Goal: Task Accomplishment & Management: Complete application form

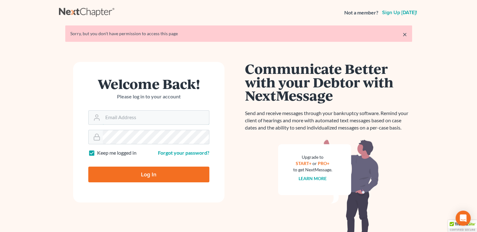
type input "[PERSON_NAME][EMAIL_ADDRESS][DOMAIN_NAME]"
click at [147, 172] on input "Log In" at bounding box center [148, 175] width 121 height 16
type input "Thinking..."
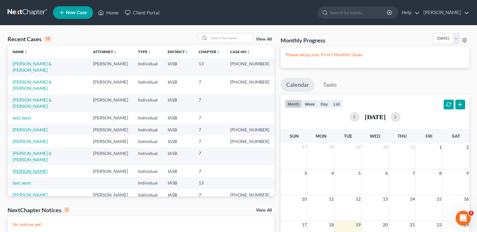
click at [29, 169] on link "[PERSON_NAME]" at bounding box center [30, 171] width 35 height 5
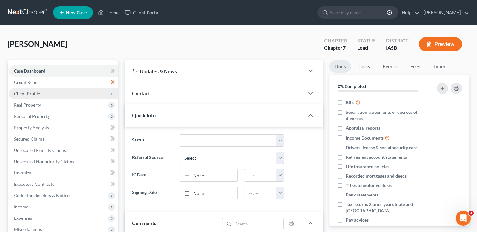
drag, startPoint x: 47, startPoint y: 94, endPoint x: 45, endPoint y: 98, distance: 3.4
click at [45, 95] on span "Client Profile" at bounding box center [63, 93] width 109 height 11
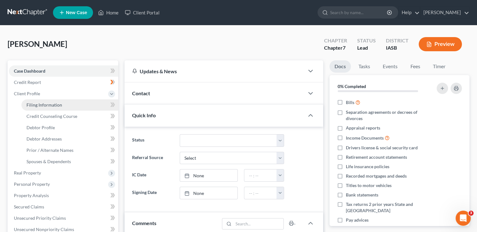
click at [40, 107] on span "Filing Information" at bounding box center [44, 104] width 36 height 5
select select "1"
select select "0"
select select "16"
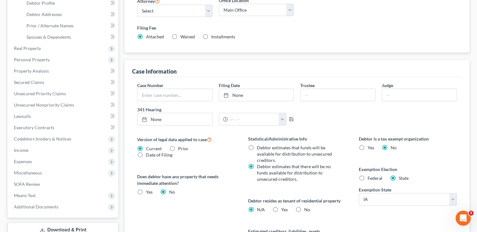
scroll to position [168, 0]
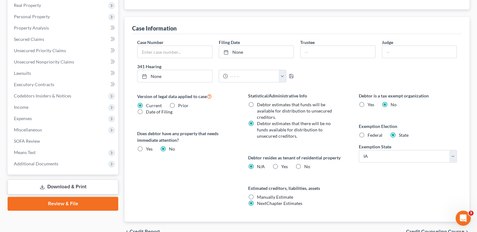
drag, startPoint x: 296, startPoint y: 164, endPoint x: 299, endPoint y: 162, distance: 3.8
click at [304, 164] on label "No" at bounding box center [307, 167] width 6 height 6
click at [306, 164] on input "No" at bounding box center [308, 166] width 4 height 4
radio input "true"
radio input "false"
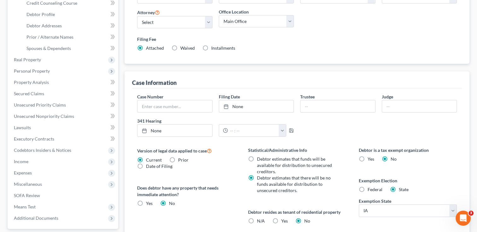
scroll to position [32, 0]
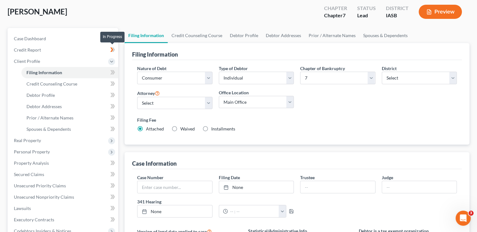
click at [115, 51] on icon at bounding box center [112, 50] width 5 height 8
click at [71, 75] on link "Filing Information" at bounding box center [69, 72] width 97 height 11
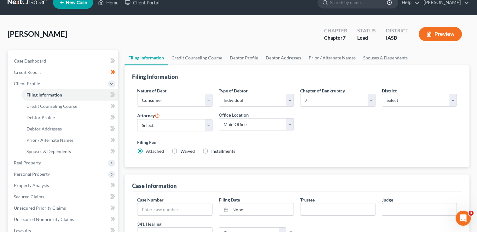
scroll to position [0, 0]
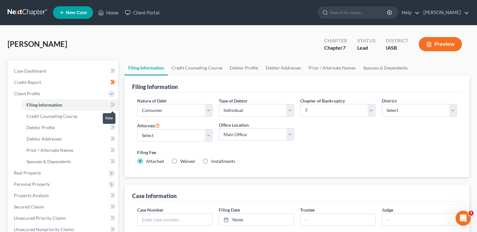
click at [111, 105] on icon at bounding box center [112, 105] width 5 height 8
click at [110, 104] on span at bounding box center [112, 105] width 11 height 9
click at [67, 131] on link "Debtor Profile" at bounding box center [69, 127] width 97 height 11
select select "3"
select select "0"
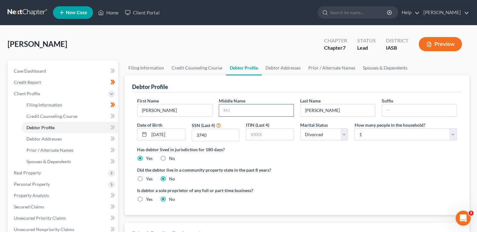
click at [232, 110] on input "text" at bounding box center [256, 111] width 74 height 12
type input "Claire"
click at [111, 129] on icon at bounding box center [111, 127] width 3 height 4
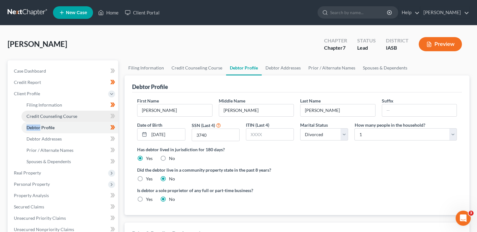
click at [50, 115] on span "Credit Counseling Course" at bounding box center [51, 116] width 51 height 5
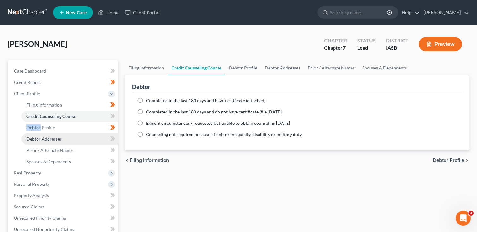
click at [57, 140] on span "Debtor Addresses" at bounding box center [43, 138] width 35 height 5
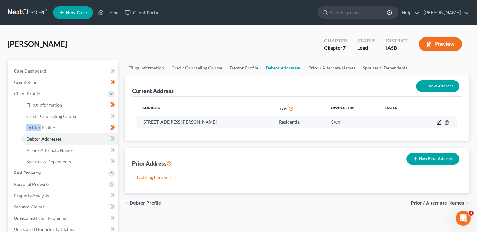
click at [438, 125] on icon "button" at bounding box center [438, 122] width 5 height 5
select select "16"
select select "0"
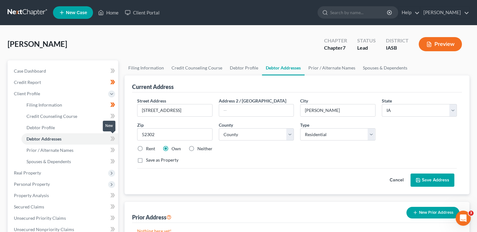
drag, startPoint x: 111, startPoint y: 138, endPoint x: 118, endPoint y: 139, distance: 7.9
click at [110, 140] on icon at bounding box center [112, 139] width 5 height 8
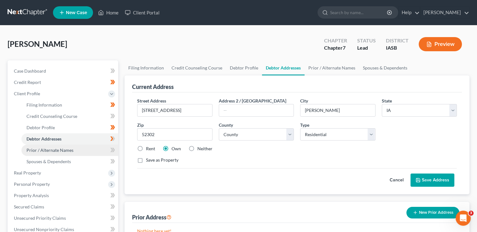
click at [54, 152] on span "Prior / Alternate Names" at bounding box center [49, 150] width 47 height 5
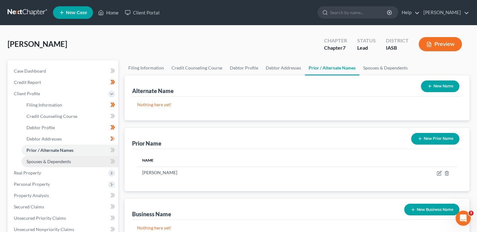
click at [95, 163] on link "Spouses & Dependents" at bounding box center [69, 161] width 97 height 11
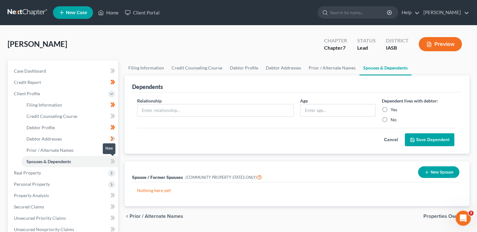
click at [113, 161] on icon at bounding box center [112, 162] width 5 height 8
drag, startPoint x: 113, startPoint y: 161, endPoint x: 73, endPoint y: 177, distance: 42.6
click at [73, 177] on span "Real Property" at bounding box center [63, 173] width 109 height 11
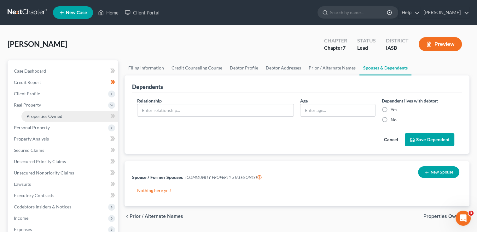
click at [63, 121] on link "Properties Owned" at bounding box center [69, 116] width 97 height 11
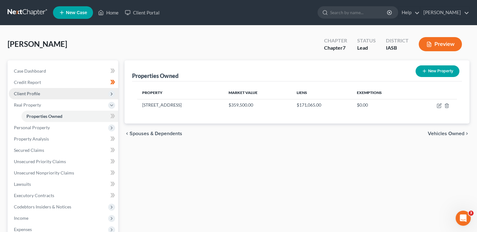
click at [29, 91] on span "Client Profile" at bounding box center [27, 93] width 26 height 5
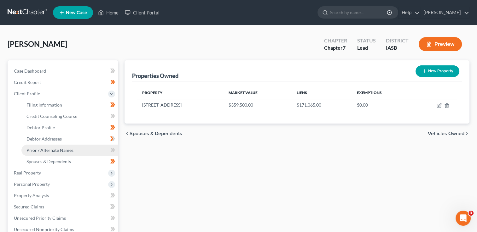
click at [49, 151] on span "Prior / Alternate Names" at bounding box center [49, 150] width 47 height 5
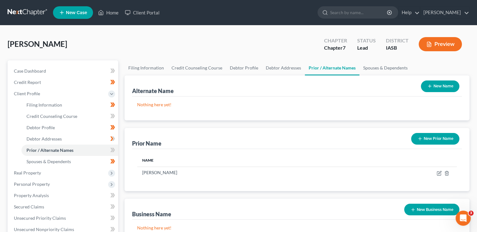
click at [429, 137] on button "New Prior Name" at bounding box center [435, 139] width 48 height 12
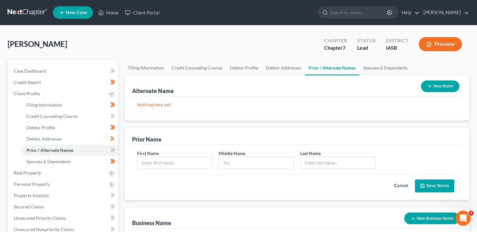
click at [402, 185] on button "Cancel" at bounding box center [401, 186] width 28 height 13
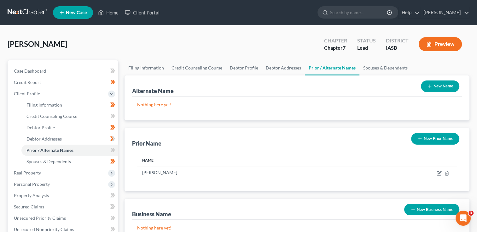
click at [449, 45] on button "Preview" at bounding box center [439, 44] width 43 height 14
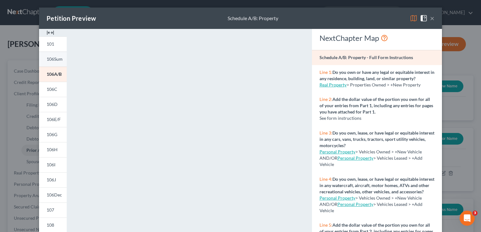
click at [48, 60] on span "106Sum" at bounding box center [55, 58] width 16 height 5
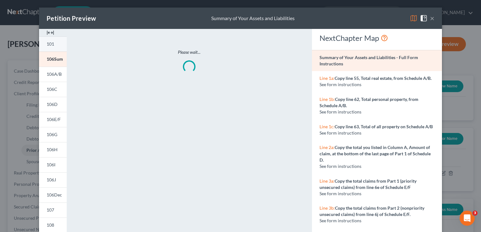
click at [47, 44] on span "101" at bounding box center [51, 43] width 8 height 5
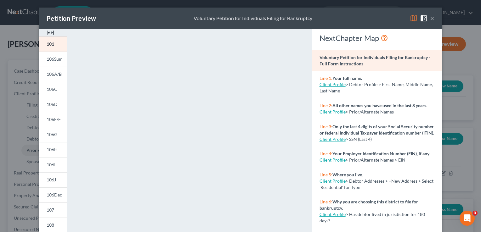
click at [431, 19] on button "×" at bounding box center [432, 18] width 4 height 8
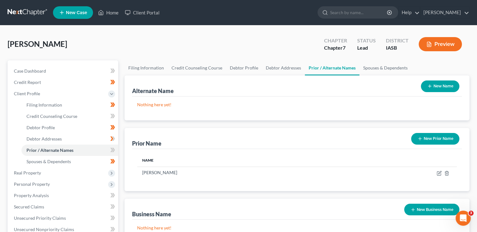
scroll to position [42, 0]
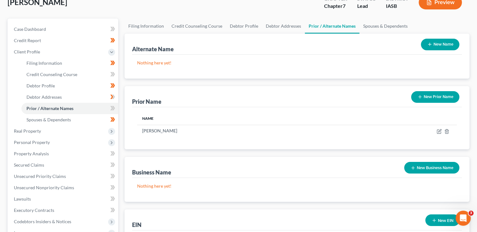
click at [428, 170] on button "New Business Name" at bounding box center [431, 168] width 55 height 12
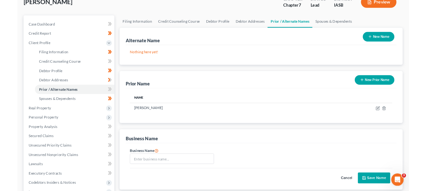
scroll to position [0, 0]
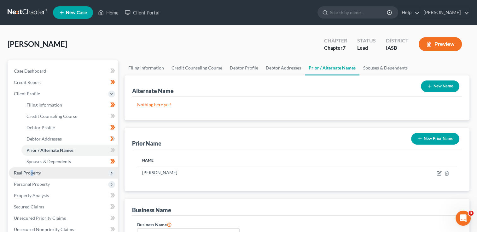
click at [31, 172] on span "Real Property" at bounding box center [27, 172] width 27 height 5
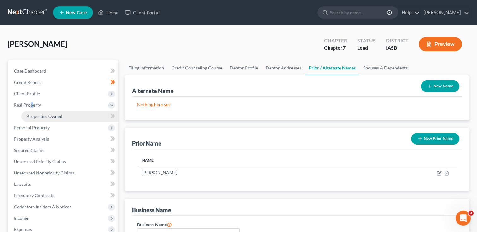
click at [41, 119] on span "Properties Owned" at bounding box center [44, 116] width 36 height 5
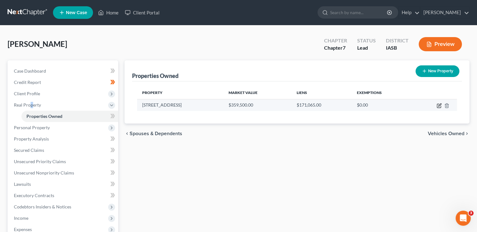
click at [438, 106] on icon "button" at bounding box center [438, 105] width 5 height 5
select select "16"
select select "56"
select select "0"
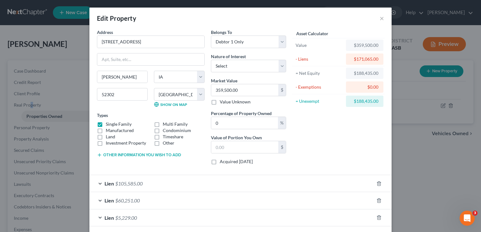
click at [106, 156] on button "Other information you wish to add" at bounding box center [139, 155] width 84 height 5
click at [99, 163] on textarea at bounding box center [151, 169] width 108 height 23
type textarea "O"
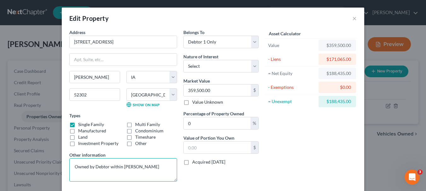
click at [119, 165] on textarea "Owned by Debtor within Susan C. Hightshoe" at bounding box center [123, 169] width 108 height 23
click at [80, 166] on textarea "Title in Susan C. Hightshoe, Trustee of the Susan C. Hightshoe Trust, dated Feb…" at bounding box center [123, 169] width 108 height 23
click at [87, 167] on textarea "Titled in Susan C. Hightshoe, Trustee of the Susan C. Hightshoe Trust, dated Fe…" at bounding box center [123, 169] width 108 height 23
type textarea "Titled in name of Susan C. Hightshoe, Trustee of the Susan C. Hightshoe Trust, …"
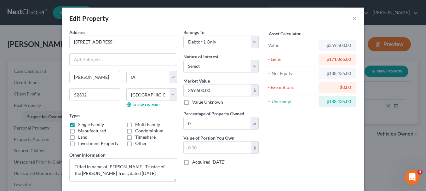
drag, startPoint x: 269, startPoint y: 14, endPoint x: 210, endPoint y: 14, distance: 58.6
click at [210, 14] on div "Edit Property ×" at bounding box center [213, 18] width 302 height 21
click at [252, 69] on select "Select Fee Simple Joint Tenant Life Estate Equitable Interest Future Interest T…" at bounding box center [220, 66] width 75 height 13
select select "0"
click at [183, 60] on select "Select Fee Simple Joint Tenant Life Estate Equitable Interest Future Interest T…" at bounding box center [220, 66] width 75 height 13
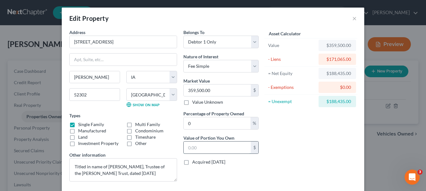
drag, startPoint x: 204, startPoint y: 146, endPoint x: 199, endPoint y: 150, distance: 6.3
click at [204, 146] on input "text" at bounding box center [217, 147] width 67 height 12
type input "0.00"
type input "3"
type input "0.01"
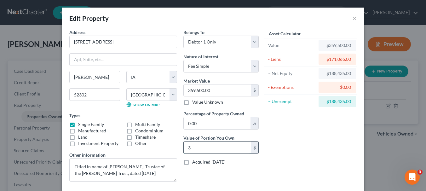
type input "35"
type input "0.10"
type input "359"
type input "1"
type input "3,595"
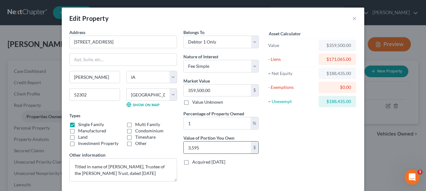
type input "10"
type input "35,950"
type input "100"
type input "359,500.00"
click at [300, 12] on div "Edit Property ×" at bounding box center [213, 18] width 302 height 21
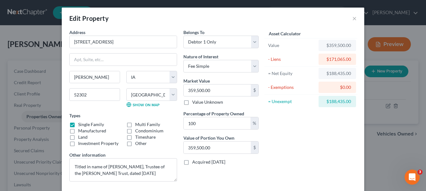
drag, startPoint x: 286, startPoint y: 14, endPoint x: 186, endPoint y: 16, distance: 100.2
click at [182, 15] on div "Edit Property ×" at bounding box center [213, 18] width 302 height 21
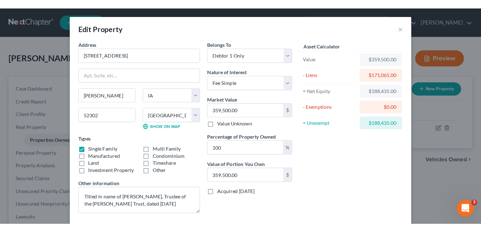
scroll to position [86, 0]
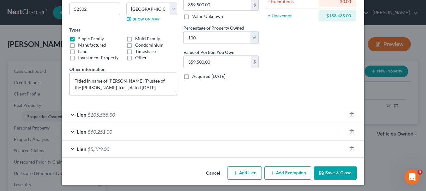
click at [97, 115] on span "$105,585.00" at bounding box center [101, 114] width 27 height 6
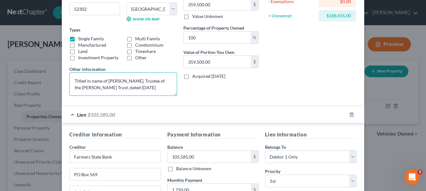
click at [92, 92] on textarea "Titled in name of Susan C. Hightshoe, Trustee of the Susan C. Hightshoe Trust, …" at bounding box center [123, 83] width 108 height 23
click at [84, 82] on textarea "Titled in name of Susan C. Hightshoe, Trustee of the Susan C. Hightshoe Trust, …" at bounding box center [123, 83] width 108 height 23
type textarea "Titled 3/15/2011 in name of Susan C. Hightshoe, Trustee of the Susan C. Hightsh…"
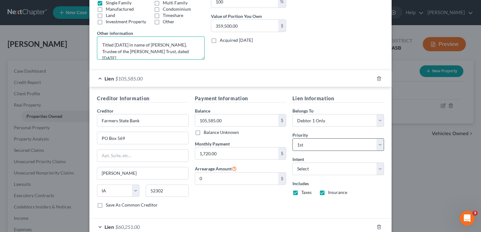
scroll to position [175, 0]
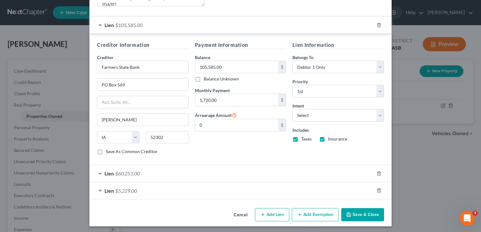
click at [117, 192] on span "$5,229.00" at bounding box center [126, 191] width 22 height 6
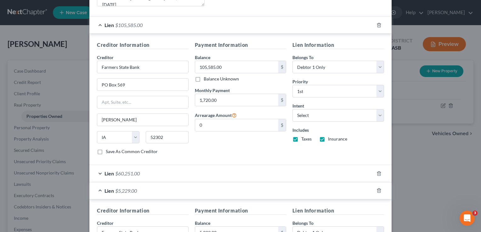
scroll to position [301, 0]
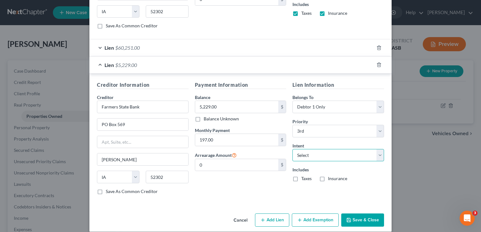
click at [378, 155] on select "Select Surrender Redeem Reaffirm Avoid Other" at bounding box center [339, 155] width 92 height 13
select select "4"
click at [293, 149] on select "Select Surrender Redeem Reaffirm Avoid Other" at bounding box center [339, 155] width 92 height 13
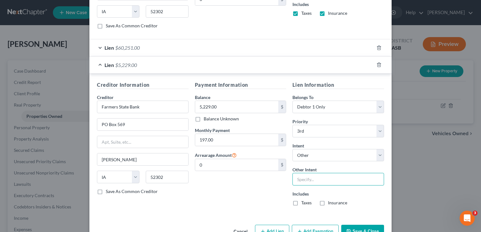
drag, startPoint x: 299, startPoint y: 180, endPoint x: 294, endPoint y: 178, distance: 5.4
click at [293, 178] on input "text" at bounding box center [339, 179] width 92 height 13
type input "maintain monthly payments"
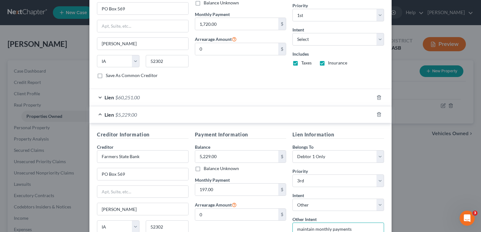
scroll to position [233, 0]
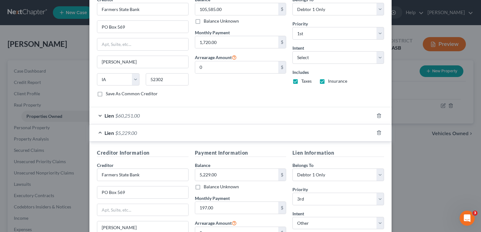
click at [143, 114] on div "Lien $60,251.00" at bounding box center [231, 115] width 285 height 17
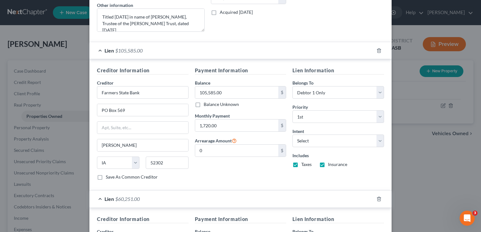
scroll to position [149, 0]
drag, startPoint x: 376, startPoint y: 142, endPoint x: 373, endPoint y: 146, distance: 4.5
click at [373, 145] on select "Select Surrender Redeem Reaffirm Avoid Other" at bounding box center [339, 141] width 92 height 13
select select "2"
click at [293, 135] on select "Select Surrender Redeem Reaffirm Avoid Other" at bounding box center [339, 141] width 92 height 13
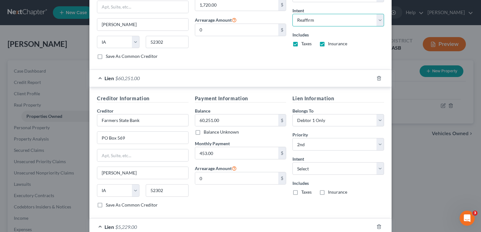
scroll to position [275, 0]
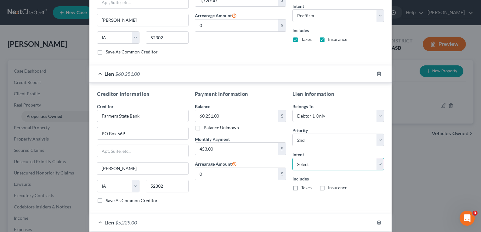
click at [378, 163] on select "Select Surrender Redeem Reaffirm Avoid Other" at bounding box center [339, 164] width 92 height 13
select select "2"
click at [293, 158] on select "Select Surrender Redeem Reaffirm Avoid Other" at bounding box center [339, 164] width 92 height 13
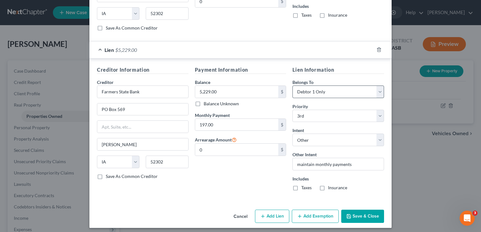
scroll to position [448, 0]
click at [364, 211] on button "Save & Close" at bounding box center [362, 216] width 43 height 13
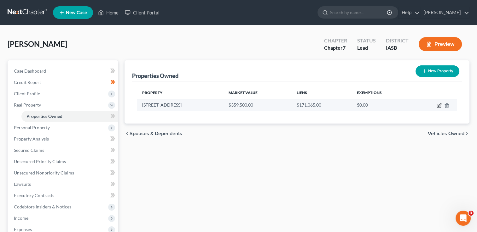
click at [439, 106] on icon "button" at bounding box center [438, 105] width 5 height 5
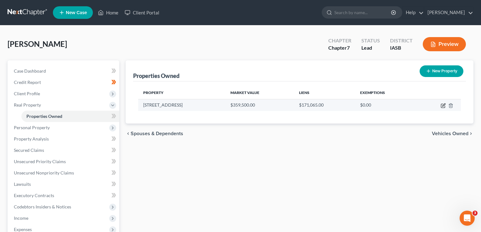
select select "16"
select select "56"
select select "0"
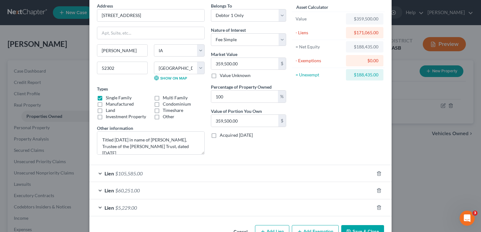
scroll to position [44, 0]
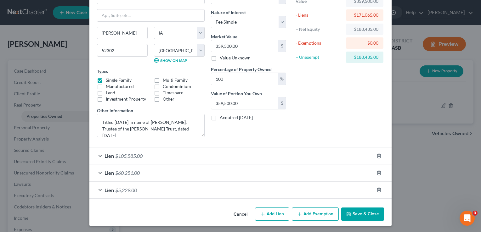
click at [319, 217] on button "Add Exemption" at bounding box center [315, 214] width 47 height 13
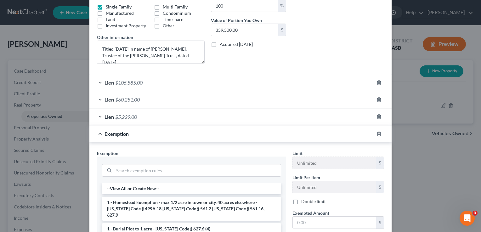
scroll to position [170, 0]
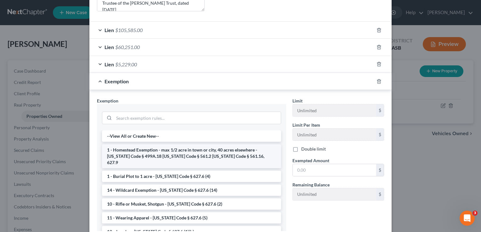
click at [132, 147] on li "1 - Homestead Exemption - max 1/2 acre in town or city, 40 acres elsewhere - Io…" at bounding box center [191, 157] width 179 height 24
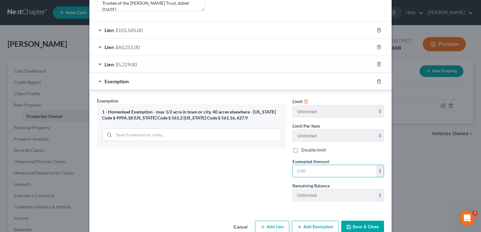
drag, startPoint x: 309, startPoint y: 172, endPoint x: 272, endPoint y: 169, distance: 36.3
click at [272, 169] on div "Exemption Set must be selected for CA. Exemption * 1 - Homestead Exemption - ma…" at bounding box center [241, 152] width 294 height 109
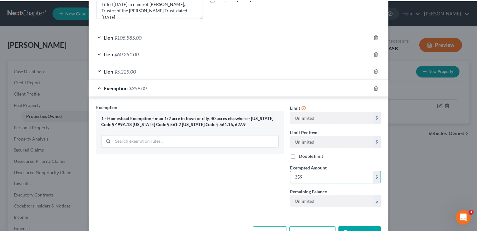
scroll to position [183, 0]
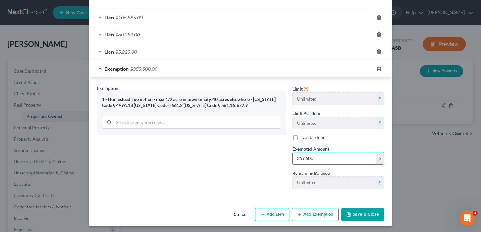
type input "359,500"
click at [365, 210] on button "Save & Close" at bounding box center [362, 215] width 43 height 13
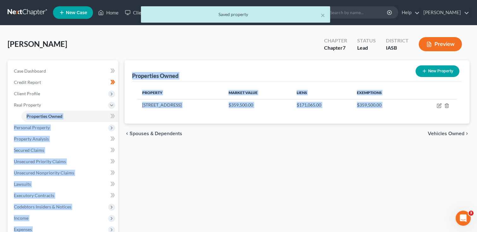
click at [113, 118] on body "Home New Case Client Portal Randall Jackson randy@ellislawpc.com My Account Set…" at bounding box center [238, 173] width 477 height 346
drag, startPoint x: 112, startPoint y: 114, endPoint x: 130, endPoint y: 149, distance: 39.2
click at [131, 153] on div "Properties Owned New Property Property Market Value Liens Exemptions 488 W 33rd…" at bounding box center [296, 191] width 351 height 262
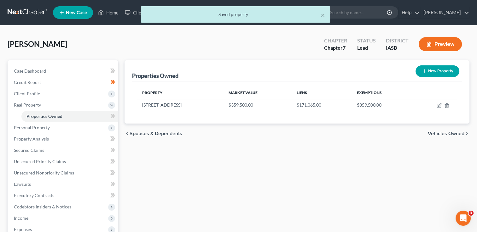
click at [112, 117] on div "New" at bounding box center [109, 111] width 13 height 10
drag, startPoint x: 112, startPoint y: 117, endPoint x: 73, endPoint y: 129, distance: 40.8
click at [73, 129] on span "Personal Property" at bounding box center [63, 127] width 109 height 11
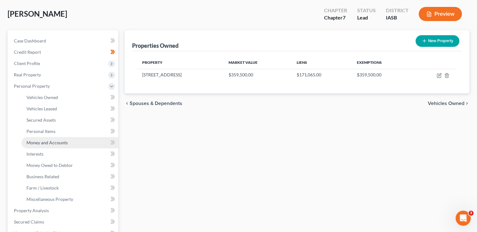
scroll to position [42, 0]
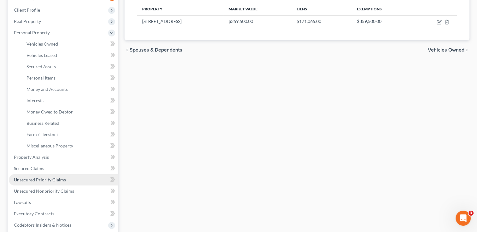
click at [54, 179] on span "Unsecured Priority Claims" at bounding box center [40, 179] width 52 height 5
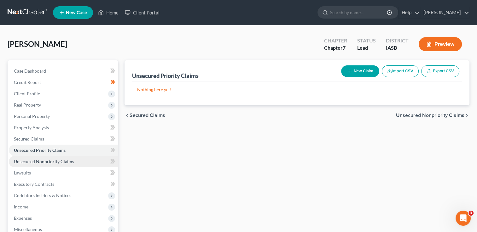
click at [47, 159] on span "Unsecured Nonpriority Claims" at bounding box center [44, 161] width 60 height 5
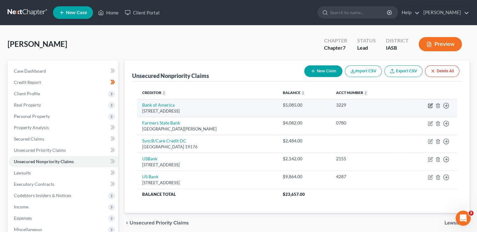
click at [429, 104] on icon "button" at bounding box center [429, 105] width 5 height 5
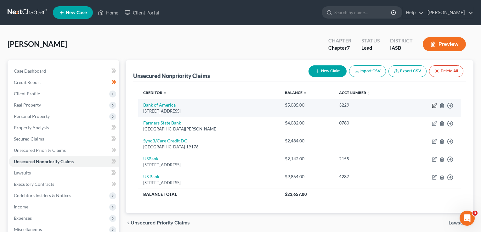
select select "45"
select select "2"
select select "0"
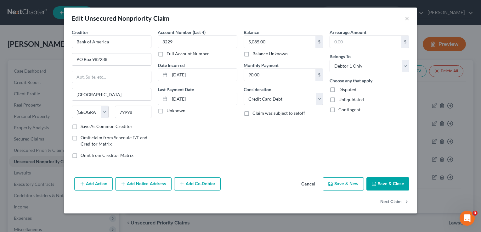
click at [81, 127] on label "Save As Common Creditor" at bounding box center [107, 126] width 52 height 6
click at [83, 127] on input "Save As Common Creditor" at bounding box center [85, 125] width 4 height 4
click at [381, 181] on button "Save & Close" at bounding box center [388, 184] width 43 height 13
checkbox input "false"
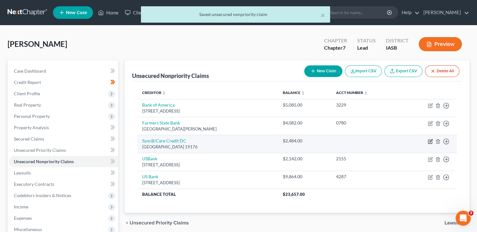
click at [429, 142] on icon "button" at bounding box center [429, 141] width 5 height 5
select select "39"
select select "2"
select select "0"
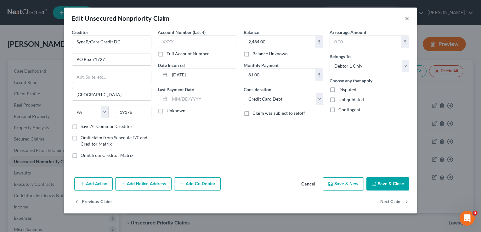
click at [405, 16] on button "×" at bounding box center [407, 18] width 4 height 8
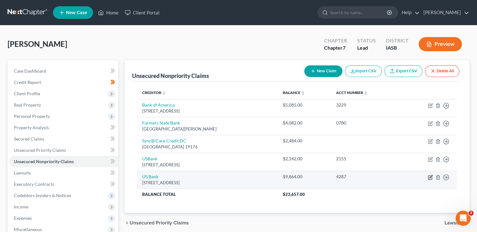
click at [431, 177] on icon "button" at bounding box center [429, 177] width 5 height 5
select select "52"
select select "6"
select select "0"
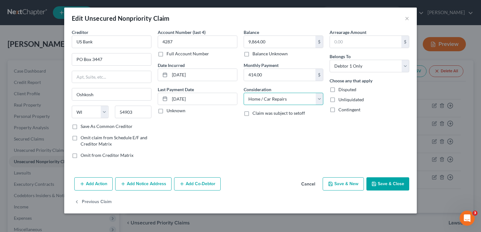
click at [319, 101] on select "Select Cable / Satellite Services Collection Agency Credit Card Debt Debt Couns…" at bounding box center [284, 99] width 80 height 13
select select "10"
click at [244, 93] on select "Select Cable / Satellite Services Collection Agency Credit Card Debt Debt Couns…" at bounding box center [284, 99] width 80 height 13
click at [81, 127] on label "Save As Common Creditor" at bounding box center [107, 126] width 52 height 6
click at [83, 127] on input "Save As Common Creditor" at bounding box center [85, 125] width 4 height 4
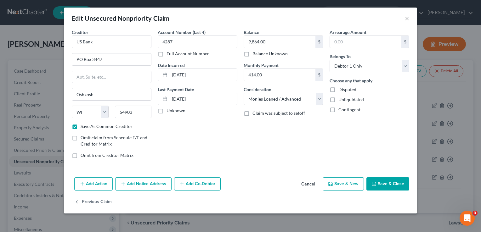
click at [393, 182] on button "Save & Close" at bounding box center [388, 184] width 43 height 13
checkbox input "false"
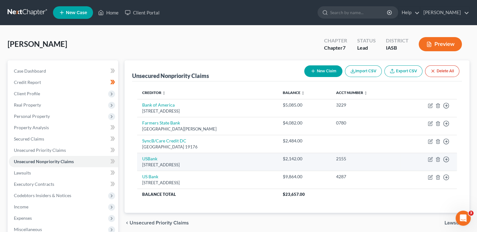
click at [183, 161] on td "USBank 800 Nicollet Mall, Minneapolis, MN 55402" at bounding box center [207, 162] width 140 height 18
click at [195, 161] on td "USBank 800 Nicollet Mall, Minneapolis, MN 55402" at bounding box center [207, 162] width 140 height 18
click at [184, 165] on div "800 Nicollet Mall, Minneapolis, MN 55402" at bounding box center [207, 165] width 130 height 6
click at [429, 160] on icon "button" at bounding box center [429, 159] width 5 height 5
select select "24"
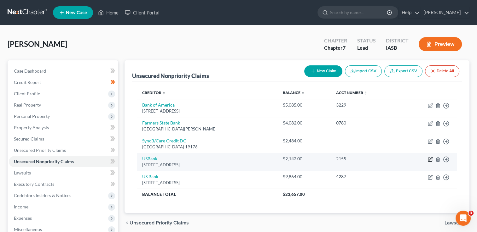
select select "2"
select select "0"
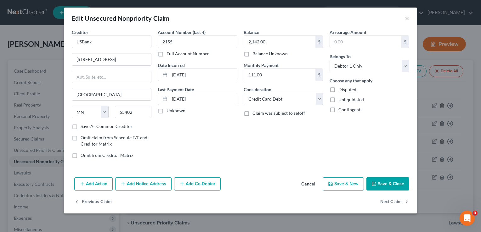
click at [394, 185] on button "Save & Close" at bounding box center [388, 184] width 43 height 13
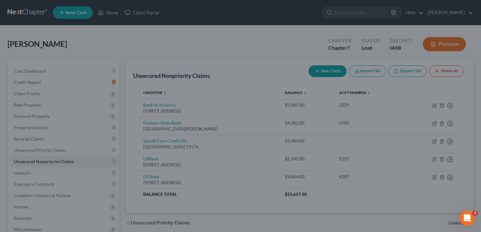
type input "0"
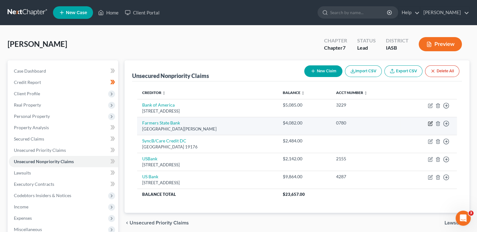
click at [431, 125] on icon "button" at bounding box center [429, 123] width 5 height 5
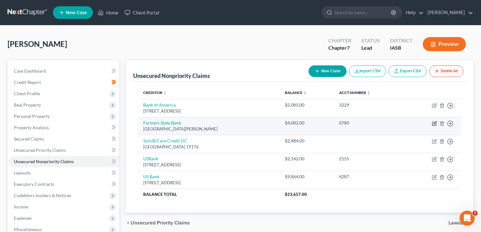
select select "16"
select select "2"
select select "0"
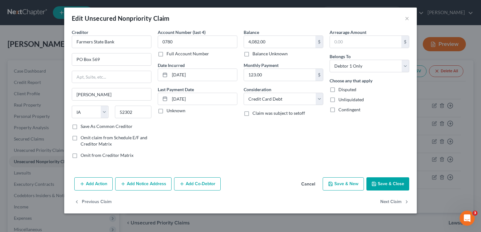
click at [310, 184] on button "Cancel" at bounding box center [308, 184] width 24 height 13
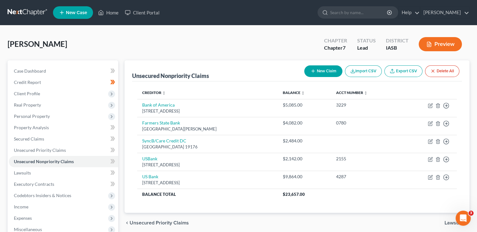
click at [329, 75] on button "New Claim" at bounding box center [323, 72] width 38 height 12
select select "0"
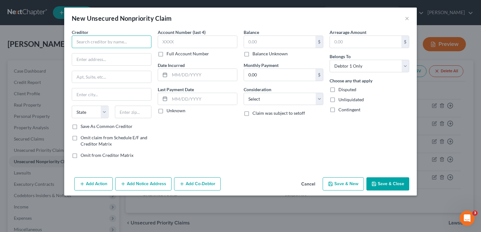
click at [89, 39] on input "text" at bounding box center [112, 42] width 80 height 13
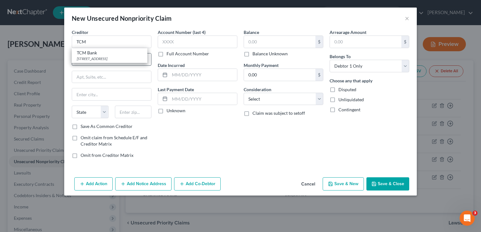
click at [111, 53] on div "TCM Bank" at bounding box center [110, 53] width 66 height 6
type input "TCM Bank"
type input "3501 E Frontage Rd"
type input "STE 200"
type input "Tampa"
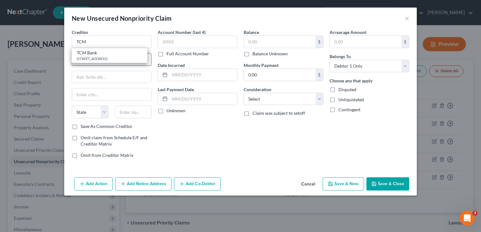
select select "9"
type input "33607-5921"
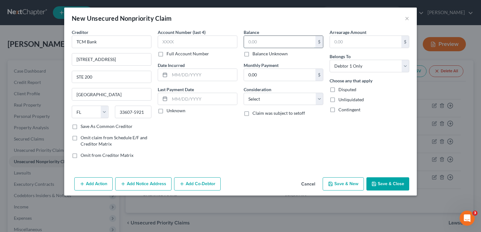
click at [252, 42] on input "text" at bounding box center [279, 42] width 71 height 12
drag, startPoint x: 39, startPoint y: 67, endPoint x: 27, endPoint y: 66, distance: 12.0
click at [27, 66] on div "New Unsecured Nonpriority Claim × Creditor * TCM Bank 3501 E Frontage Rd STE 20…" at bounding box center [240, 116] width 481 height 232
click at [252, 43] on input "text" at bounding box center [279, 42] width 71 height 12
type input "4,082"
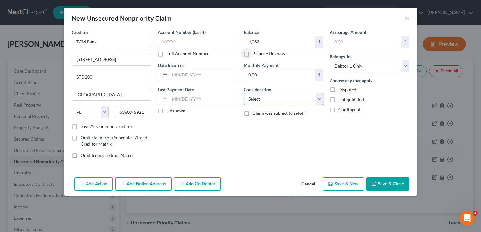
click at [317, 103] on select "Select Cable / Satellite Services Collection Agency Credit Card Debt Debt Couns…" at bounding box center [284, 99] width 80 height 13
select select "2"
click at [244, 93] on select "Select Cable / Satellite Services Collection Agency Credit Card Debt Debt Couns…" at bounding box center [284, 99] width 80 height 13
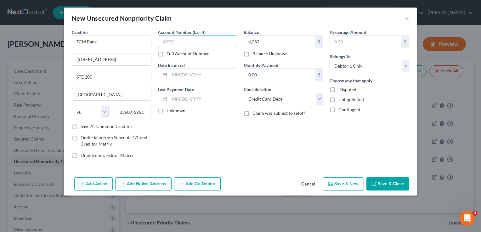
click at [169, 47] on input "text" at bounding box center [198, 42] width 80 height 13
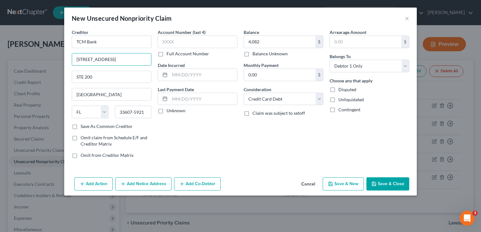
drag, startPoint x: 122, startPoint y: 60, endPoint x: 8, endPoint y: 60, distance: 114.3
click at [8, 60] on div "New Unsecured Nonpriority Claim × Creditor * TCM Bank 3501 E Frontage Rd STE 20…" at bounding box center [240, 116] width 481 height 232
click at [188, 73] on input "text" at bounding box center [203, 75] width 67 height 12
type input "08/2024"
drag, startPoint x: 118, startPoint y: 59, endPoint x: 0, endPoint y: 44, distance: 119.1
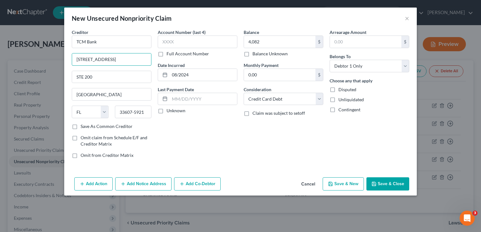
click at [0, 44] on html "Home New Case Client Portal Randall Jackson randy@ellislawpc.com My Account Set…" at bounding box center [240, 167] width 481 height 335
type input "2701 N Rocky Point Dr Ste 700"
type input "33607"
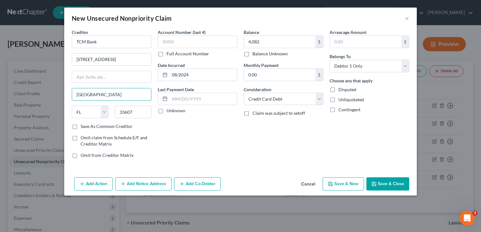
drag, startPoint x: 95, startPoint y: 95, endPoint x: 37, endPoint y: 89, distance: 57.9
click at [37, 89] on div "New Unsecured Nonpriority Claim × Creditor * TCM Bank 2701 N Rocky Point Dr Ste…" at bounding box center [240, 116] width 481 height 232
type input "Rocky Point"
click at [81, 125] on label "Save As Common Creditor" at bounding box center [107, 126] width 52 height 6
click at [83, 125] on input "Save As Common Creditor" at bounding box center [85, 125] width 4 height 4
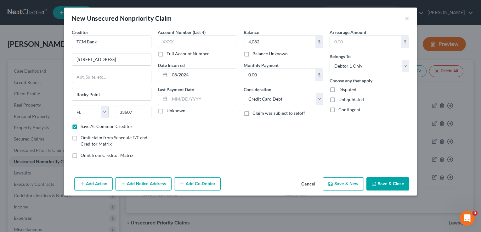
click at [391, 183] on button "Save & Close" at bounding box center [388, 184] width 43 height 13
checkbox input "false"
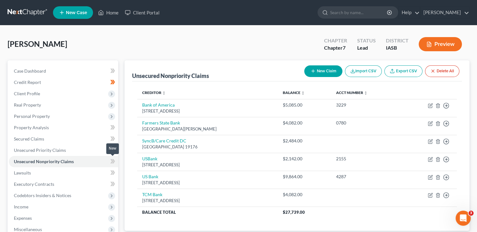
click at [113, 162] on icon at bounding box center [112, 162] width 5 height 8
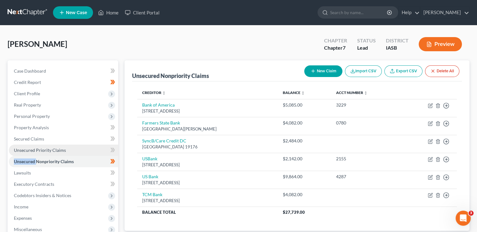
click at [59, 151] on span "Unsecured Priority Claims" at bounding box center [40, 150] width 52 height 5
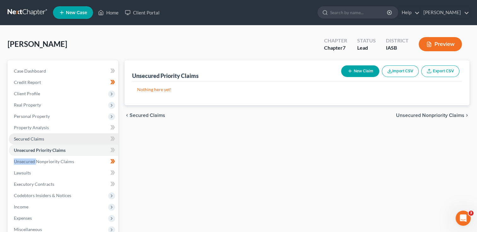
click at [53, 142] on link "Secured Claims" at bounding box center [63, 139] width 109 height 11
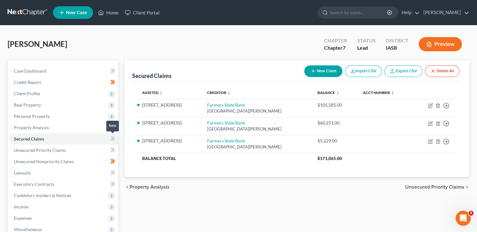
click at [116, 137] on span at bounding box center [112, 139] width 11 height 9
click at [115, 135] on span at bounding box center [112, 139] width 11 height 9
drag, startPoint x: 115, startPoint y: 135, endPoint x: 112, endPoint y: 149, distance: 14.1
click at [112, 149] on icon at bounding box center [111, 150] width 3 height 4
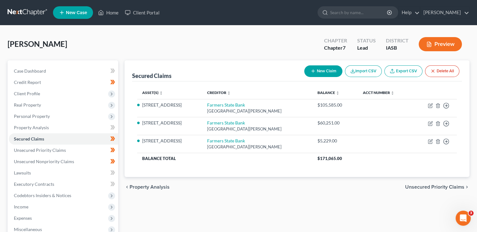
drag, startPoint x: 111, startPoint y: 150, endPoint x: 115, endPoint y: 150, distance: 3.5
click at [113, 84] on icon at bounding box center [113, 82] width 3 height 4
click at [31, 106] on span "Real Property" at bounding box center [27, 104] width 27 height 5
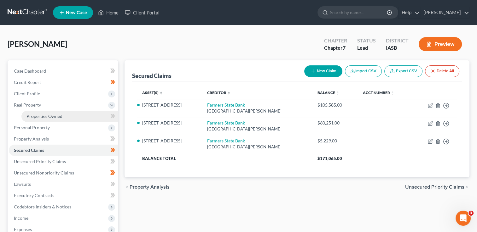
click at [39, 115] on span "Properties Owned" at bounding box center [44, 116] width 36 height 5
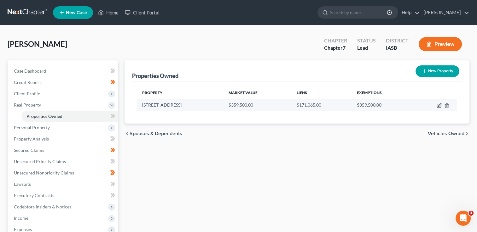
click at [436, 108] on icon "button" at bounding box center [438, 105] width 5 height 5
select select "16"
select select "56"
select select "0"
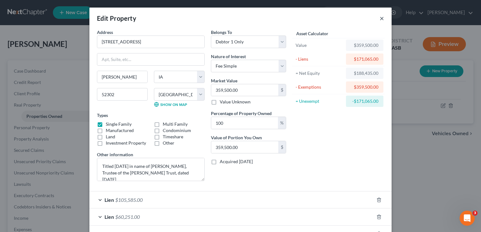
click at [380, 19] on button "×" at bounding box center [382, 18] width 4 height 8
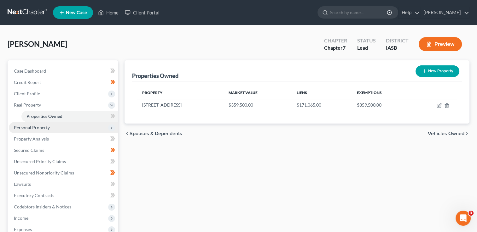
click at [54, 127] on span "Personal Property" at bounding box center [63, 127] width 109 height 11
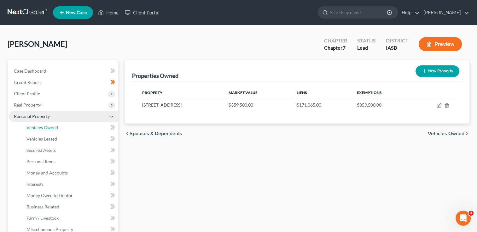
click at [54, 127] on span "Vehicles Owned" at bounding box center [41, 127] width 31 height 5
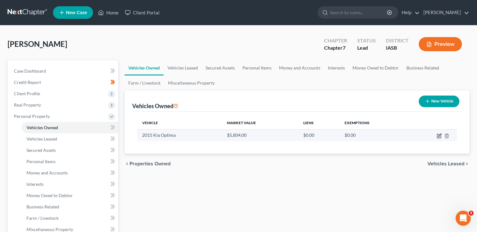
click at [439, 136] on icon "button" at bounding box center [438, 136] width 5 height 5
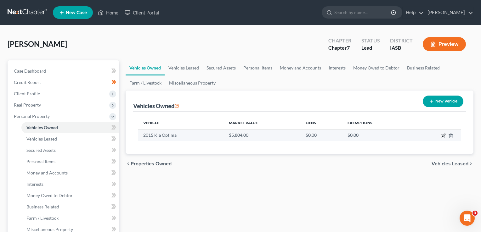
select select "0"
select select "11"
select select "2"
select select "0"
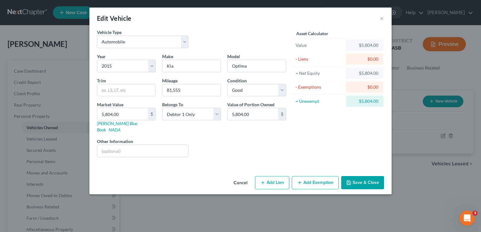
click at [317, 177] on button "Add Exemption" at bounding box center [315, 182] width 47 height 13
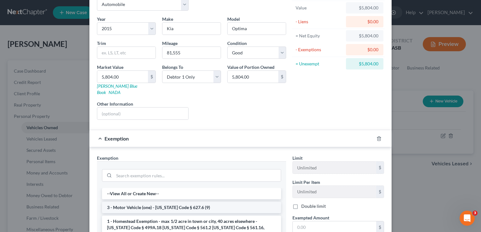
scroll to position [84, 0]
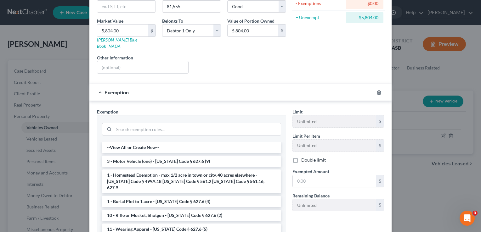
click at [128, 156] on li "3 - Motor Vehicle (one) - Iowa Code § 627.6 (9)" at bounding box center [191, 161] width 179 height 11
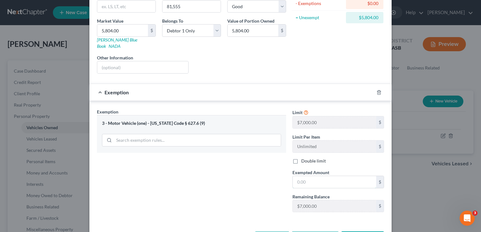
click at [317, 169] on div "Exempted Amount * $" at bounding box center [338, 178] width 98 height 19
type input "7,000"
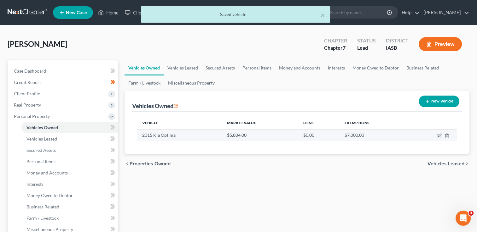
click at [436, 138] on td at bounding box center [431, 135] width 49 height 12
drag, startPoint x: 438, startPoint y: 136, endPoint x: 441, endPoint y: 129, distance: 7.4
click at [441, 129] on table "Vehicle Market Value Liens Exemptions 2015 Kia Optima $5,804.00 $0.00 $7,000.00" at bounding box center [296, 129] width 319 height 25
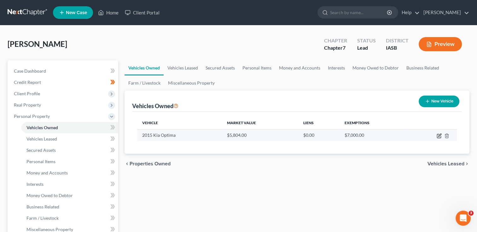
click at [438, 135] on icon "button" at bounding box center [439, 135] width 3 height 3
select select "0"
select select "11"
select select "2"
select select "0"
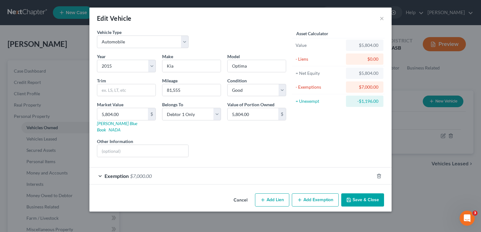
click at [134, 173] on span "$7,000.00" at bounding box center [141, 176] width 22 height 6
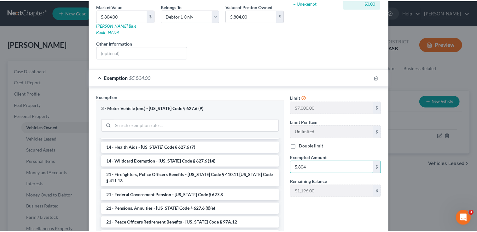
scroll to position [142, 0]
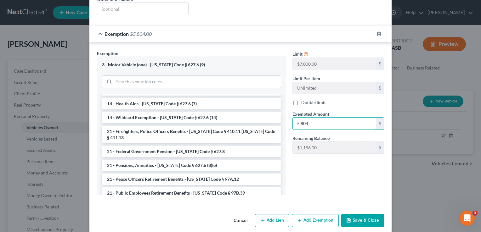
type input "5,804"
click at [367, 214] on button "Save & Close" at bounding box center [362, 220] width 43 height 13
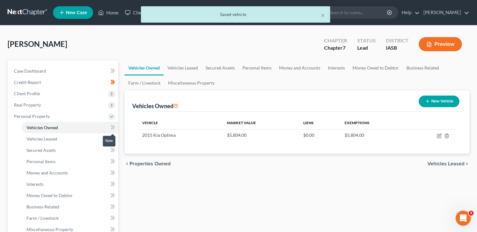
click at [114, 128] on icon at bounding box center [113, 127] width 3 height 4
click at [115, 128] on icon at bounding box center [112, 128] width 5 height 8
drag, startPoint x: 115, startPoint y: 128, endPoint x: 79, endPoint y: 139, distance: 37.4
click at [79, 139] on link "Vehicles Leased" at bounding box center [69, 139] width 97 height 11
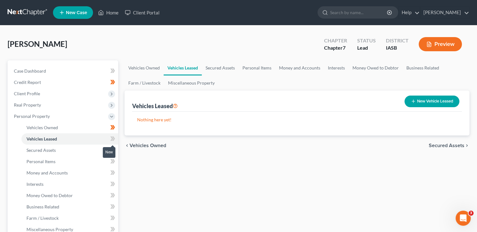
click at [113, 137] on icon at bounding box center [113, 139] width 3 height 4
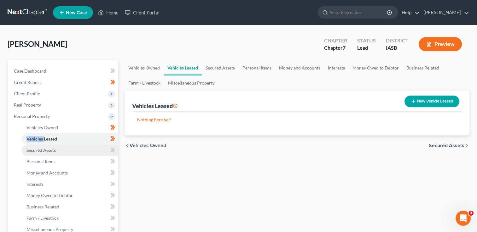
drag, startPoint x: 113, startPoint y: 137, endPoint x: 80, endPoint y: 155, distance: 37.4
click at [79, 155] on link "Secured Assets" at bounding box center [69, 150] width 97 height 11
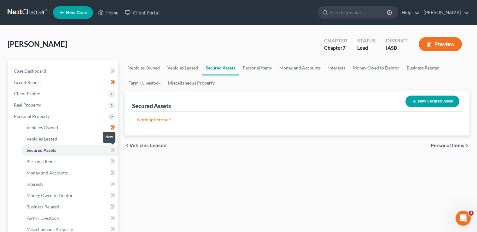
click at [113, 151] on icon at bounding box center [112, 150] width 5 height 8
click at [112, 151] on icon at bounding box center [112, 150] width 5 height 8
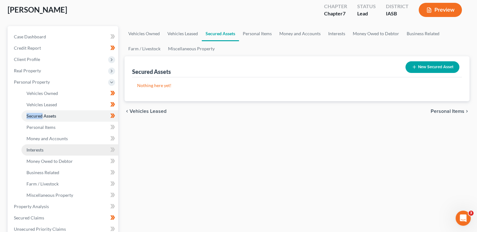
scroll to position [84, 0]
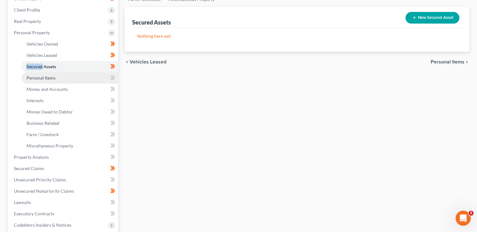
click at [48, 77] on span "Personal Items" at bounding box center [40, 77] width 29 height 5
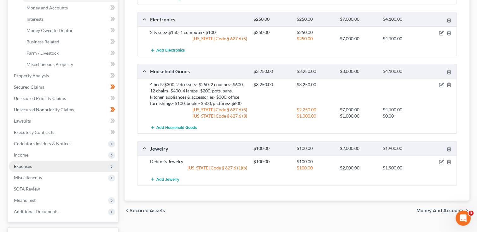
scroll to position [168, 0]
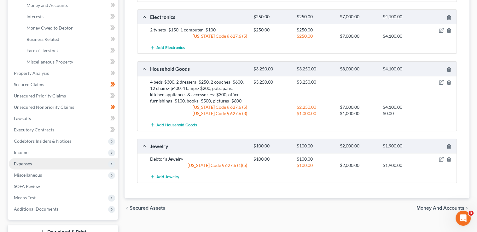
click at [34, 163] on span "Expenses" at bounding box center [63, 163] width 109 height 11
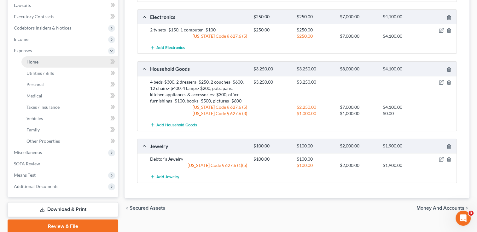
click at [32, 62] on span "Home" at bounding box center [32, 61] width 12 height 5
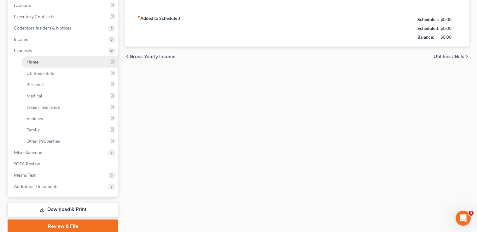
scroll to position [94, 0]
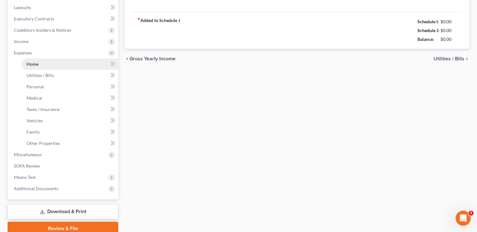
type input "1,721.00"
type input "660.00"
radio input "true"
type input "0.00"
type input "100.00"
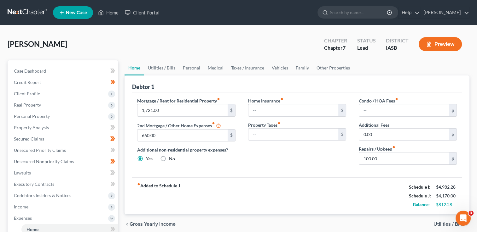
scroll to position [0, 0]
click at [450, 229] on div "chevron_left Gross Yearly Income Utilities / Bills chevron_right" at bounding box center [296, 224] width 345 height 20
click at [442, 224] on span "Utilities / Bills" at bounding box center [448, 224] width 31 height 5
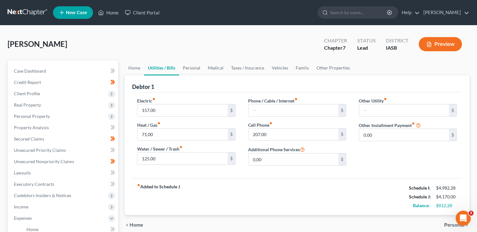
click at [448, 225] on span "Personal" at bounding box center [454, 225] width 20 height 5
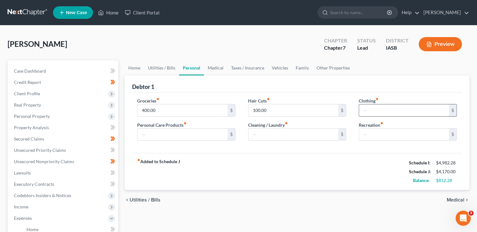
click at [377, 112] on input "text" at bounding box center [404, 111] width 90 height 12
type input "50"
click at [373, 136] on input "text" at bounding box center [404, 135] width 90 height 12
type input "50"
click at [159, 138] on input "text" at bounding box center [182, 135] width 90 height 12
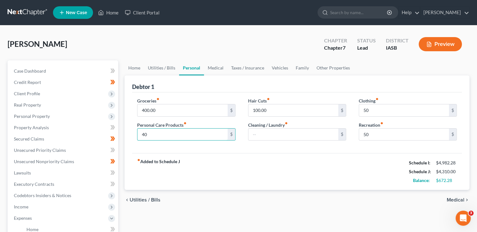
type input "40"
click at [460, 201] on span "Medical" at bounding box center [455, 200] width 18 height 5
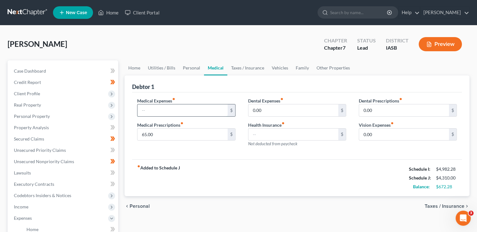
click at [157, 111] on input "text" at bounding box center [182, 111] width 90 height 12
type input "40"
click at [443, 204] on span "Taxes / Insurance" at bounding box center [444, 206] width 40 height 5
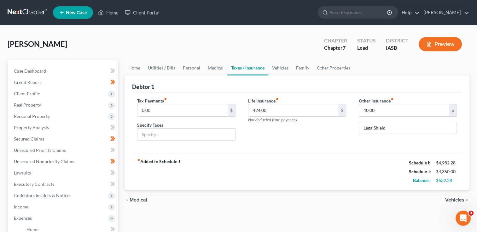
click at [450, 199] on span "Vehicles" at bounding box center [454, 200] width 19 height 5
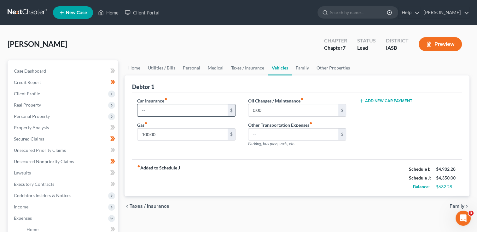
drag, startPoint x: 145, startPoint y: 109, endPoint x: 150, endPoint y: 111, distance: 5.8
click at [144, 109] on input "text" at bounding box center [182, 111] width 90 height 12
type input "149"
type input "30"
click at [388, 146] on div "Add New Car Payment" at bounding box center [407, 125] width 111 height 55
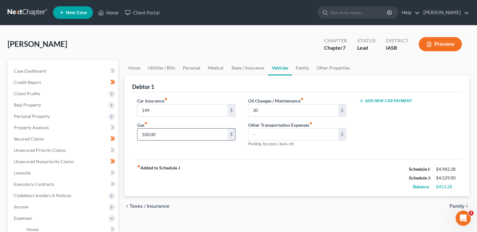
click at [145, 135] on input "100.00" at bounding box center [182, 135] width 90 height 12
type input "150"
click at [454, 206] on span "Family" at bounding box center [456, 206] width 15 height 5
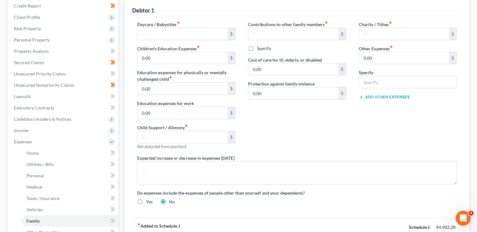
scroll to position [168, 0]
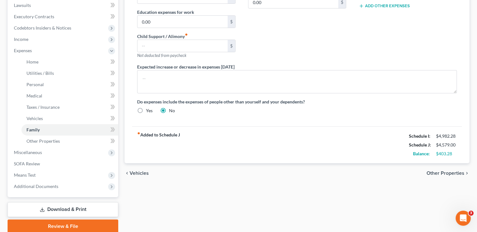
click at [445, 171] on span "Other Properties" at bounding box center [445, 173] width 38 height 5
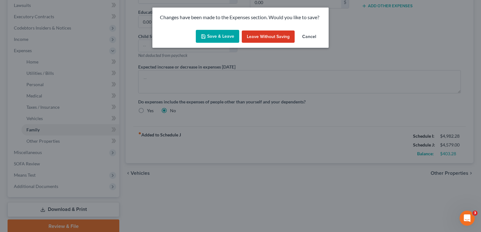
drag, startPoint x: 224, startPoint y: 22, endPoint x: 225, endPoint y: 35, distance: 12.3
click at [224, 23] on div "Changes have been made to the Expenses section. Would you like to save?" at bounding box center [240, 18] width 176 height 20
click at [225, 34] on button "Save & Leave" at bounding box center [217, 36] width 43 height 13
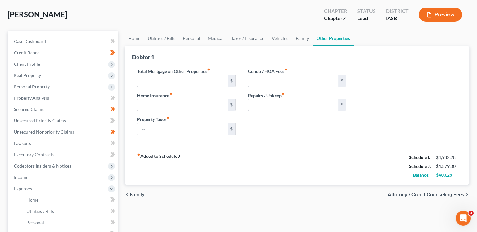
scroll to position [42, 0]
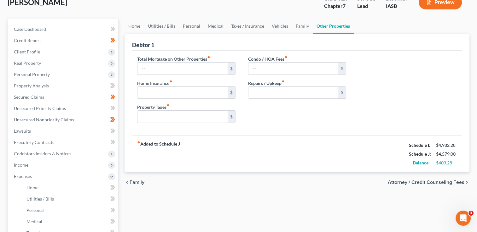
click at [412, 184] on span "Attorney / Credit Counseling Fees" at bounding box center [425, 182] width 77 height 5
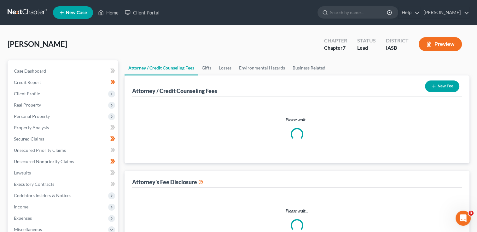
select select "1"
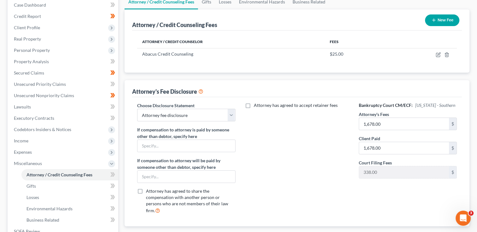
scroll to position [84, 0]
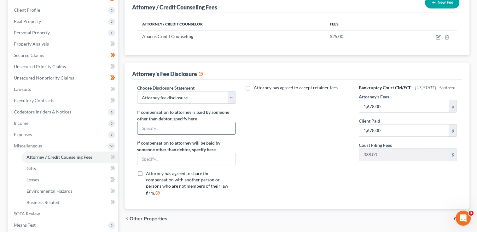
click at [144, 125] on input "text" at bounding box center [185, 129] width 97 height 12
type input "LegalShield National Plan Management"
click at [254, 89] on label "Attorney has agreed to accept retainer fees" at bounding box center [296, 88] width 84 height 6
click at [256, 89] on input "Attorney has agreed to accept retainer fees" at bounding box center [258, 87] width 4 height 4
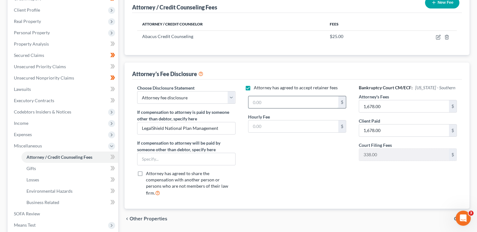
click at [255, 100] on input "text" at bounding box center [293, 102] width 90 height 12
click at [254, 85] on label "Attorney has agreed to accept retainer fees" at bounding box center [296, 88] width 84 height 6
click at [256, 85] on input "Attorney has agreed to accept retainer fees" at bounding box center [258, 87] width 4 height 4
checkbox input "false"
type input "1,300"
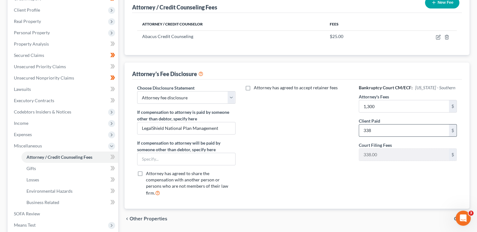
type input "338"
click at [393, 166] on div "Bankruptcy Court CM/ECF: Iowa - Southern Attorney's Fees 1,300 $ Client Paid 33…" at bounding box center [407, 143] width 111 height 117
click at [437, 38] on icon "button" at bounding box center [437, 37] width 5 height 5
select select "4"
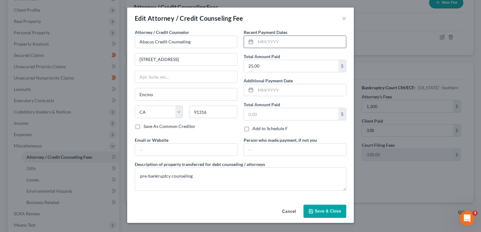
click at [264, 42] on input "text" at bounding box center [301, 42] width 90 height 12
type input "07/2025"
click at [323, 214] on button "Save & Close" at bounding box center [325, 211] width 43 height 13
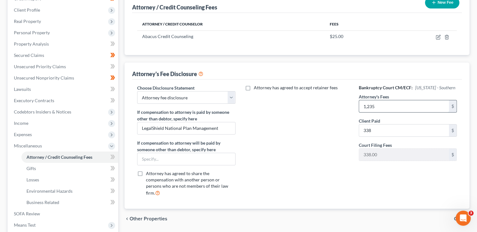
type input "1,235"
click at [111, 158] on icon at bounding box center [112, 157] width 5 height 8
click at [112, 157] on icon at bounding box center [112, 157] width 5 height 8
click at [89, 170] on link "Gifts" at bounding box center [69, 168] width 97 height 11
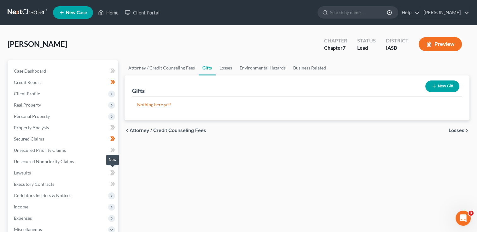
click at [111, 175] on icon at bounding box center [112, 173] width 5 height 8
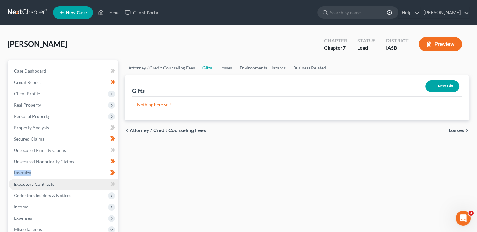
drag, startPoint x: 111, startPoint y: 175, endPoint x: 76, endPoint y: 185, distance: 36.2
click at [76, 185] on link "Executory Contracts" at bounding box center [63, 184] width 109 height 11
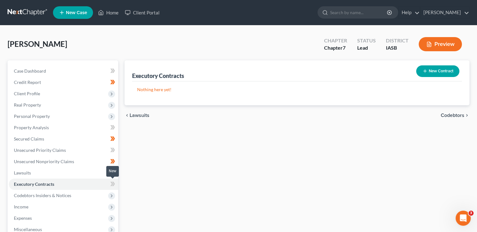
click at [111, 186] on icon at bounding box center [111, 184] width 3 height 4
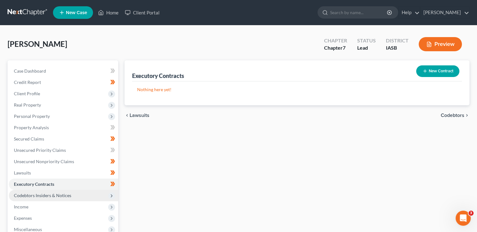
drag, startPoint x: 111, startPoint y: 186, endPoint x: 74, endPoint y: 197, distance: 39.1
click at [70, 197] on span "Codebtors Insiders & Notices" at bounding box center [42, 195] width 57 height 5
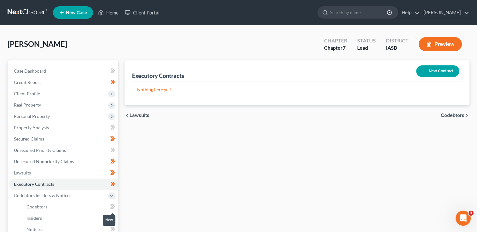
click at [111, 206] on icon at bounding box center [111, 207] width 3 height 4
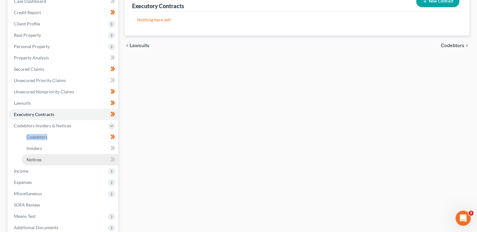
scroll to position [84, 0]
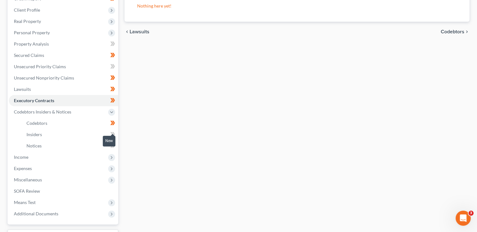
click at [113, 133] on icon at bounding box center [113, 134] width 3 height 4
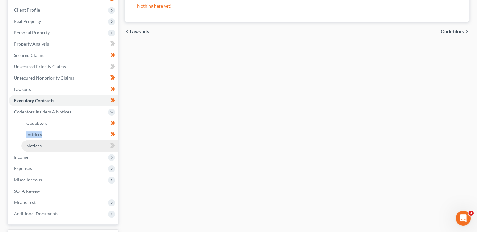
drag, startPoint x: 114, startPoint y: 133, endPoint x: 71, endPoint y: 146, distance: 44.1
click at [71, 146] on link "Notices" at bounding box center [69, 145] width 97 height 11
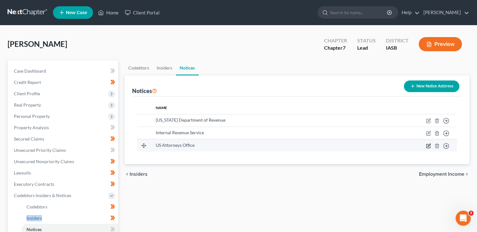
click at [427, 148] on icon "button" at bounding box center [428, 146] width 4 height 4
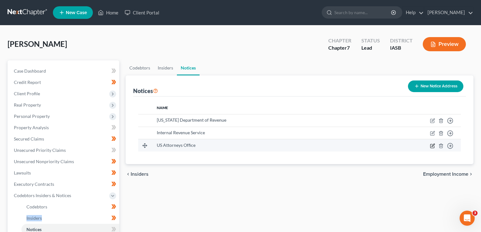
select select "16"
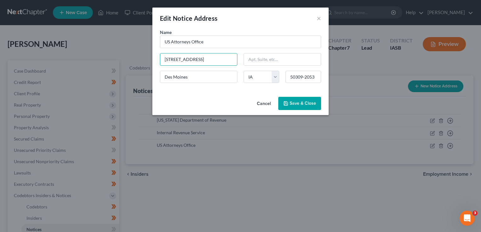
drag, startPoint x: 217, startPoint y: 60, endPoint x: 159, endPoint y: 58, distance: 58.3
click at [157, 58] on div "110 E. Court Ave, Ste 286" at bounding box center [199, 59] width 84 height 13
paste input "1 7th Avenue SE, Box 1, Cedar Rapids IA 52401"
drag, startPoint x: 234, startPoint y: 59, endPoint x: 221, endPoint y: 59, distance: 12.9
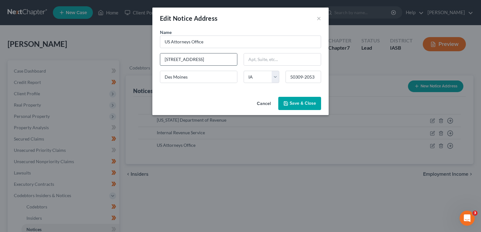
click at [221, 59] on input "111 7th Avenue SE, Box 1, Cedar Rapids IA 52401" at bounding box center [198, 60] width 77 height 12
type input "111 7th Avenue SE, Box 1, Cedar Rapids IA"
drag, startPoint x: 314, startPoint y: 75, endPoint x: 264, endPoint y: 73, distance: 49.8
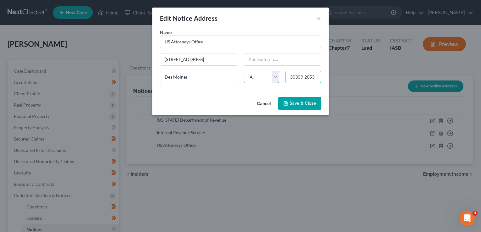
click at [264, 73] on div "Name * US Attorneys Office 111 7th Avenue SE, Box 1, Cedar Rapids IA Des Moines…" at bounding box center [241, 58] width 168 height 59
paste input "2401"
type input "52401"
click at [184, 78] on input "Des Moines" at bounding box center [198, 77] width 77 height 12
type input "Cedar Rapids"
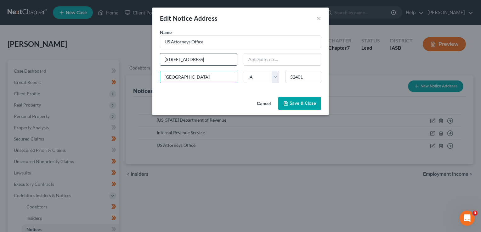
click at [216, 61] on input "111 7th Avenue SE, Box 1, Cedar Rapids IA" at bounding box center [198, 60] width 77 height 12
drag, startPoint x: 217, startPoint y: 60, endPoint x: 249, endPoint y: 58, distance: 32.5
click at [249, 58] on div "Name * US Attorneys Office 111 7th Avenue SE, Box 1, Cedar Rapids IA Cedar Rapi…" at bounding box center [241, 58] width 168 height 59
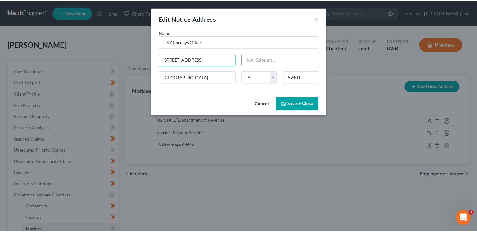
scroll to position [0, 0]
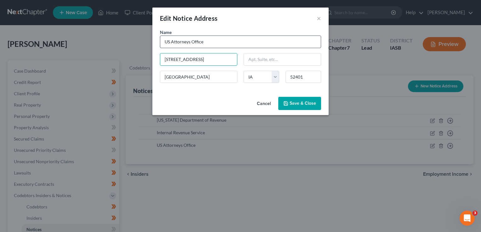
type input "111 7th Avenue SE, Box 1"
click at [205, 41] on input "US Attorneys Office" at bounding box center [240, 42] width 161 height 13
type input "US Attorneys Office Northern District of Iowa"
click at [296, 102] on span "Save & Close" at bounding box center [303, 103] width 26 height 5
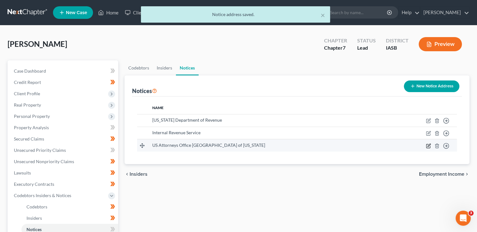
click at [427, 146] on icon "button" at bounding box center [428, 145] width 3 height 3
select select "16"
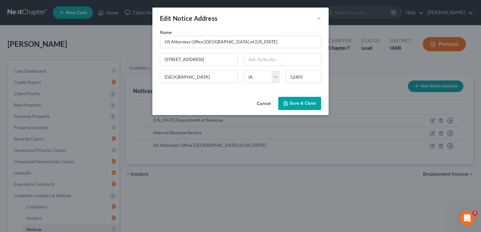
click at [266, 105] on button "Cancel" at bounding box center [264, 104] width 24 height 13
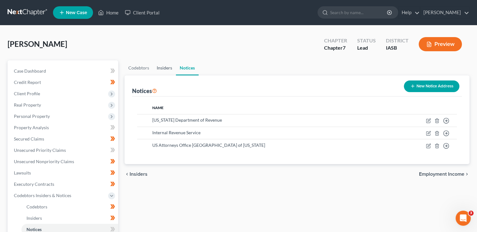
click at [161, 72] on link "Insiders" at bounding box center [164, 67] width 23 height 15
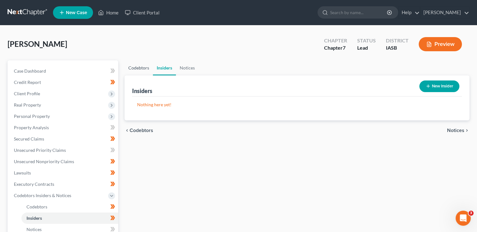
click at [140, 70] on link "Codebtors" at bounding box center [138, 67] width 28 height 15
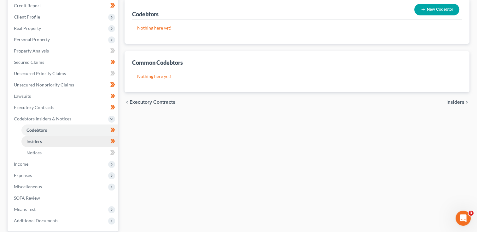
scroll to position [84, 0]
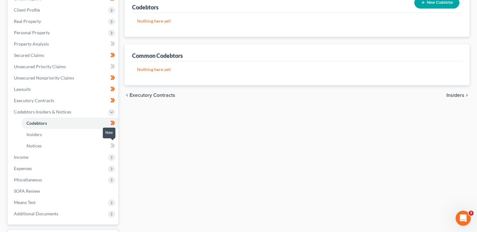
click at [113, 146] on icon at bounding box center [113, 146] width 3 height 4
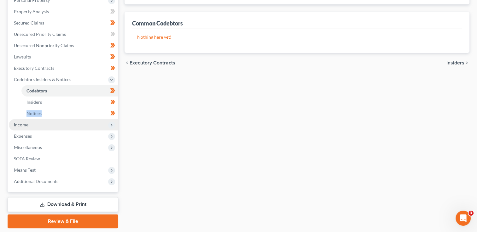
scroll to position [126, 0]
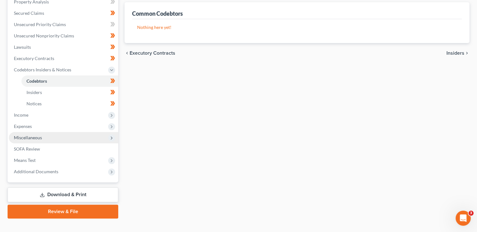
click at [60, 134] on span "Miscellaneous" at bounding box center [63, 137] width 109 height 11
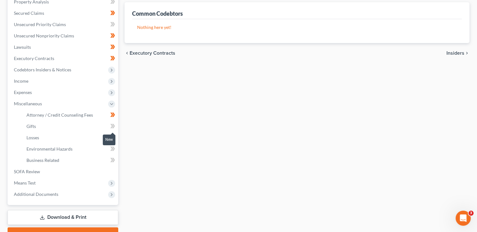
click at [111, 126] on icon at bounding box center [112, 127] width 5 height 8
drag, startPoint x: 111, startPoint y: 128, endPoint x: 112, endPoint y: 140, distance: 11.7
click at [112, 140] on icon at bounding box center [112, 138] width 5 height 8
click at [112, 139] on icon at bounding box center [112, 138] width 5 height 8
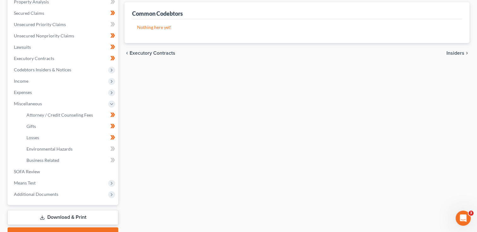
drag, startPoint x: 113, startPoint y: 139, endPoint x: 111, endPoint y: 147, distance: 8.0
click at [0, 0] on icon at bounding box center [0, 0] width 0 height 0
click at [111, 147] on icon at bounding box center [111, 149] width 3 height 4
drag, startPoint x: 111, startPoint y: 147, endPoint x: 112, endPoint y: 160, distance: 13.2
click at [112, 160] on icon at bounding box center [112, 161] width 5 height 8
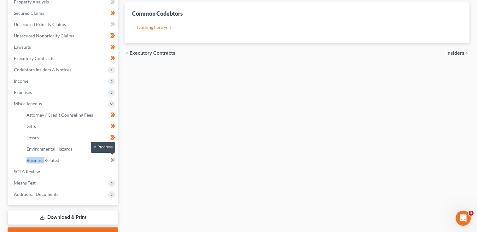
click at [112, 160] on icon at bounding box center [111, 160] width 3 height 4
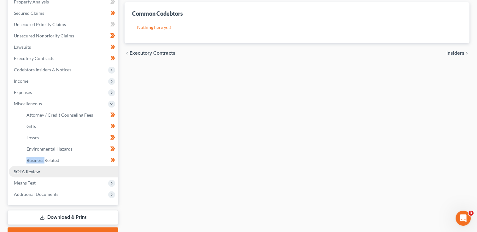
click at [30, 174] on link "SOFA Review" at bounding box center [63, 171] width 109 height 11
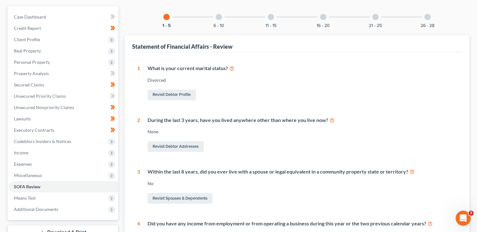
scroll to position [42, 0]
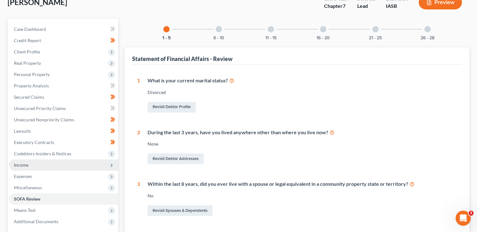
click at [29, 166] on span "Income" at bounding box center [63, 165] width 109 height 11
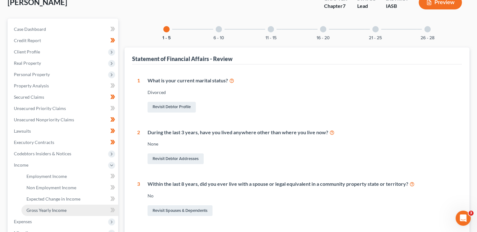
click at [51, 211] on span "Gross Yearly Income" at bounding box center [46, 210] width 40 height 5
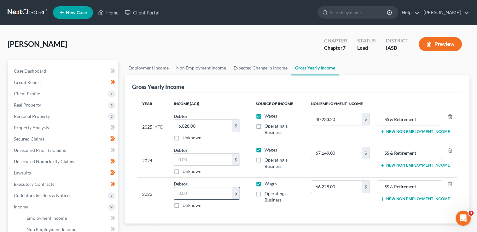
click at [186, 193] on input "text" at bounding box center [203, 194] width 58 height 12
type input "3,031"
type input "63,197"
click at [418, 185] on input "SS & Retirement" at bounding box center [409, 187] width 58 height 12
type input "SS & Retirement"
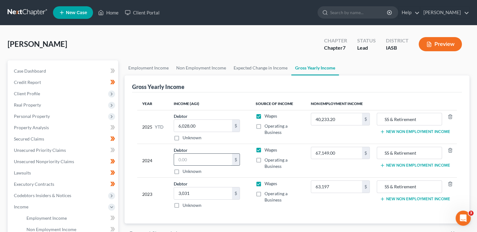
click at [181, 161] on input "text" at bounding box center [203, 160] width 58 height 12
type input "3,272"
type input "63,867"
click at [337, 119] on input "40,233.20" at bounding box center [336, 119] width 51 height 12
drag, startPoint x: 344, startPoint y: 121, endPoint x: 247, endPoint y: 130, distance: 97.8
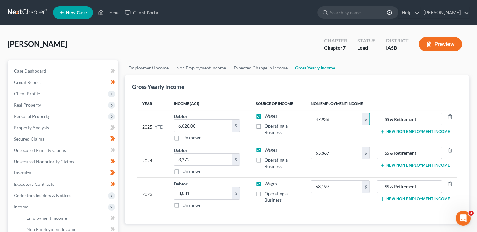
click at [247, 130] on tr "2025 YTD Debtor 6,028.00 $ Unknown Balance Undetermined 6,028.00 $ Unknown Wage…" at bounding box center [296, 127] width 319 height 34
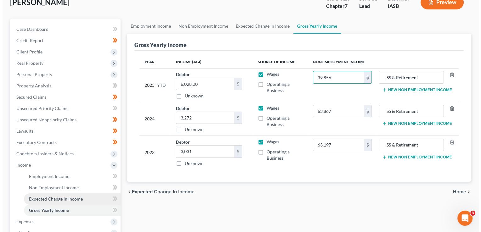
scroll to position [126, 0]
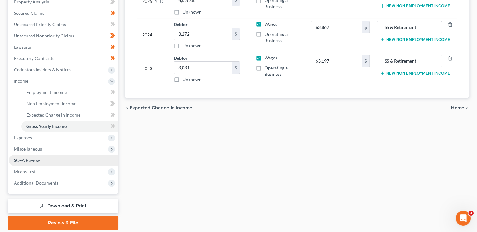
click at [27, 161] on span "SOFA Review" at bounding box center [27, 160] width 26 height 5
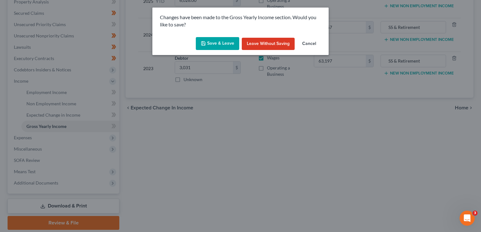
drag, startPoint x: 216, startPoint y: 68, endPoint x: 214, endPoint y: 45, distance: 22.7
click at [214, 45] on button "Save & Leave" at bounding box center [217, 43] width 43 height 13
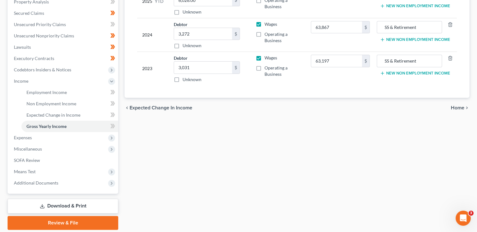
type input "39,856.00"
type input "63,867.00"
click at [34, 162] on span "SOFA Review" at bounding box center [27, 160] width 26 height 5
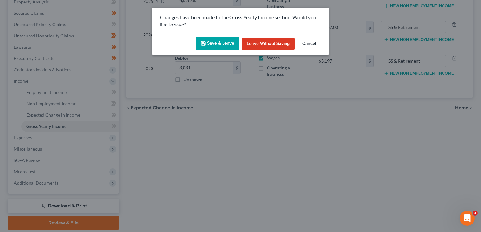
type input "63,197.00"
click at [215, 41] on button "Save & Leave" at bounding box center [217, 43] width 43 height 13
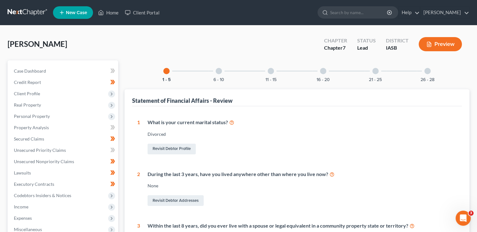
click at [218, 71] on div at bounding box center [218, 71] width 6 height 6
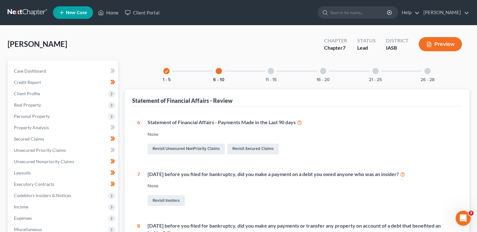
click at [269, 72] on div at bounding box center [270, 71] width 6 height 6
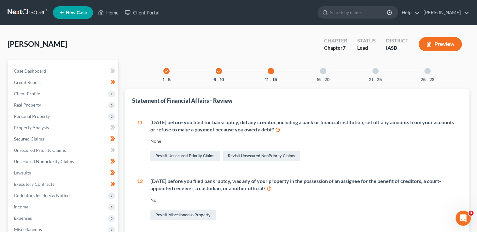
click at [324, 71] on div at bounding box center [323, 71] width 6 height 6
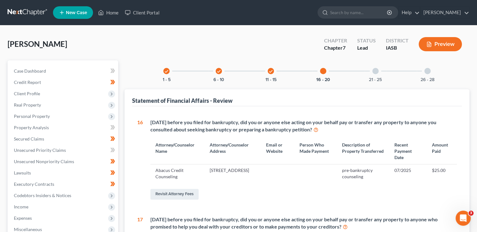
click at [374, 71] on div at bounding box center [375, 71] width 6 height 6
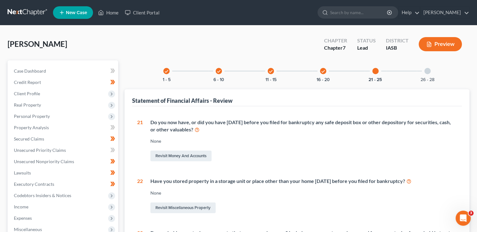
click at [425, 68] on div at bounding box center [427, 71] width 6 height 6
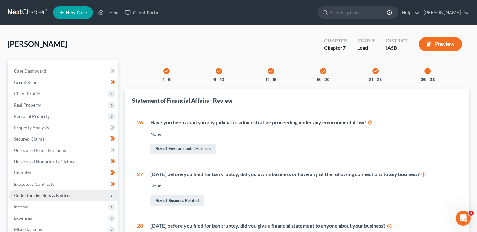
click at [107, 199] on span "Codebtors Insiders & Notices" at bounding box center [63, 195] width 109 height 11
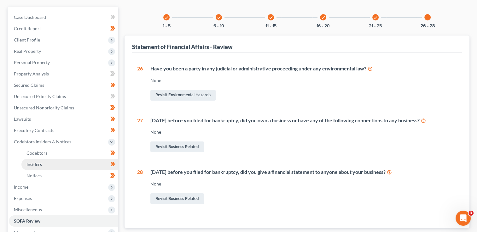
scroll to position [126, 0]
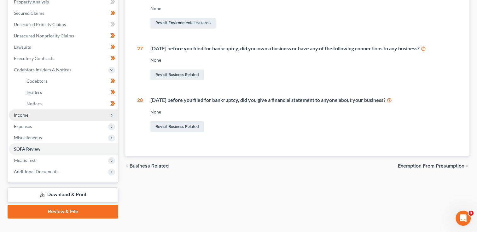
click at [68, 116] on span "Income" at bounding box center [63, 115] width 109 height 11
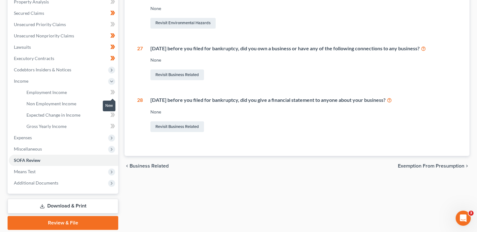
click at [111, 91] on icon at bounding box center [112, 93] width 5 height 8
click at [70, 105] on span "Non Employment Income" at bounding box center [51, 103] width 50 height 5
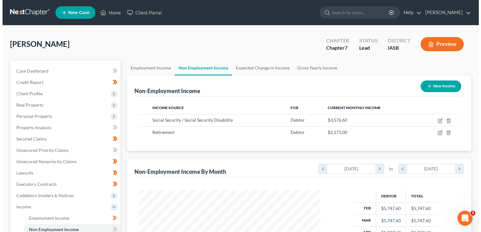
scroll to position [112, 194]
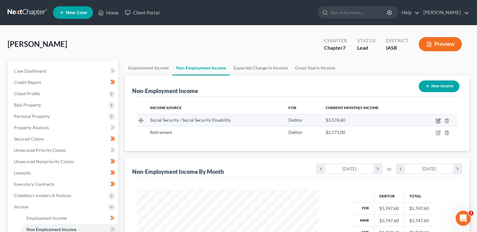
click at [438, 118] on icon "button" at bounding box center [437, 120] width 5 height 5
select select "4"
select select "0"
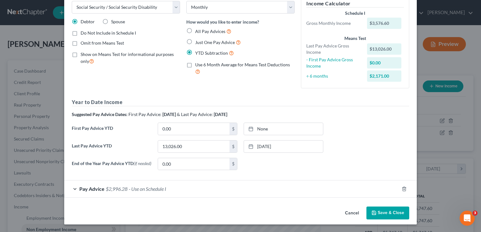
scroll to position [0, 0]
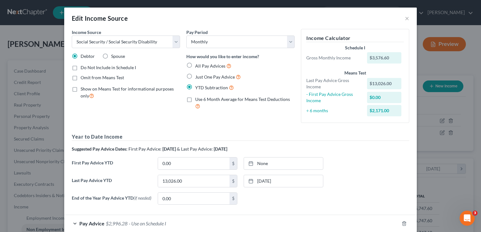
click at [81, 79] on label "Omit from Means Test" at bounding box center [102, 78] width 43 height 6
click at [83, 79] on input "Omit from Means Test" at bounding box center [85, 77] width 4 height 4
checkbox input "true"
click at [174, 41] on select "Select Unemployment Disability (from employer) Pension Retirement Social Securi…" at bounding box center [126, 42] width 108 height 13
select select "8"
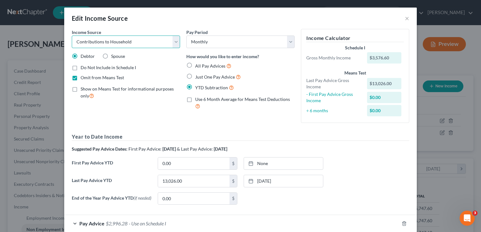
click at [72, 36] on select "Select Unemployment Disability (from employer) Pension Retirement Social Securi…" at bounding box center [126, 42] width 108 height 13
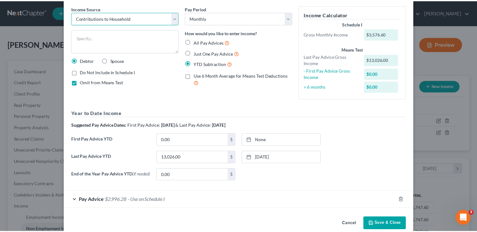
scroll to position [35, 0]
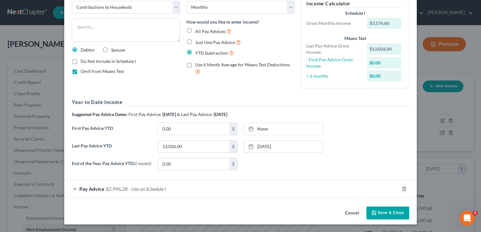
click at [334, 204] on div "Income Source * Select Unemployment Disability (from employer) Pension Retireme…" at bounding box center [240, 99] width 353 height 210
click at [388, 209] on button "Save & Close" at bounding box center [388, 213] width 43 height 13
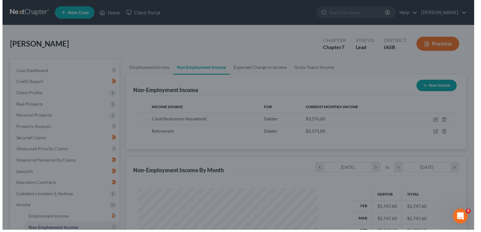
scroll to position [314848, 314767]
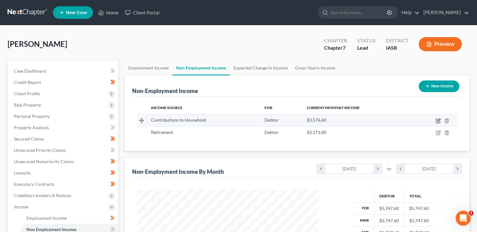
click at [440, 122] on icon "button" at bounding box center [437, 120] width 5 height 5
select select "8"
select select "0"
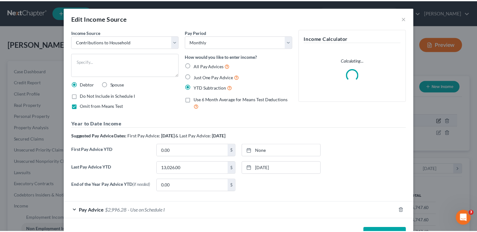
scroll to position [112, 195]
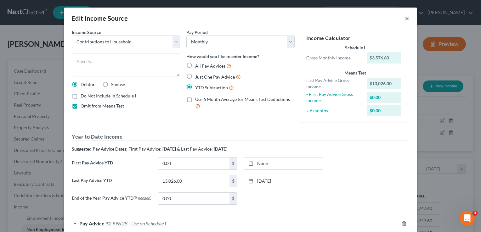
click at [407, 18] on button "×" at bounding box center [407, 18] width 4 height 8
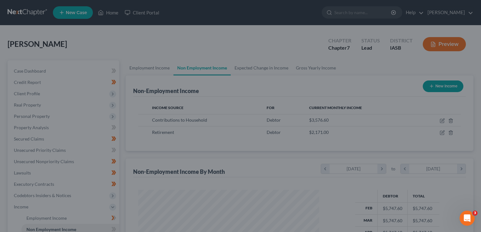
scroll to position [314848, 314767]
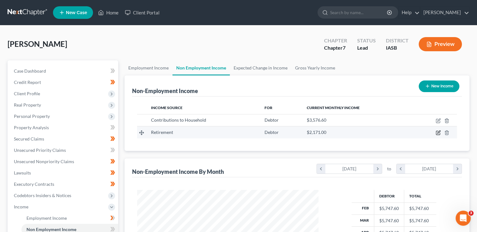
click at [437, 129] on td at bounding box center [433, 133] width 45 height 12
click at [438, 134] on icon "button" at bounding box center [437, 132] width 5 height 5
select select "3"
select select "0"
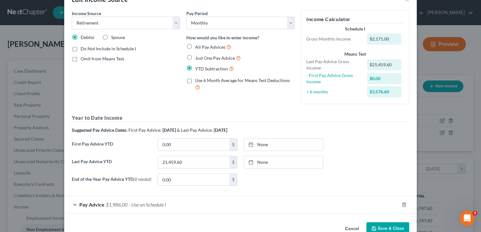
scroll to position [35, 0]
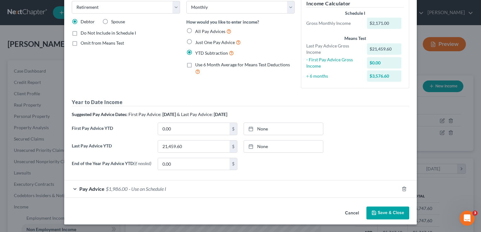
click at [81, 43] on label "Omit from Means Test" at bounding box center [102, 43] width 43 height 6
click at [83, 43] on input "Omit from Means Test" at bounding box center [85, 42] width 4 height 4
checkbox input "true"
click at [107, 192] on span "$1,986.00" at bounding box center [117, 189] width 22 height 6
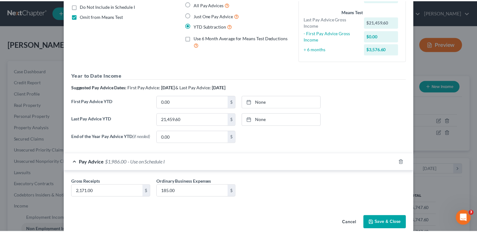
scroll to position [72, 0]
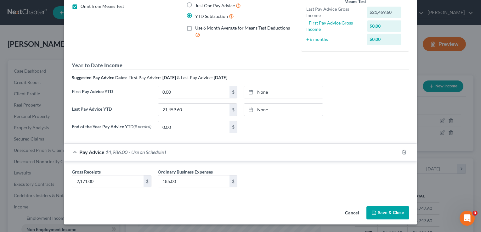
click at [389, 213] on button "Save & Close" at bounding box center [388, 213] width 43 height 13
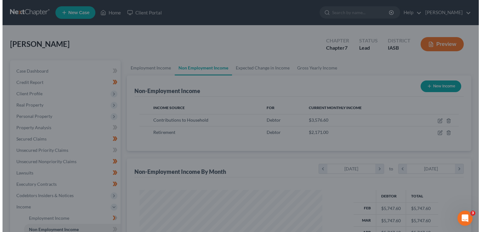
scroll to position [314848, 314767]
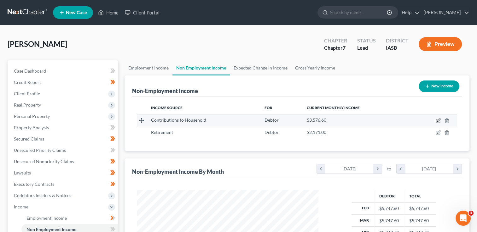
click at [437, 121] on icon "button" at bounding box center [437, 120] width 5 height 5
select select "8"
select select "0"
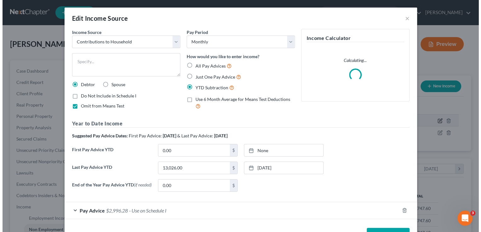
scroll to position [112, 195]
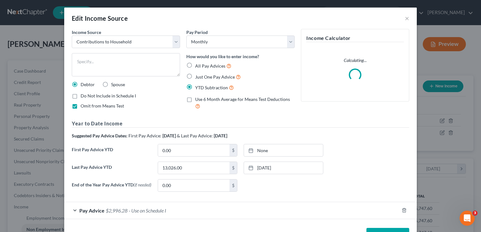
click at [104, 215] on div "Pay Advice $2,996.28 - Use on Schedule I" at bounding box center [231, 211] width 335 height 17
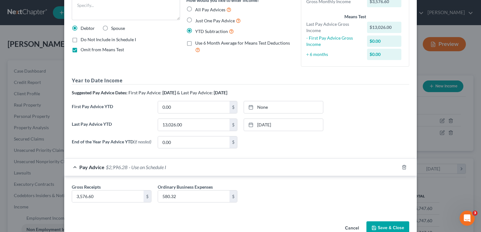
scroll to position [72, 0]
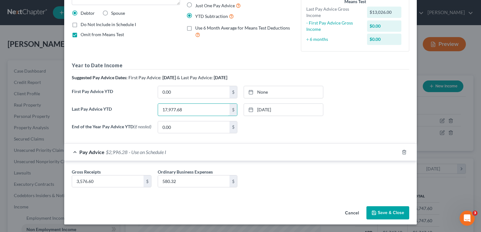
type input "17,977.68"
click at [273, 109] on link "6/30/2025" at bounding box center [283, 110] width 79 height 12
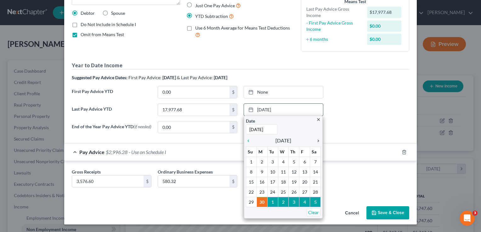
click at [317, 140] on icon "chevron_right" at bounding box center [317, 141] width 8 height 5
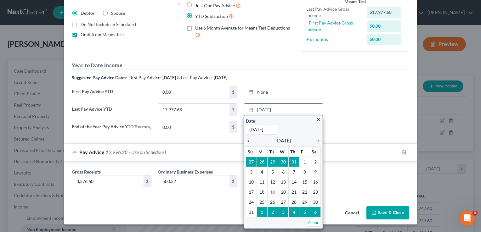
click at [246, 140] on icon "chevron_left" at bounding box center [250, 141] width 8 height 5
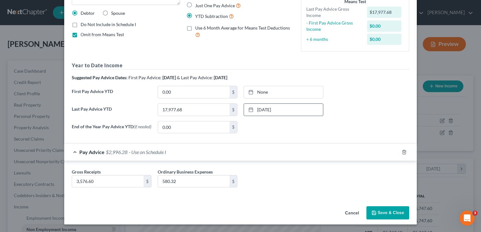
click at [81, 33] on label "Omit from Means Test" at bounding box center [102, 34] width 43 height 6
click at [83, 33] on input "Omit from Means Test" at bounding box center [85, 33] width 4 height 4
checkbox input "false"
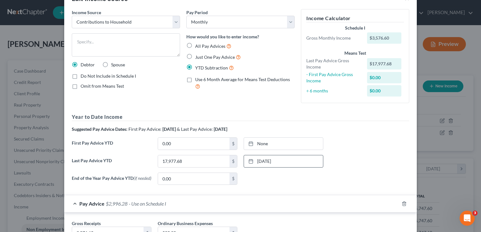
scroll to position [0, 0]
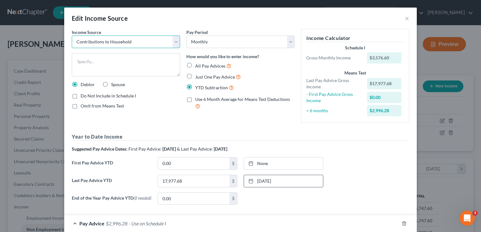
click at [175, 41] on select "Select Unemployment Disability (from employer) Pension Retirement Social Securi…" at bounding box center [126, 42] width 108 height 13
select select "3"
click at [72, 36] on select "Select Unemployment Disability (from employer) Pension Retirement Social Securi…" at bounding box center [126, 42] width 108 height 13
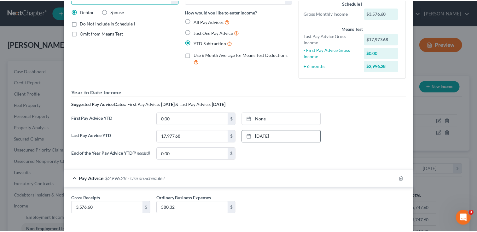
scroll to position [72, 0]
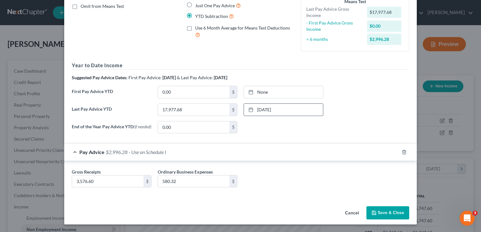
click at [384, 214] on button "Save & Close" at bounding box center [388, 213] width 43 height 13
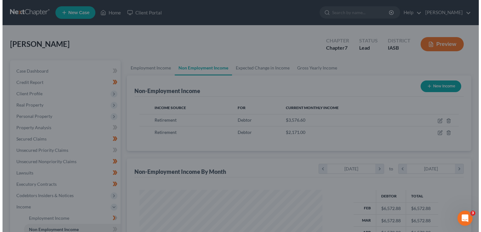
scroll to position [314848, 314767]
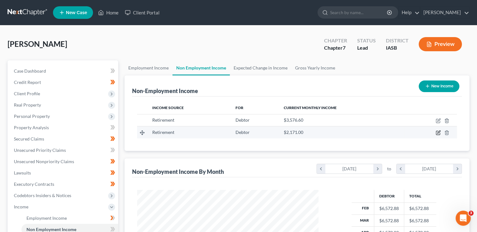
click at [438, 133] on icon "button" at bounding box center [437, 132] width 5 height 5
select select "3"
select select "0"
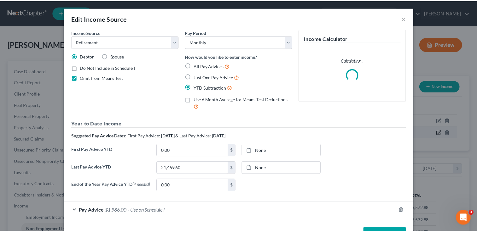
scroll to position [112, 195]
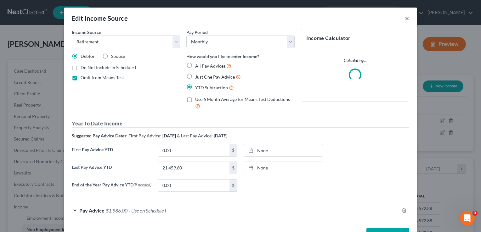
click at [406, 15] on button "×" at bounding box center [407, 18] width 4 height 8
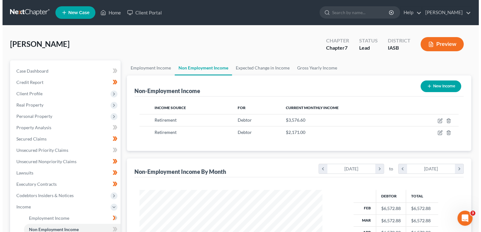
scroll to position [314848, 314767]
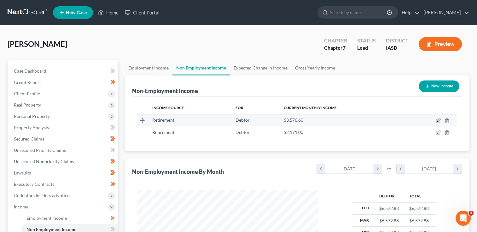
click at [437, 123] on td at bounding box center [430, 120] width 52 height 12
click at [437, 121] on icon "button" at bounding box center [438, 120] width 3 height 3
select select "3"
select select "0"
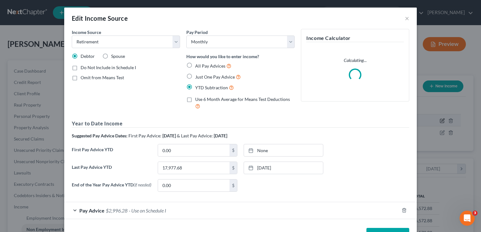
scroll to position [112, 195]
click at [110, 214] on span "$2,996.28" at bounding box center [117, 211] width 22 height 6
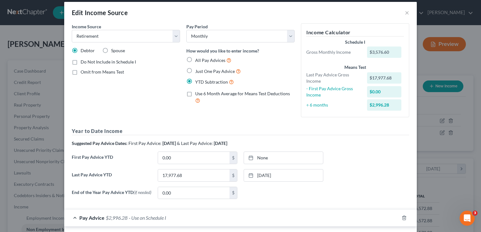
scroll to position [0, 0]
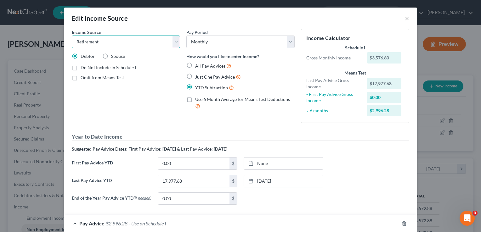
click at [112, 39] on select "Select Unemployment Disability (from employer) Pension Retirement Social Securi…" at bounding box center [126, 42] width 108 height 13
select select "13"
click at [72, 36] on select "Select Unemployment Disability (from employer) Pension Retirement Social Securi…" at bounding box center [126, 42] width 108 height 13
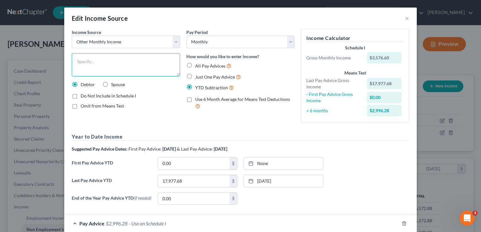
click at [79, 58] on textarea at bounding box center [126, 64] width 108 height 23
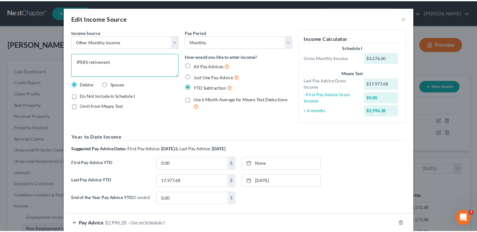
scroll to position [72, 0]
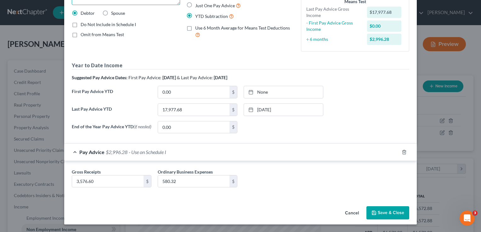
type textarea "IPERS retirement"
click at [376, 212] on button "Save & Close" at bounding box center [388, 213] width 43 height 13
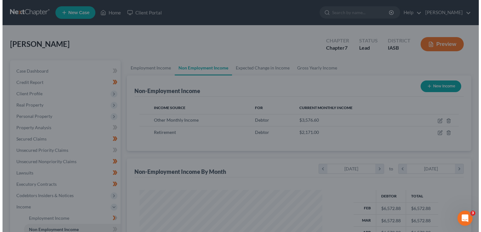
scroll to position [314848, 314767]
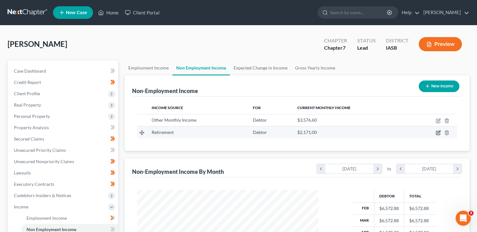
click at [437, 132] on icon "button" at bounding box center [437, 132] width 5 height 5
select select "3"
select select "0"
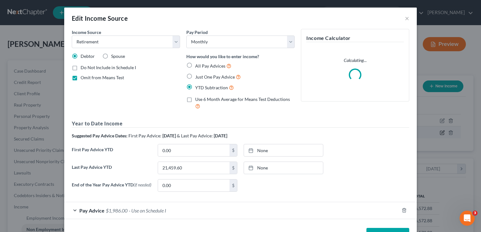
scroll to position [112, 195]
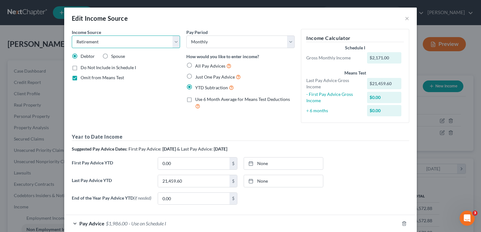
click at [174, 41] on select "Select Unemployment Disability (from employer) Pension Retirement Social Securi…" at bounding box center [126, 42] width 108 height 13
click at [72, 36] on select "Select Unemployment Disability (from employer) Pension Retirement Social Securi…" at bounding box center [126, 42] width 108 height 13
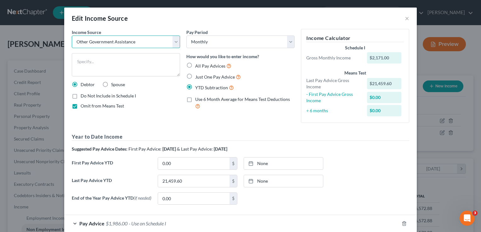
click at [174, 41] on select "Select Unemployment Disability (from employer) Pension Retirement Social Securi…" at bounding box center [126, 42] width 108 height 13
select select "4"
click at [72, 36] on select "Select Unemployment Disability (from employer) Pension Retirement Social Securi…" at bounding box center [126, 42] width 108 height 13
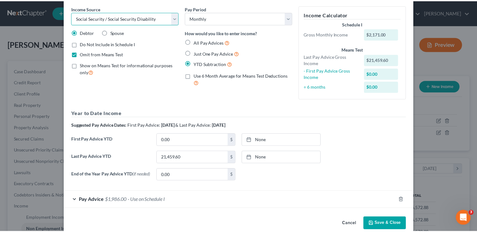
scroll to position [35, 0]
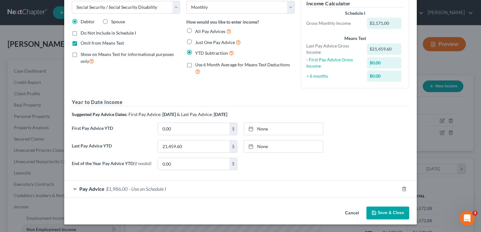
drag, startPoint x: 391, startPoint y: 214, endPoint x: 386, endPoint y: 215, distance: 4.1
click at [390, 215] on button "Save & Close" at bounding box center [388, 213] width 43 height 13
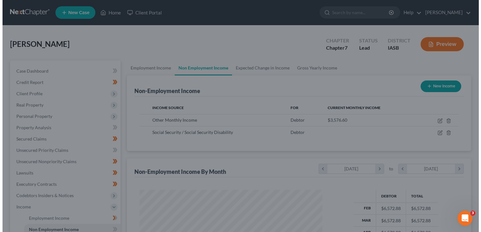
scroll to position [314848, 314767]
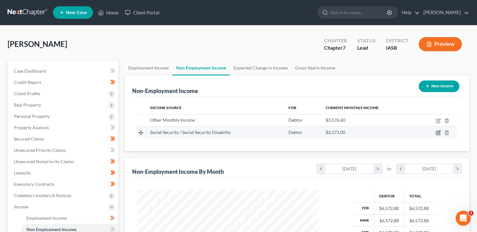
click at [438, 134] on icon "button" at bounding box center [437, 132] width 5 height 5
select select "4"
select select "0"
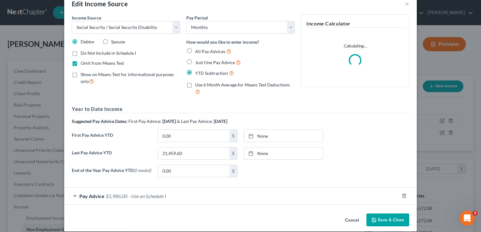
scroll to position [22, 0]
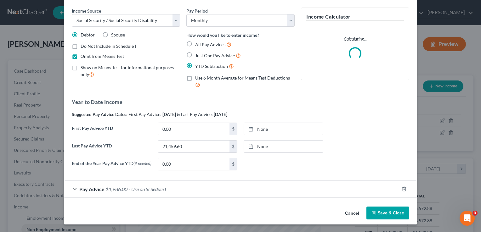
drag, startPoint x: 95, startPoint y: 188, endPoint x: 93, endPoint y: 191, distance: 3.6
click at [94, 189] on span "Pay Advice" at bounding box center [91, 189] width 25 height 6
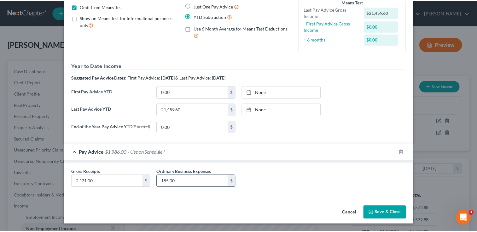
scroll to position [72, 0]
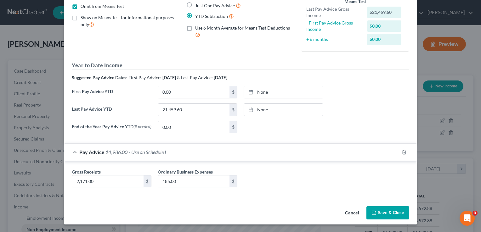
click at [380, 211] on button "Save & Close" at bounding box center [388, 213] width 43 height 13
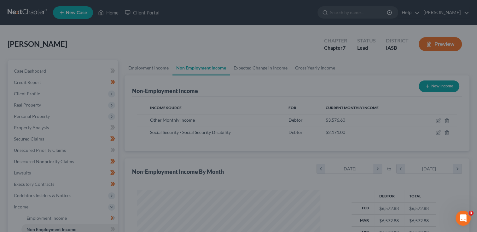
scroll to position [314848, 314767]
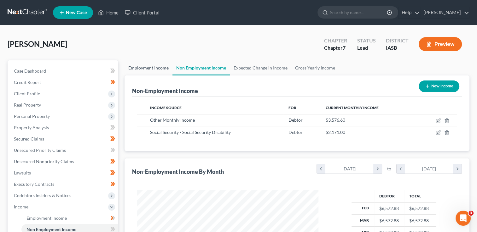
click at [152, 69] on link "Employment Income" at bounding box center [148, 67] width 48 height 15
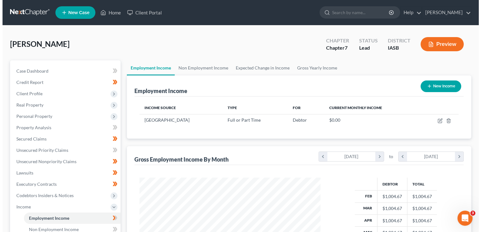
scroll to position [112, 194]
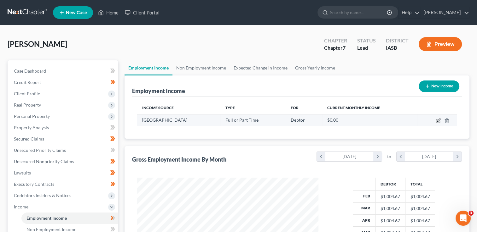
click at [439, 122] on icon "button" at bounding box center [438, 121] width 4 height 4
select select "0"
select select "16"
select select "1"
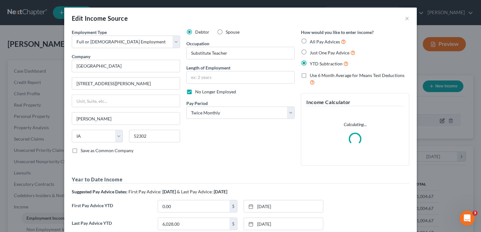
scroll to position [112, 195]
click at [173, 43] on select "Select Full or Part Time Employment Self Employment" at bounding box center [126, 42] width 108 height 13
click at [174, 27] on div "Edit Income Source ×" at bounding box center [240, 18] width 353 height 21
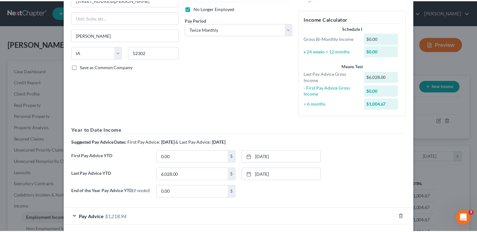
scroll to position [112, 0]
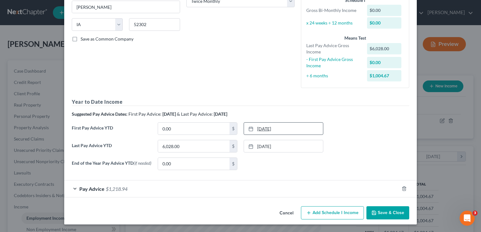
click at [273, 131] on link "1/1/2025" at bounding box center [283, 129] width 79 height 12
click at [391, 210] on button "Save & Close" at bounding box center [388, 213] width 43 height 13
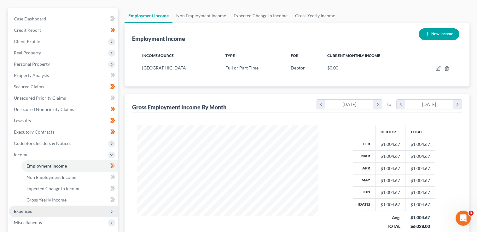
scroll to position [126, 0]
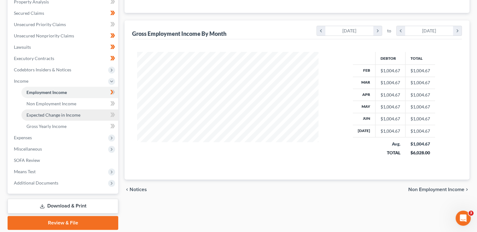
click at [58, 115] on span "Expected Change in Income" at bounding box center [53, 114] width 54 height 5
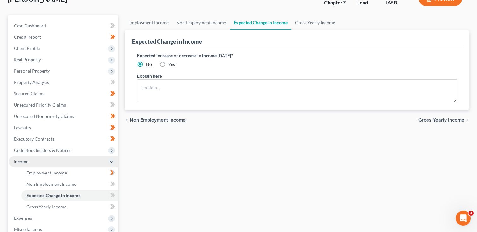
scroll to position [84, 0]
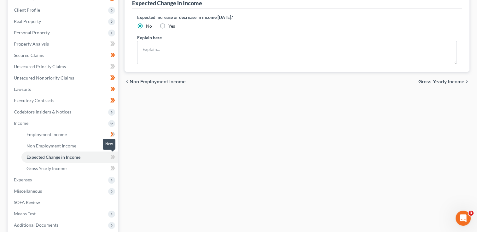
click at [112, 157] on icon at bounding box center [111, 157] width 3 height 4
drag, startPoint x: 112, startPoint y: 157, endPoint x: 101, endPoint y: 168, distance: 15.2
click at [101, 168] on link "Gross Yearly Income" at bounding box center [69, 168] width 97 height 11
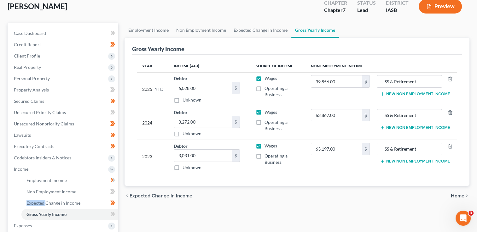
scroll to position [84, 0]
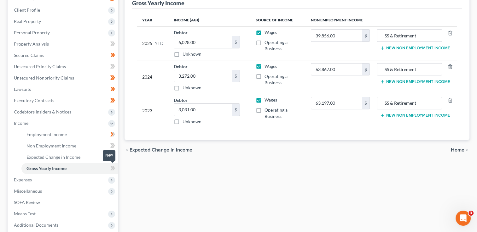
click at [111, 169] on icon at bounding box center [112, 169] width 5 height 8
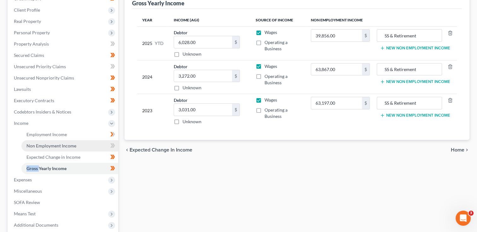
drag, startPoint x: 111, startPoint y: 169, endPoint x: 68, endPoint y: 145, distance: 48.5
click at [68, 145] on span "Non Employment Income" at bounding box center [51, 145] width 50 height 5
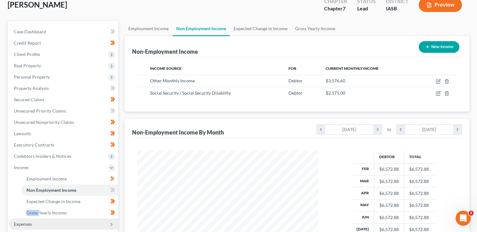
scroll to position [84, 0]
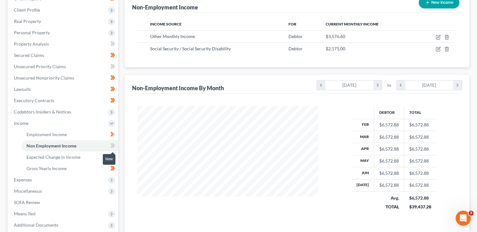
click at [113, 148] on icon at bounding box center [112, 146] width 5 height 8
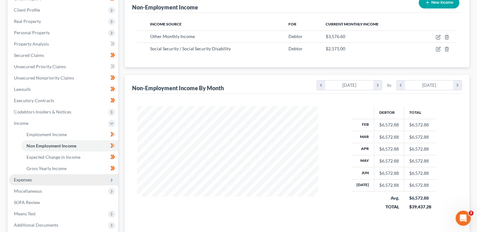
click at [71, 179] on span "Expenses" at bounding box center [63, 179] width 109 height 11
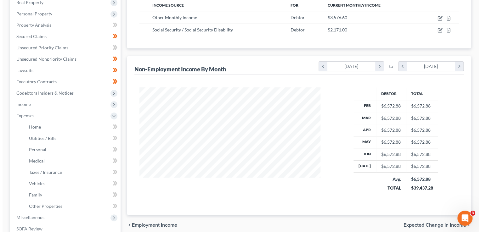
scroll to position [0, 0]
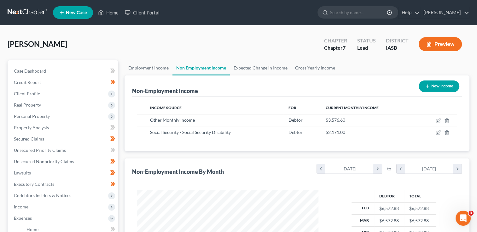
click at [444, 40] on button "Preview" at bounding box center [439, 44] width 43 height 14
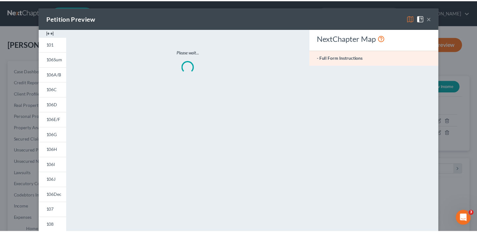
scroll to position [112, 195]
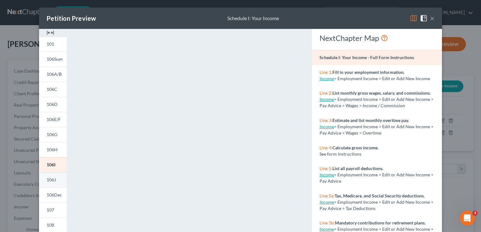
click at [49, 180] on span "106J" at bounding box center [51, 179] width 9 height 5
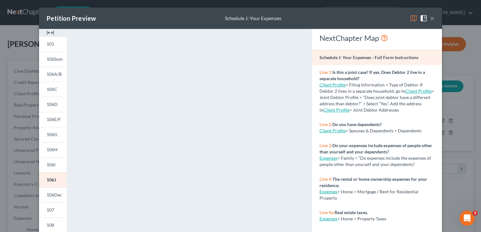
click at [431, 18] on button "×" at bounding box center [432, 18] width 4 height 8
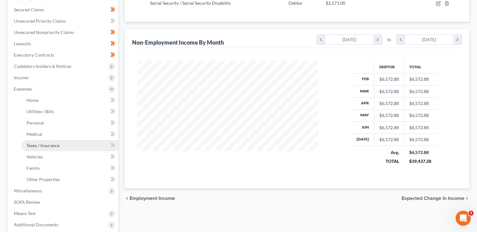
scroll to position [168, 0]
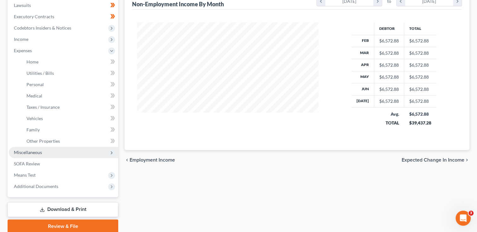
click at [37, 154] on span "Miscellaneous" at bounding box center [28, 152] width 28 height 5
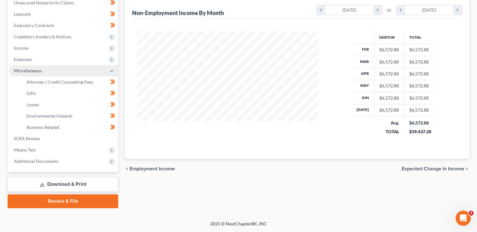
scroll to position [158, 0]
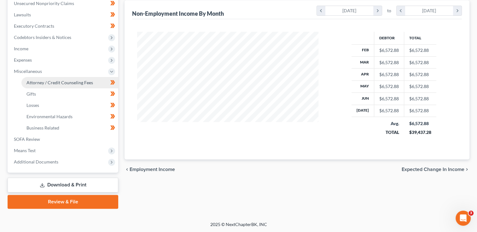
click at [48, 83] on span "Attorney / Credit Counseling Fees" at bounding box center [59, 82] width 66 height 5
select select "1"
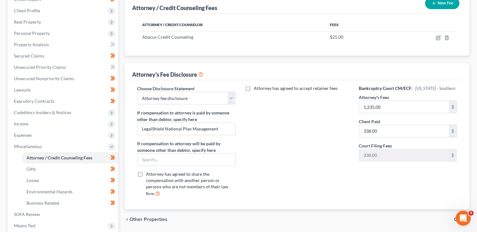
scroll to position [84, 0]
drag, startPoint x: 223, startPoint y: 127, endPoint x: 132, endPoint y: 130, distance: 90.8
click at [132, 130] on div "Choose Disclosure Statement Select Attorney disclosure excluding contested matt…" at bounding box center [186, 143] width 111 height 117
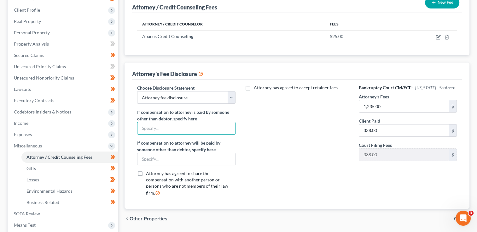
click at [295, 133] on div "Attorney has agreed to accept retainer fees" at bounding box center [297, 143] width 111 height 117
type input "1,613"
type input "1,235"
click at [315, 156] on div "Attorney has agreed to accept retainer fees" at bounding box center [297, 143] width 111 height 117
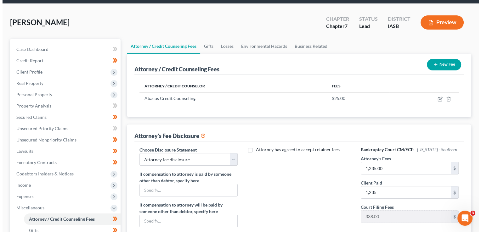
scroll to position [0, 0]
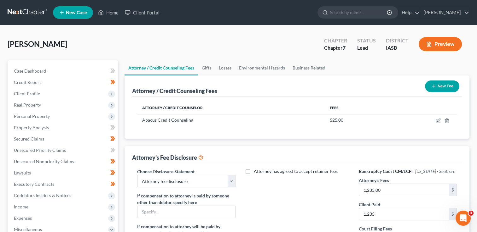
click at [443, 42] on button "Preview" at bounding box center [439, 44] width 43 height 14
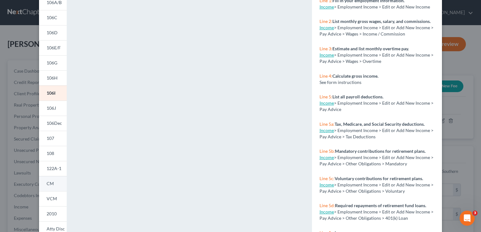
scroll to position [123, 0]
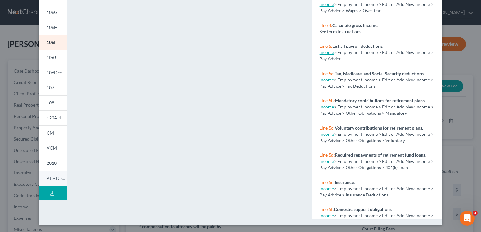
click at [49, 181] on link "Atty Disc" at bounding box center [53, 178] width 28 height 15
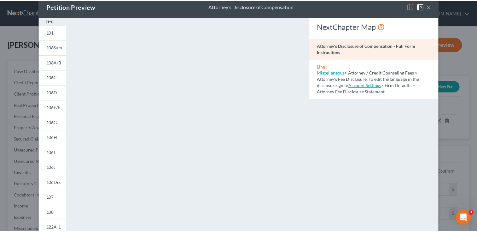
scroll to position [0, 0]
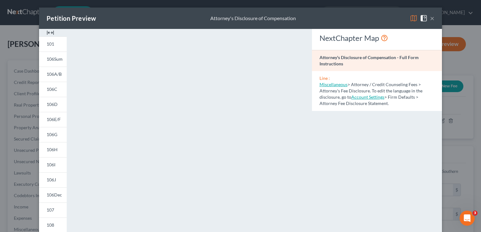
click at [433, 19] on div "Petition Preview Attorney's Disclosure of Compensation ×" at bounding box center [240, 18] width 403 height 21
click at [431, 19] on button "×" at bounding box center [432, 18] width 4 height 8
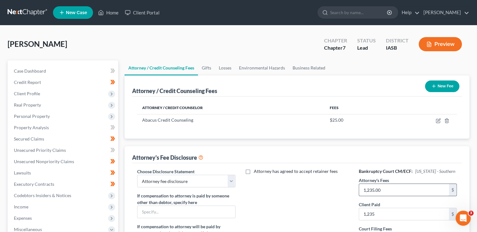
click at [386, 189] on input "1,235.00" at bounding box center [404, 190] width 90 height 12
click at [360, 152] on div "Attorney's Fee Disclosure" at bounding box center [296, 154] width 329 height 17
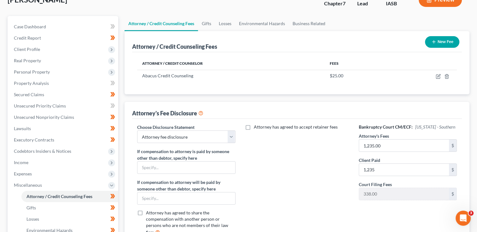
scroll to position [32, 0]
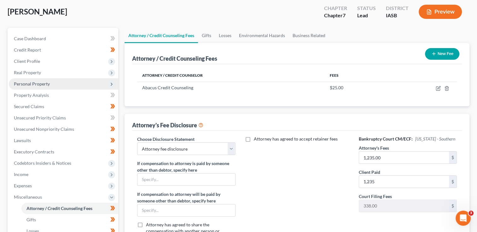
click at [45, 84] on span "Personal Property" at bounding box center [32, 83] width 36 height 5
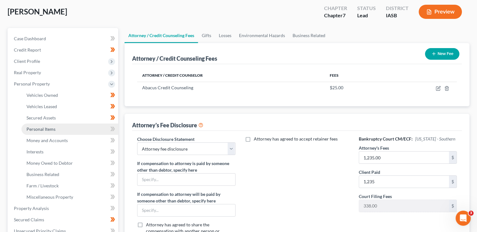
click at [58, 131] on link "Personal Items" at bounding box center [69, 129] width 97 height 11
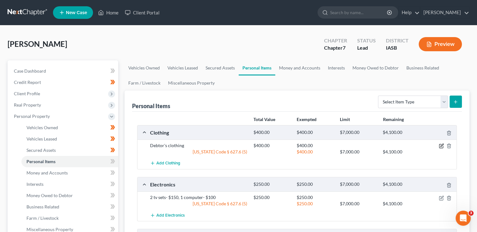
click at [441, 147] on icon "button" at bounding box center [440, 146] width 5 height 5
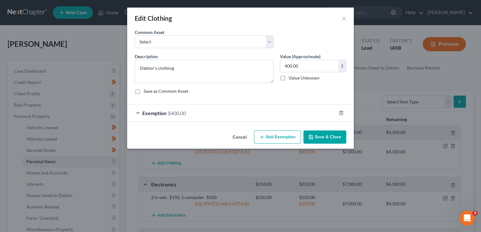
click at [170, 114] on span "$400.00" at bounding box center [177, 113] width 18 height 6
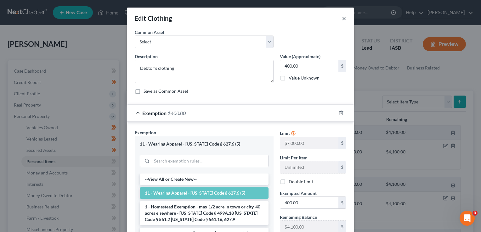
click at [343, 17] on button "×" at bounding box center [344, 18] width 4 height 8
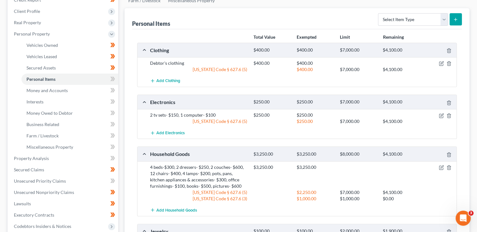
scroll to position [84, 0]
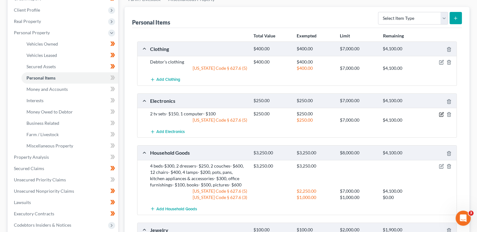
click at [441, 115] on icon "button" at bounding box center [440, 114] width 5 height 5
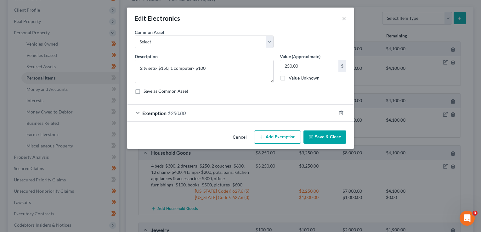
click at [170, 114] on span "$250.00" at bounding box center [177, 113] width 18 height 6
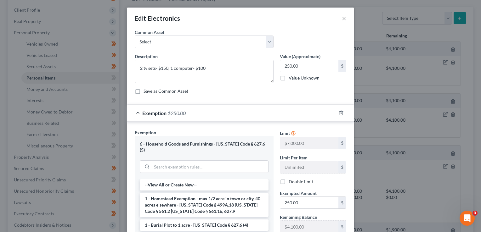
click at [339, 21] on div "Edit Electronics ×" at bounding box center [240, 18] width 227 height 21
click at [342, 20] on button "×" at bounding box center [344, 18] width 4 height 8
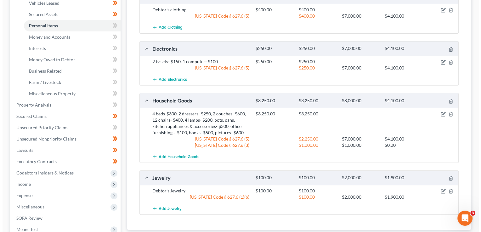
scroll to position [168, 0]
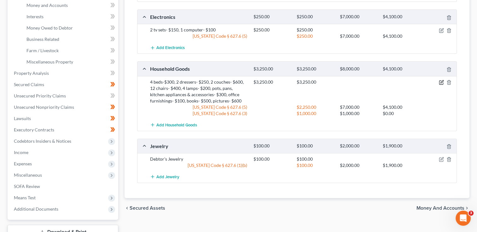
click at [441, 83] on icon "button" at bounding box center [440, 82] width 5 height 5
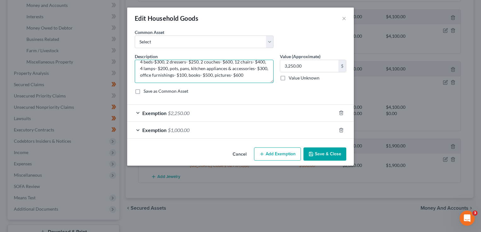
scroll to position [13, 0]
drag, startPoint x: 211, startPoint y: 69, endPoint x: 210, endPoint y: 74, distance: 4.4
click at [210, 72] on textarea "4 beds-$300, 2 dressers- $250, 2 couches- $600, 12 chairs- $400, 4 lamps- $200,…" at bounding box center [204, 71] width 139 height 23
click at [211, 67] on textarea "4 beds-$300, 2 dressers- $250, 2 couches- $600, 12 chairs- $400, 4 lamps- $200,…" at bounding box center [204, 71] width 139 height 23
type textarea "4 beds-$300, 2 dressers- $250, 2 couches- $600, 12 chairs- $400, 4 lamps- $200,…"
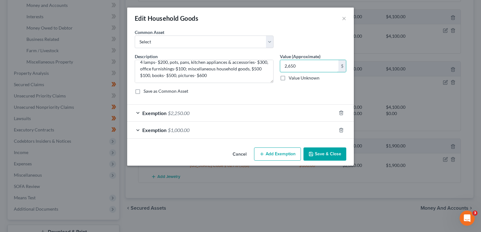
type input "2,650"
click at [175, 115] on span "$2,250.00" at bounding box center [179, 113] width 22 height 6
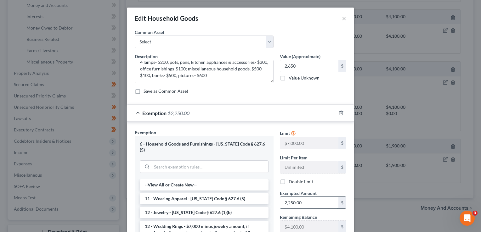
click at [302, 200] on input "2,250.00" at bounding box center [309, 203] width 58 height 12
type input "2,650"
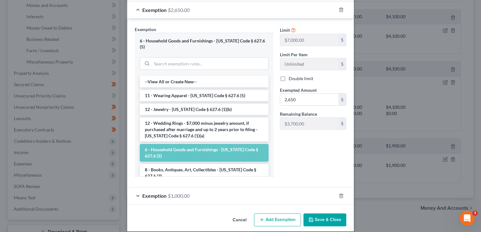
click at [325, 214] on button "Save & Close" at bounding box center [325, 220] width 43 height 13
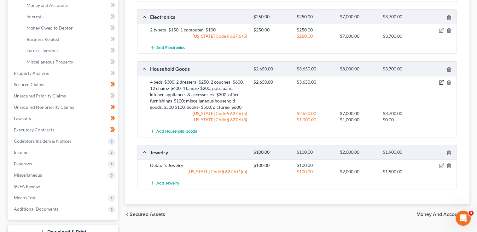
click at [442, 81] on icon "button" at bounding box center [440, 82] width 5 height 5
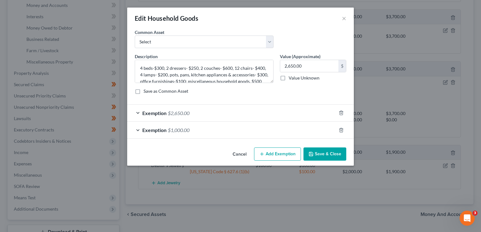
click at [178, 136] on div "Exemption $1,000.00" at bounding box center [231, 130] width 209 height 17
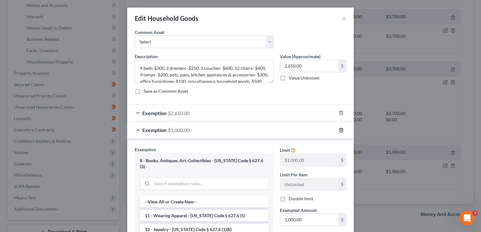
click at [339, 128] on icon "button" at bounding box center [341, 130] width 5 height 5
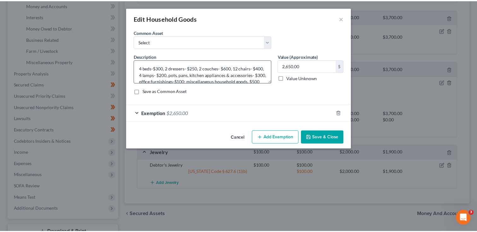
scroll to position [13, 0]
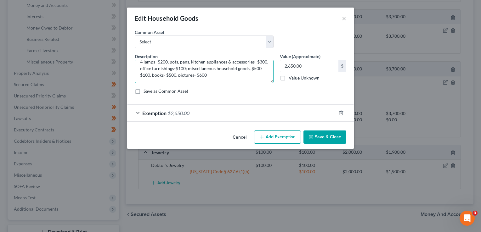
drag, startPoint x: 197, startPoint y: 75, endPoint x: 257, endPoint y: 71, distance: 59.6
click at [257, 71] on textarea "4 beds-$300, 2 dressers- $250, 2 couches- $600, 12 chairs- $400, 4 lamps- $200,…" at bounding box center [204, 71] width 139 height 23
type textarea "4 beds-$300, 2 dressers- $250, 2 couches- $600, 12 chairs- $400, 4 lamps- $200,…"
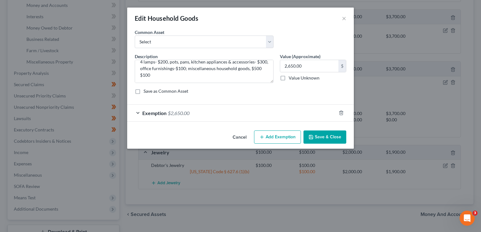
click at [324, 135] on button "Save & Close" at bounding box center [325, 137] width 43 height 13
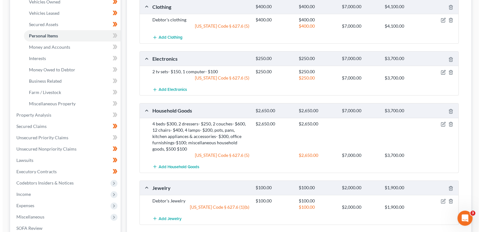
scroll to position [0, 0]
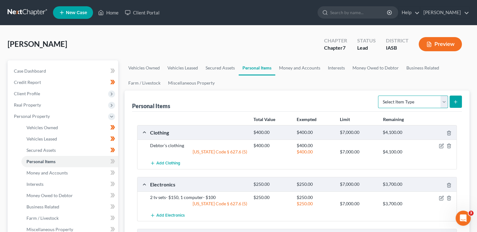
click at [443, 102] on select "Select Item Type Clothing Collectibles Of Value Electronics Firearms Household …" at bounding box center [413, 102] width 70 height 13
select select "collectibles_of_value"
click at [378, 96] on select "Select Item Type Clothing Collectibles Of Value Electronics Firearms Household …" at bounding box center [413, 102] width 70 height 13
click at [459, 104] on button "submit" at bounding box center [455, 102] width 12 height 12
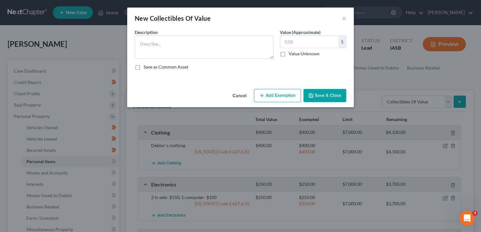
click at [241, 95] on button "Cancel" at bounding box center [240, 96] width 24 height 13
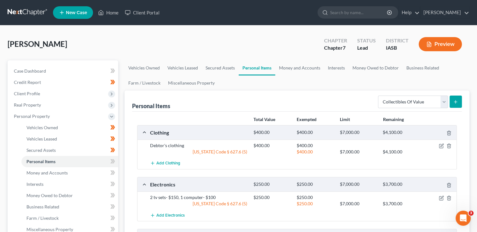
click at [441, 45] on button "Preview" at bounding box center [439, 44] width 43 height 14
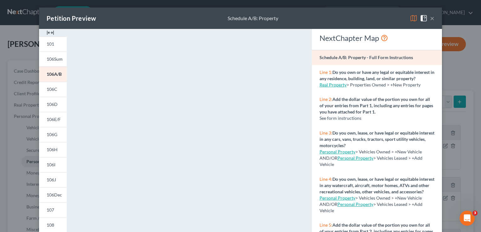
click at [431, 19] on button "×" at bounding box center [432, 18] width 4 height 8
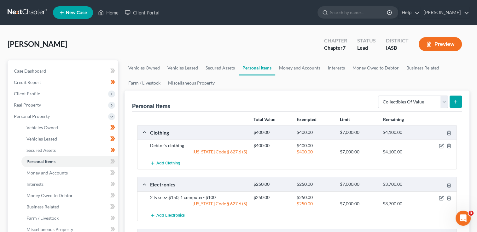
click at [458, 103] on button "submit" at bounding box center [455, 102] width 12 height 12
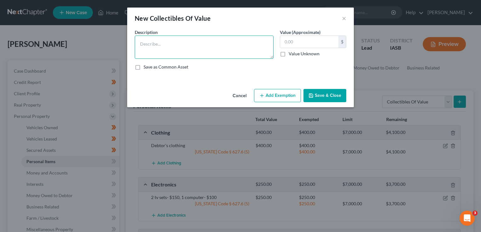
click at [160, 42] on textarea at bounding box center [204, 47] width 139 height 23
paste textarea "books- $500, pictures- $600"
type textarea "books- $500, pictures- $600"
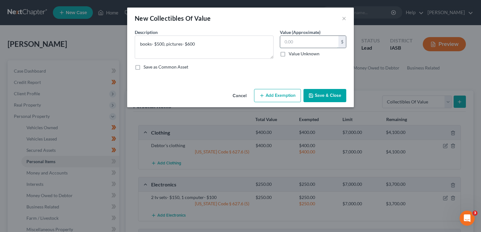
click at [302, 43] on input "text" at bounding box center [309, 42] width 58 height 12
type input "1,100"
click at [278, 97] on button "Add Exemption" at bounding box center [277, 95] width 47 height 13
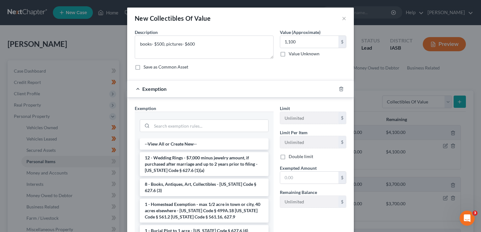
click at [180, 187] on li "8 - Books, Antiques, Art, Collectibles - Iowa Code § 627.6 (3)" at bounding box center [204, 188] width 129 height 18
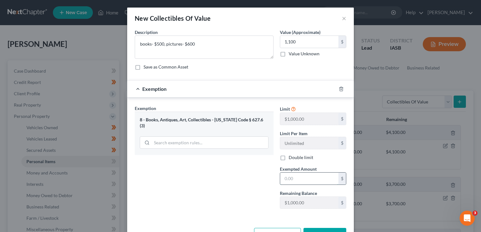
click at [280, 181] on input "text" at bounding box center [309, 179] width 58 height 12
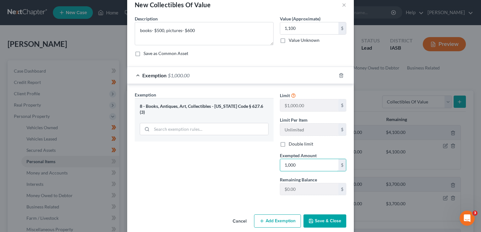
scroll to position [21, 0]
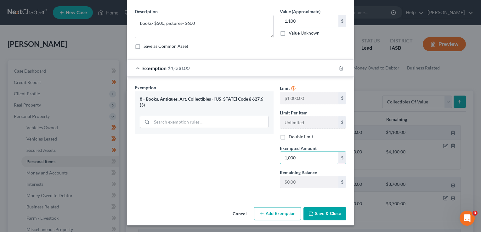
type input "1,000"
click at [284, 216] on button "Add Exemption" at bounding box center [277, 214] width 47 height 13
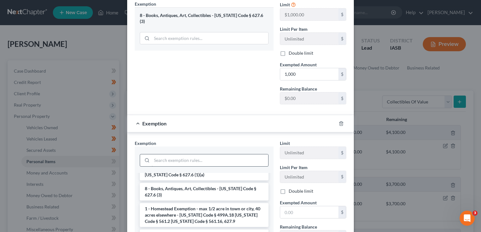
scroll to position [42, 0]
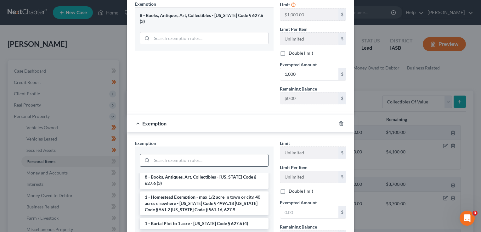
click at [163, 160] on input "search" at bounding box center [210, 161] width 117 height 12
type input "1"
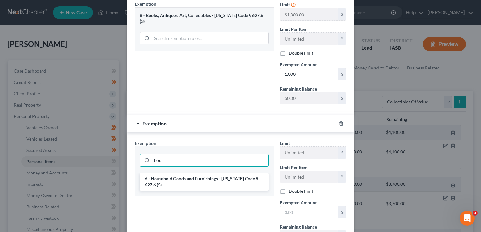
scroll to position [0, 0]
type input "house"
click at [188, 177] on li "6 - Household Goods and Furnishings - Iowa Code § 627.6 (5)" at bounding box center [204, 182] width 129 height 18
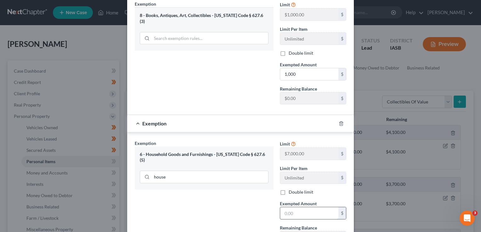
click at [295, 216] on input "text" at bounding box center [309, 214] width 58 height 12
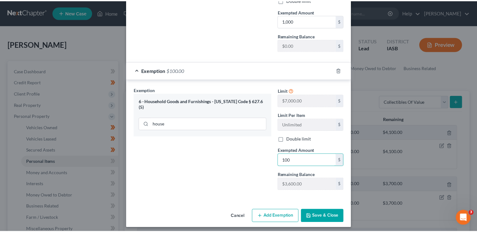
scroll to position [160, 0]
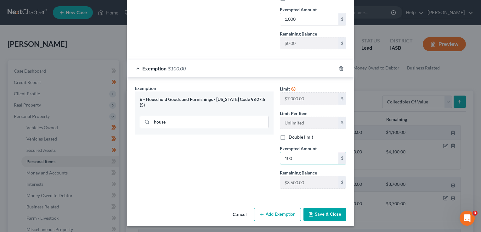
type input "100"
click at [323, 215] on button "Save & Close" at bounding box center [325, 214] width 43 height 13
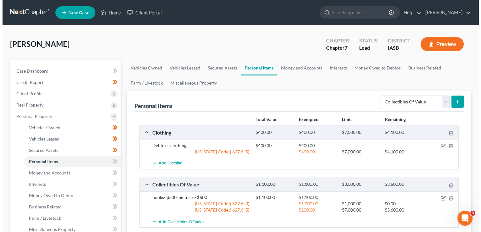
scroll to position [42, 0]
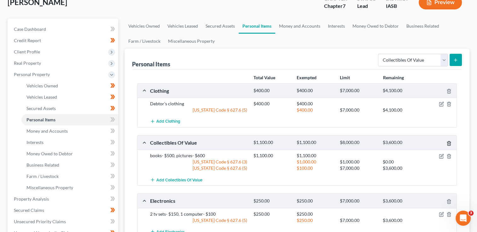
click at [449, 143] on icon "button" at bounding box center [448, 143] width 5 height 5
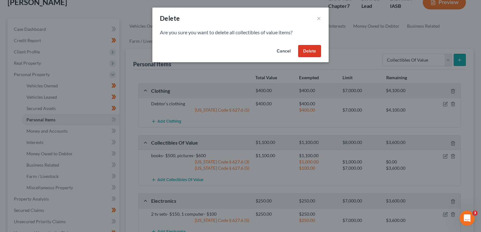
click at [309, 49] on button "Delete" at bounding box center [309, 51] width 23 height 13
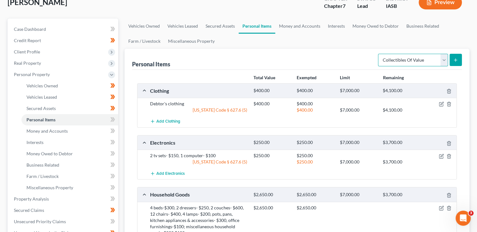
click at [443, 58] on select "Select Item Type Clothing Collectibles Of Value Electronics Firearms Household …" at bounding box center [413, 60] width 70 height 13
select select "household_goods"
click at [378, 54] on select "Select Item Type Clothing Collectibles Of Value Electronics Firearms Household …" at bounding box center [413, 60] width 70 height 13
click at [457, 59] on icon "submit" at bounding box center [455, 60] width 5 height 5
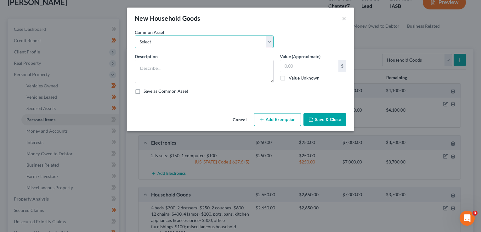
click at [271, 42] on select "Select 1 bed, bedding, and mattresses, $200; 2 dressers, $50; couch, $50; table…" at bounding box center [204, 42] width 139 height 13
select select "1"
click at [135, 36] on select "Select 1 bed, bedding, and mattresses, $200; 2 dressers, $50; couch, $50; table…" at bounding box center [204, 42] width 139 height 13
type textarea "pictures $50, and artwork, $20"
type input "70.00"
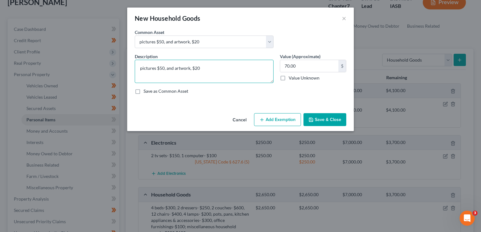
drag, startPoint x: 164, startPoint y: 70, endPoint x: 151, endPoint y: 67, distance: 12.8
click at [160, 68] on textarea "pictures $50, and artwork, $20" at bounding box center [204, 71] width 139 height 23
drag, startPoint x: 143, startPoint y: 69, endPoint x: 206, endPoint y: 69, distance: 63.0
click at [208, 68] on textarea "pictures $50, and artwork, $20" at bounding box center [204, 71] width 139 height 23
type textarea "p"
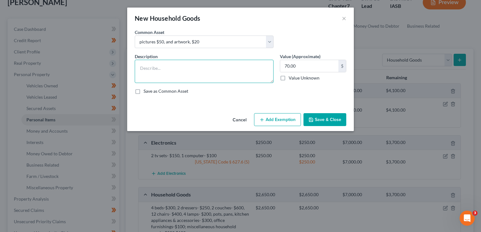
paste textarea "books- $500, pictures- $600"
type textarea "books- $500, pictures- $600"
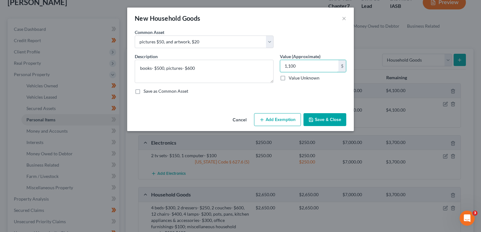
type input "1,100"
click at [282, 119] on button "Add Exemption" at bounding box center [277, 119] width 47 height 13
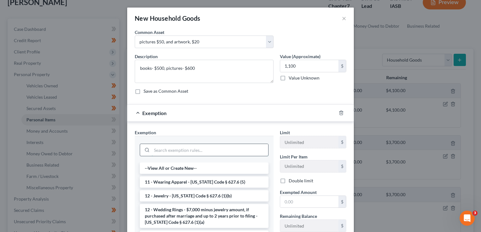
click at [165, 151] on input "search" at bounding box center [210, 150] width 117 height 12
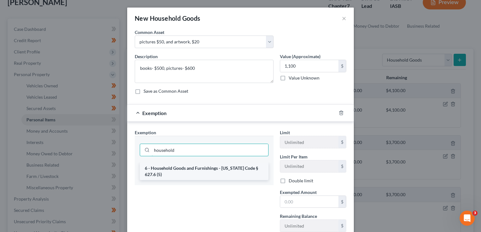
type input "household"
drag, startPoint x: 183, startPoint y: 167, endPoint x: 186, endPoint y: 166, distance: 3.5
click at [181, 168] on li "6 - Household Goods and Furnishings - Iowa Code § 627.6 (5)" at bounding box center [204, 172] width 129 height 18
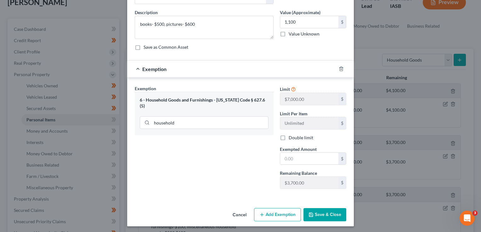
scroll to position [45, 0]
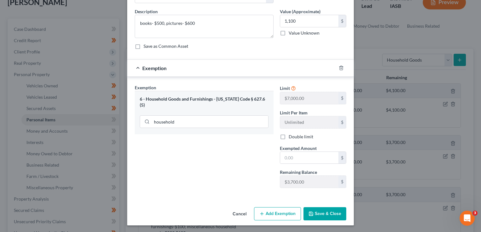
click at [325, 214] on button "Save & Close" at bounding box center [325, 214] width 43 height 13
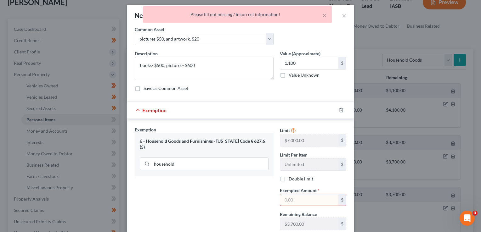
scroll to position [0, 0]
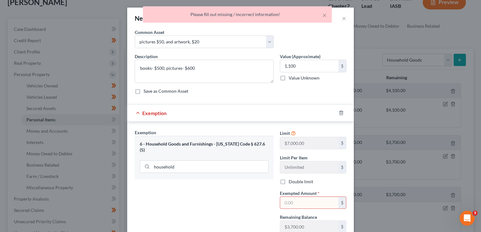
click at [300, 202] on input "text" at bounding box center [309, 203] width 58 height 12
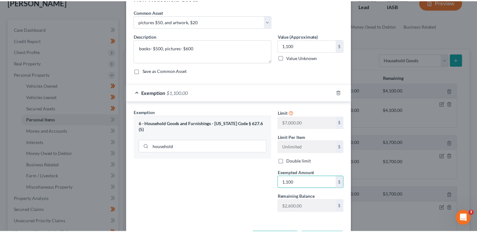
scroll to position [45, 0]
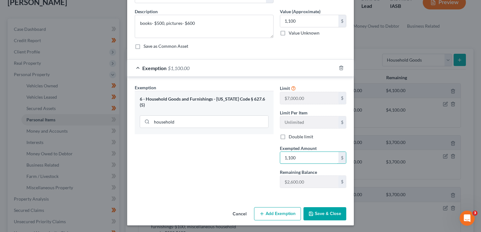
type input "1,100"
click at [316, 216] on button "Save & Close" at bounding box center [325, 214] width 43 height 13
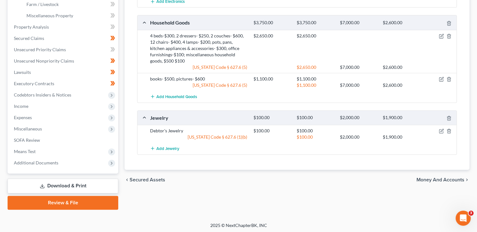
scroll to position [215, 0]
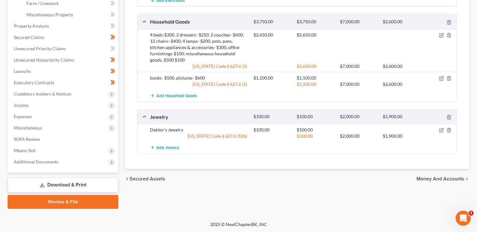
click at [438, 181] on span "Money and Accounts" at bounding box center [440, 179] width 48 height 5
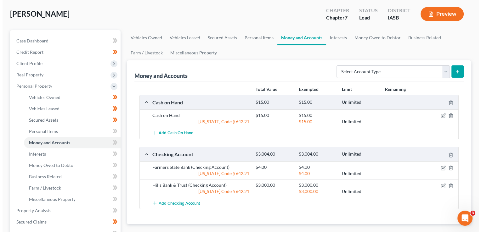
scroll to position [42, 0]
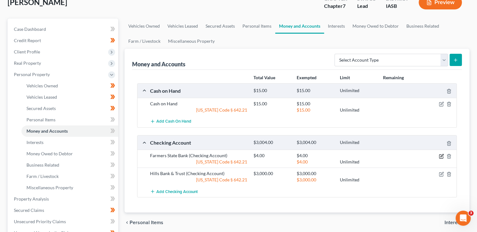
click at [438, 156] on icon "button" at bounding box center [440, 156] width 5 height 5
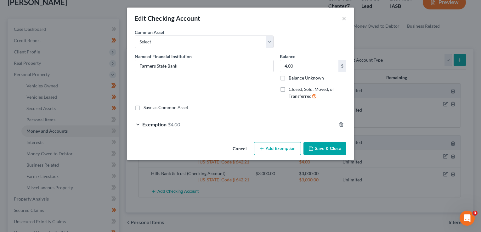
click at [161, 127] on span "Exemption" at bounding box center [154, 125] width 24 height 6
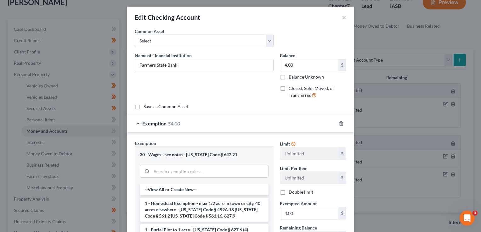
scroll to position [0, 0]
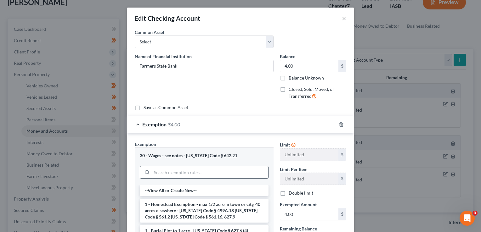
click at [152, 174] on input "search" at bounding box center [210, 173] width 117 height 12
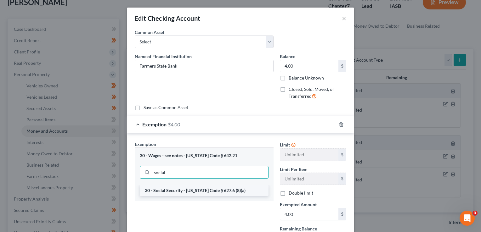
type input "social"
click at [158, 195] on li "30 - Social Security - Iowa Code § 627.6 (8)(a)" at bounding box center [204, 190] width 129 height 11
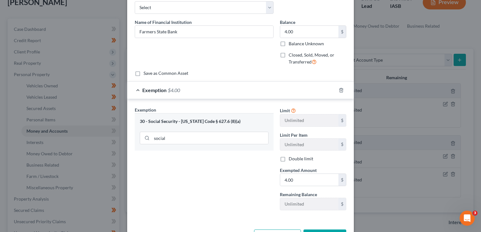
scroll to position [56, 0]
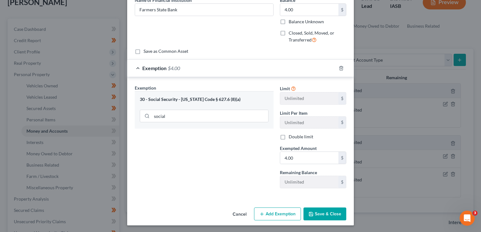
click at [330, 210] on button "Save & Close" at bounding box center [325, 214] width 43 height 13
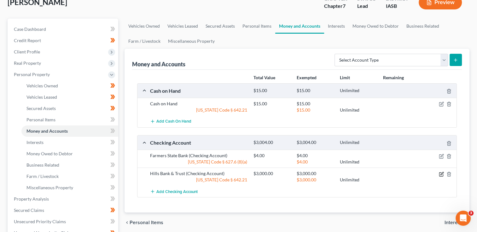
click at [441, 173] on icon "button" at bounding box center [440, 174] width 5 height 5
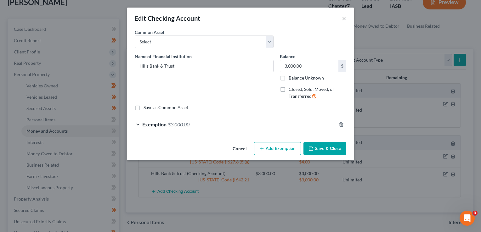
click at [179, 127] on span "$3,000.00" at bounding box center [179, 125] width 22 height 6
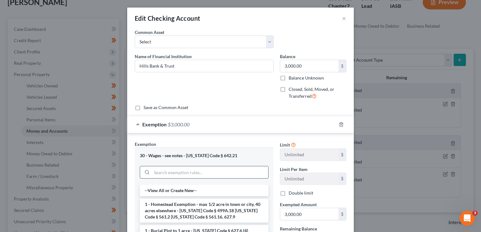
click at [168, 173] on input "search" at bounding box center [210, 173] width 117 height 12
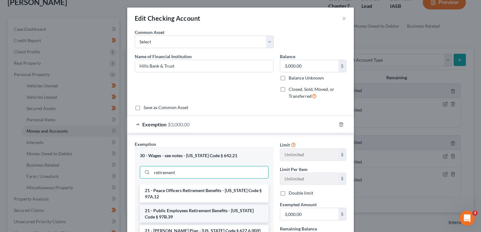
type input "retirement"
click at [192, 214] on li "21 - Public Employees Retirement Benefits - Iowa Code § 97B.39" at bounding box center [204, 214] width 129 height 18
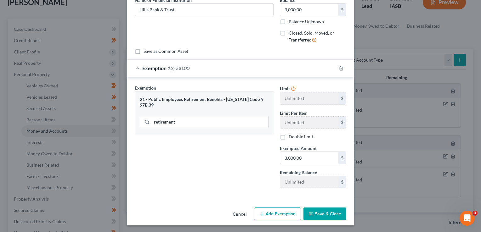
click at [323, 220] on button "Save & Close" at bounding box center [325, 214] width 43 height 13
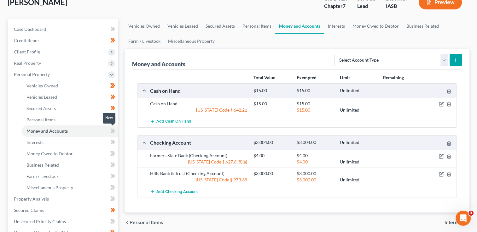
click at [113, 131] on icon at bounding box center [113, 131] width 3 height 4
click at [110, 122] on icon at bounding box center [112, 120] width 5 height 8
click at [83, 146] on link "Interests" at bounding box center [69, 142] width 97 height 11
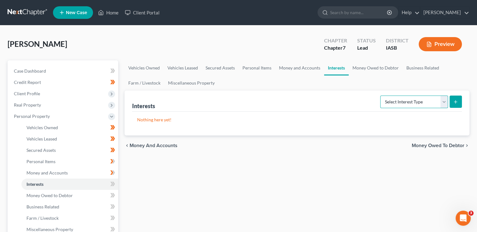
click at [445, 101] on select "Select Interest Type 401K Annuity Bond Education IRA Government Bond Government…" at bounding box center [414, 102] width 68 height 13
select select "term_life_insurance"
click at [380, 96] on select "Select Interest Type 401K Annuity Bond Education IRA Government Bond Government…" at bounding box center [414, 102] width 68 height 13
click at [456, 100] on icon "submit" at bounding box center [455, 102] width 5 height 5
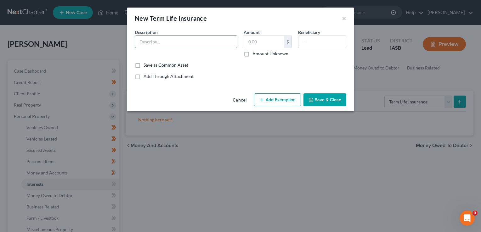
drag, startPoint x: 149, startPoint y: 39, endPoint x: 146, endPoint y: 40, distance: 3.2
click at [146, 40] on input "text" at bounding box center [186, 42] width 102 height 12
type input "LIFE INSURANCE?"
click at [323, 99] on button "Save & Close" at bounding box center [325, 100] width 43 height 13
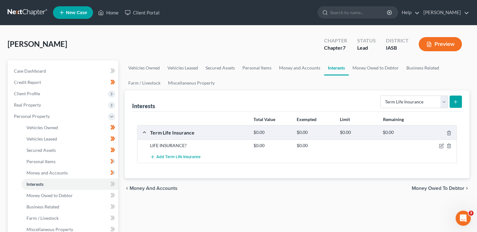
click at [432, 187] on span "Money Owed to Debtor" at bounding box center [437, 188] width 53 height 5
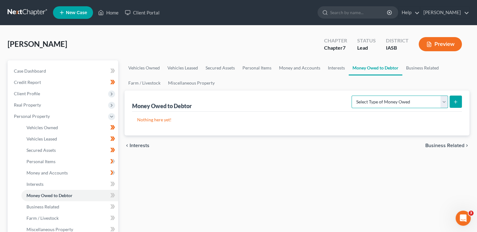
click at [441, 106] on select "Select Type of Money Owed Accounts Receivable Alimony Child Support Claims Agai…" at bounding box center [399, 102] width 96 height 13
click at [437, 46] on button "Preview" at bounding box center [439, 44] width 43 height 14
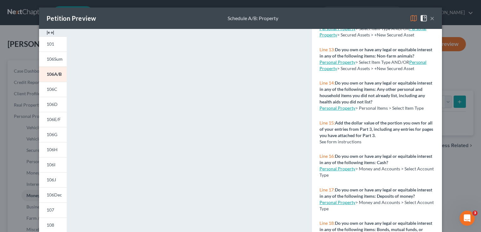
scroll to position [546, 0]
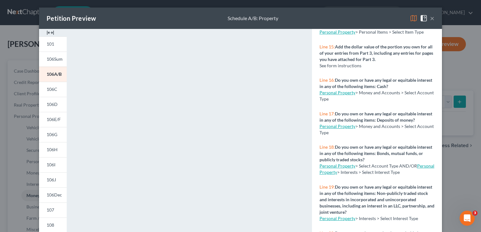
click at [430, 20] on button "×" at bounding box center [432, 18] width 4 height 8
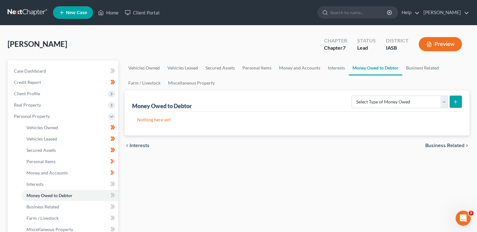
click at [447, 104] on form "Select Type of Money Owed Accounts Receivable Alimony Child Support Claims Agai…" at bounding box center [406, 102] width 110 height 13
click at [443, 103] on select "Select Type of Money Owed Accounts Receivable Alimony Child Support Claims Agai…" at bounding box center [399, 102] width 96 height 13
click at [427, 69] on link "Business Related" at bounding box center [422, 67] width 40 height 15
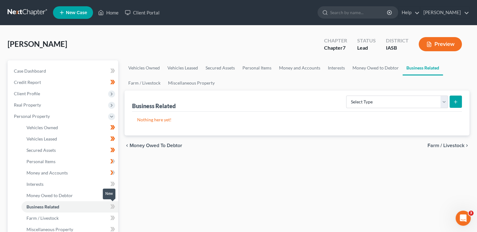
click at [113, 207] on icon at bounding box center [113, 207] width 3 height 4
drag, startPoint x: 113, startPoint y: 207, endPoint x: 111, endPoint y: 197, distance: 10.2
click at [111, 197] on icon at bounding box center [112, 196] width 5 height 8
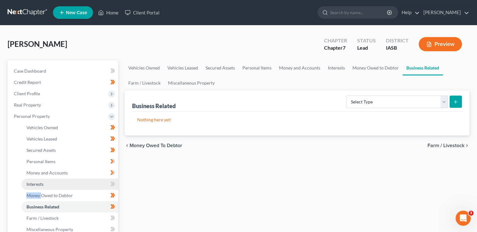
drag, startPoint x: 111, startPoint y: 197, endPoint x: 73, endPoint y: 183, distance: 40.3
click at [73, 183] on link "Interests" at bounding box center [69, 184] width 97 height 11
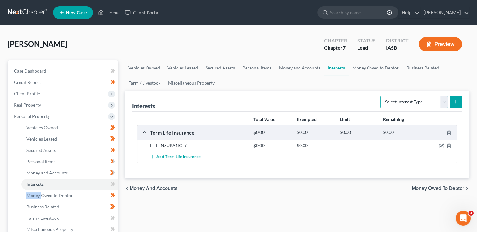
click at [443, 103] on select "Select Interest Type 401K Annuity Bond Education IRA Government Bond Government…" at bounding box center [414, 102] width 68 height 13
click at [380, 96] on select "Select Interest Type 401K Annuity Bond Education IRA Government Bond Government…" at bounding box center [414, 102] width 68 height 13
click at [442, 100] on select "Select Interest Type 401K Annuity Bond Education IRA Government Bond Government…" at bounding box center [414, 102] width 68 height 13
click at [380, 96] on select "Select Interest Type 401K Annuity Bond Education IRA Government Bond Government…" at bounding box center [414, 102] width 68 height 13
click at [443, 100] on select "Select Interest Type 401K Annuity Bond Education IRA Government Bond Government…" at bounding box center [414, 102] width 68 height 13
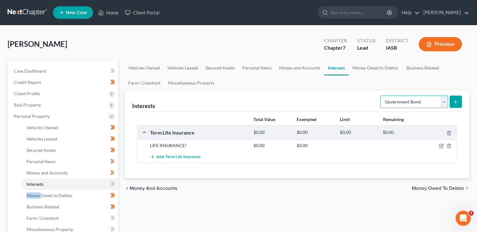
select select "government_pension_plan"
click at [380, 96] on select "Select Interest Type 401K Annuity Bond Education IRA Government Bond Government…" at bounding box center [414, 102] width 68 height 13
click at [456, 104] on button "submit" at bounding box center [455, 102] width 12 height 12
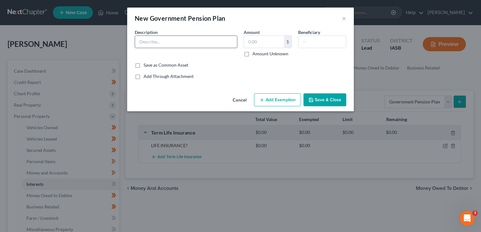
click at [164, 42] on input "text" at bounding box center [186, 42] width 102 height 12
type input "IPERS"
click at [258, 40] on input "text" at bounding box center [264, 42] width 40 height 12
type input "2,996.28"
click at [269, 105] on button "Add Exemption" at bounding box center [277, 100] width 47 height 13
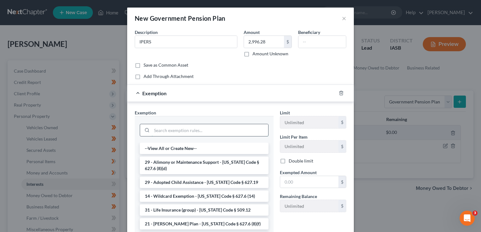
click at [163, 128] on input "search" at bounding box center [210, 130] width 117 height 12
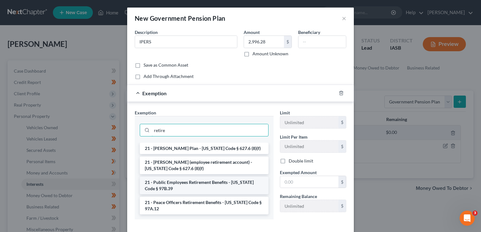
type input "retire"
click at [186, 188] on li "21 - Public Employees Retirement Benefits - Iowa Code § 97B.39" at bounding box center [204, 186] width 129 height 18
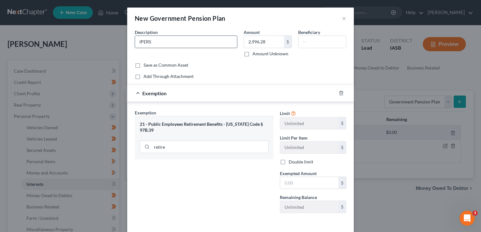
click at [152, 42] on input "IPERS" at bounding box center [186, 42] width 102 height 12
type input "IPERS monthly payment"
click at [287, 174] on span "Exempted Amount" at bounding box center [298, 173] width 37 height 5
click at [292, 181] on input "text" at bounding box center [309, 183] width 58 height 12
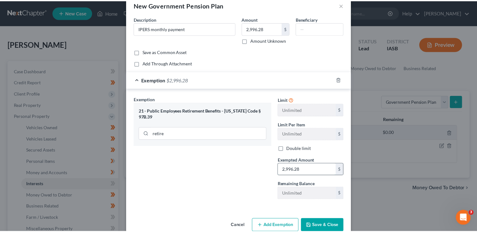
scroll to position [25, 0]
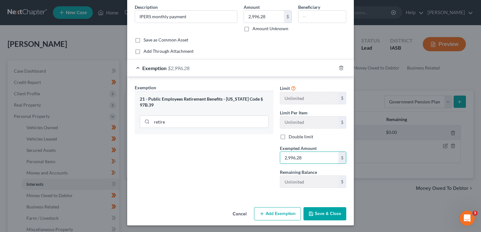
type input "2,996.28"
click at [328, 217] on button "Save & Close" at bounding box center [325, 214] width 43 height 13
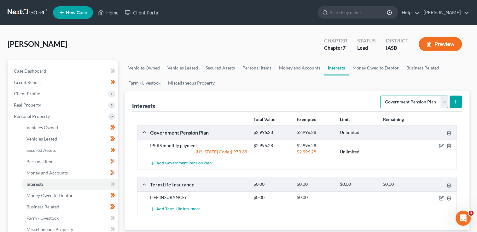
click at [445, 102] on select "Select Interest Type 401K Annuity Bond Education IRA Government Bond Government…" at bounding box center [414, 102] width 68 height 13
click at [364, 67] on link "Money Owed to Debtor" at bounding box center [375, 67] width 54 height 15
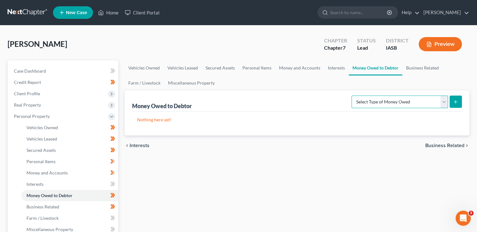
click at [444, 104] on select "Select Type of Money Owed Accounts Receivable Alimony Child Support Claims Agai…" at bounding box center [399, 102] width 96 height 13
select select "social_security_benefits"
click at [352, 96] on select "Select Type of Money Owed Accounts Receivable Alimony Child Support Claims Agai…" at bounding box center [399, 102] width 96 height 13
click at [456, 102] on icon "submit" at bounding box center [455, 102] width 5 height 5
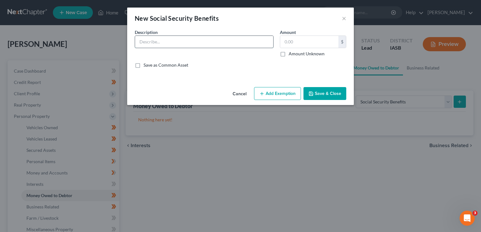
click at [158, 41] on input "text" at bounding box center [204, 42] width 138 height 12
type input "Social Security Monthly payment"
type input "1,986"
click at [268, 94] on button "Add Exemption" at bounding box center [277, 93] width 47 height 13
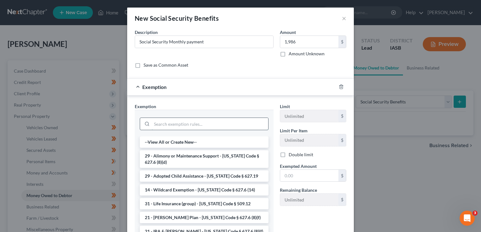
click at [157, 124] on input "search" at bounding box center [210, 124] width 117 height 12
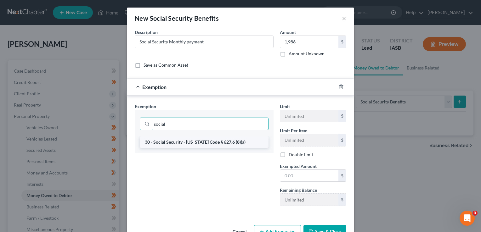
type input "social"
click at [166, 144] on li "30 - Social Security - Iowa Code § 627.6 (8)(a)" at bounding box center [204, 142] width 129 height 11
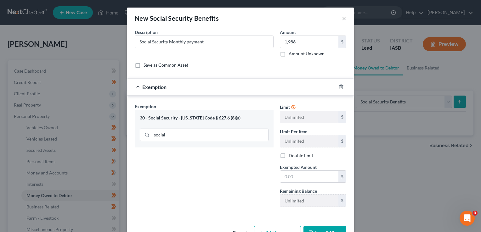
drag, startPoint x: 182, startPoint y: 100, endPoint x: 194, endPoint y: 94, distance: 13.4
click at [189, 96] on div "Exemption Set must be selected for CA. Exemption * 30 - Social Security - Iowa …" at bounding box center [240, 157] width 227 height 122
click at [294, 178] on input "text" at bounding box center [309, 177] width 58 height 12
type input "1,986"
click at [326, 229] on button "Save & Close" at bounding box center [325, 232] width 43 height 13
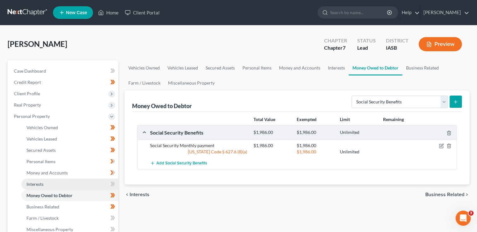
click at [56, 184] on link "Interests" at bounding box center [69, 184] width 97 height 11
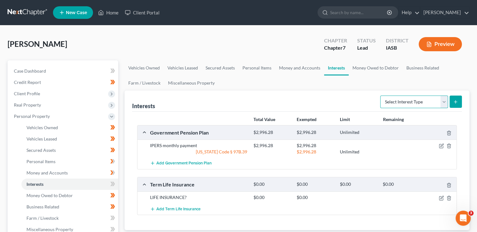
click at [442, 101] on select "Select Interest Type 401K Annuity Bond Education IRA Government Bond Government…" at bounding box center [414, 102] width 68 height 13
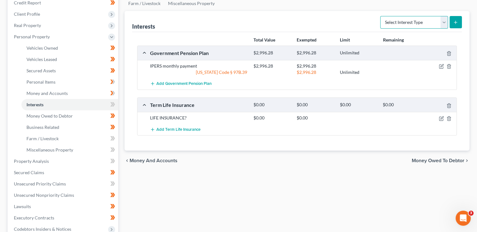
scroll to position [84, 0]
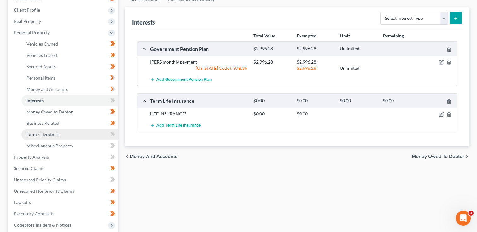
click at [64, 135] on link "Farm / Livestock" at bounding box center [69, 134] width 97 height 11
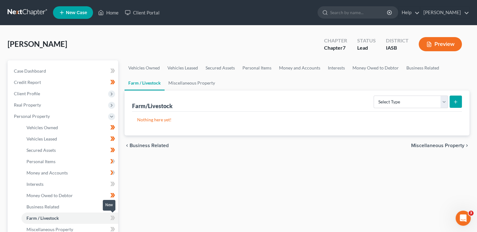
click at [112, 215] on icon at bounding box center [112, 218] width 5 height 8
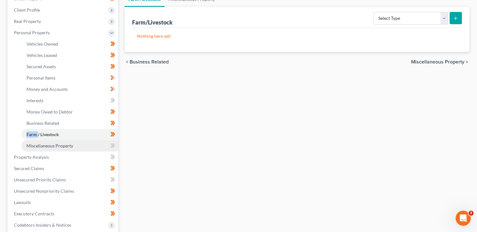
click at [53, 147] on span "Miscellaneous Property" at bounding box center [49, 145] width 47 height 5
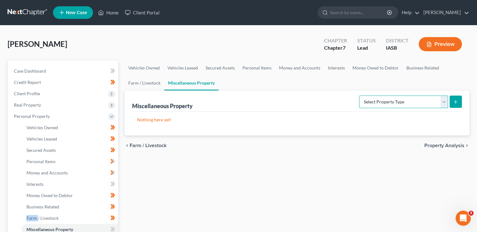
click at [442, 105] on select "Select Property Type Assigned for Creditor Benefit Within 1 Year Holding for An…" at bounding box center [403, 102] width 89 height 13
click at [92, 216] on link "Farm / Livestock" at bounding box center [69, 218] width 97 height 11
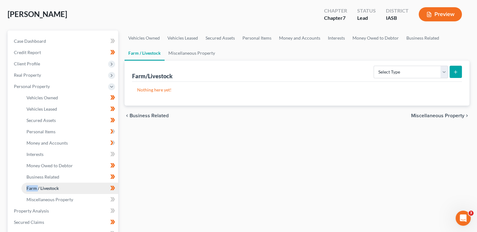
scroll to position [42, 0]
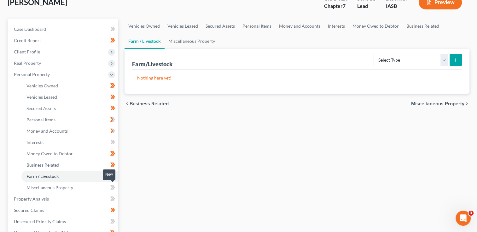
click at [113, 186] on g at bounding box center [112, 188] width 5 height 4
click at [94, 200] on link "Property Analysis" at bounding box center [63, 199] width 109 height 11
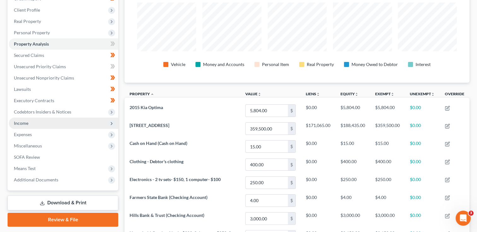
click at [105, 125] on span "Income" at bounding box center [63, 123] width 109 height 11
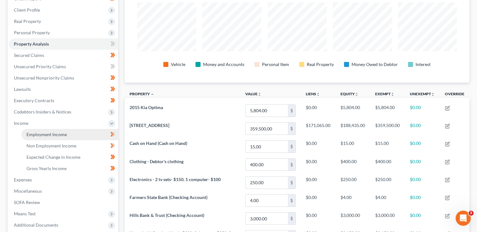
scroll to position [210, 0]
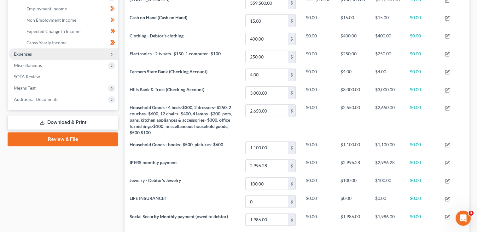
click at [51, 51] on span "Expenses" at bounding box center [63, 54] width 109 height 11
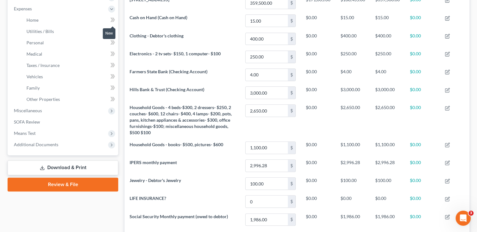
click at [109, 20] on span at bounding box center [112, 20] width 11 height 9
click at [111, 33] on icon at bounding box center [112, 31] width 5 height 8
drag, startPoint x: 113, startPoint y: 45, endPoint x: 112, endPoint y: 49, distance: 4.1
click at [112, 44] on icon at bounding box center [112, 43] width 5 height 8
click at [111, 55] on icon at bounding box center [111, 54] width 3 height 4
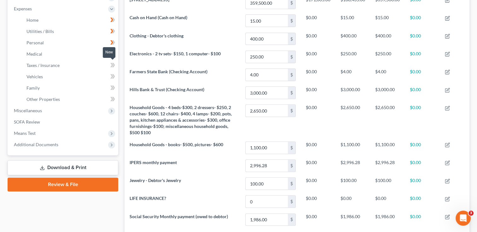
drag, startPoint x: 113, startPoint y: 65, endPoint x: 113, endPoint y: 69, distance: 4.4
click at [113, 65] on icon at bounding box center [112, 65] width 5 height 8
click at [113, 77] on g at bounding box center [112, 76] width 5 height 4
click at [113, 91] on span at bounding box center [112, 88] width 11 height 9
click at [112, 100] on icon at bounding box center [113, 99] width 3 height 4
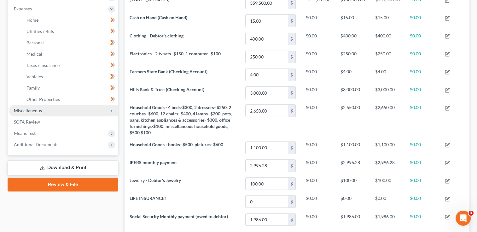
click at [79, 113] on span "Miscellaneous" at bounding box center [63, 110] width 109 height 11
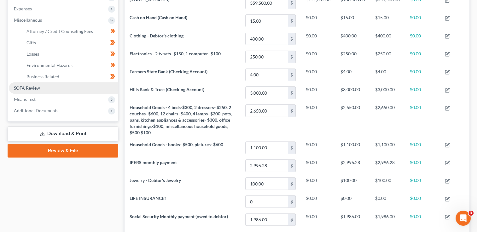
click at [58, 89] on link "SOFA Review" at bounding box center [63, 88] width 109 height 11
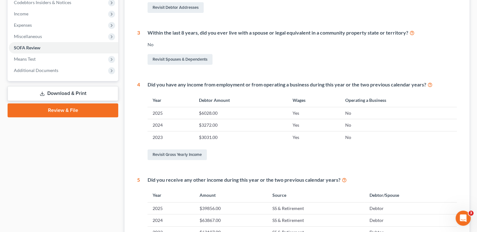
scroll to position [284, 0]
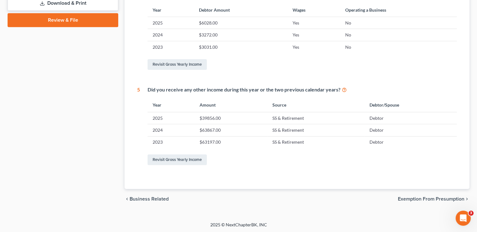
click at [81, 4] on link "Download & Print" at bounding box center [63, 3] width 111 height 15
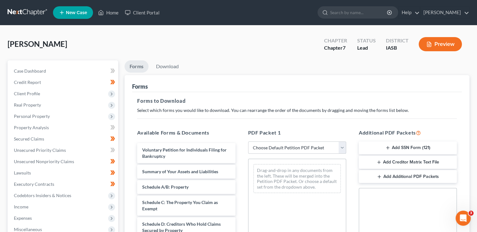
click at [339, 149] on select "Choose Default Petition PDF Packet Complete Bankruptcy Petition (all forms and …" at bounding box center [297, 148] width 98 height 13
select select "4"
click at [248, 142] on select "Choose Default Petition PDF Packet Complete Bankruptcy Petition (all forms and …" at bounding box center [297, 148] width 98 height 13
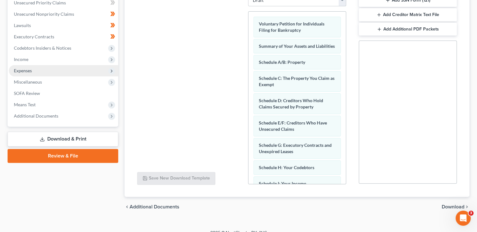
scroll to position [4, 0]
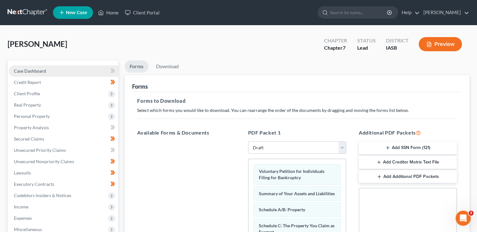
click at [34, 70] on span "Case Dashboard" at bounding box center [30, 70] width 32 height 5
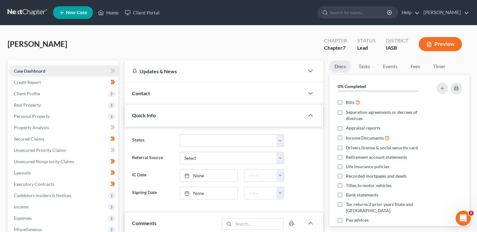
click at [34, 70] on span "Case Dashboard" at bounding box center [29, 70] width 31 height 5
click at [30, 85] on span "Credit Report" at bounding box center [27, 82] width 27 height 5
click at [25, 95] on span "Client Profile" at bounding box center [27, 93] width 26 height 5
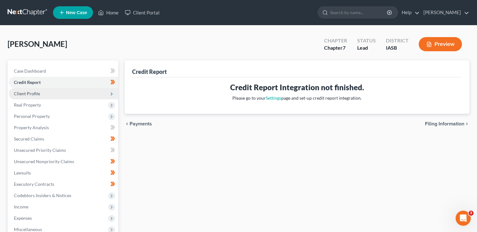
click at [31, 92] on span "Client Profile" at bounding box center [27, 93] width 26 height 5
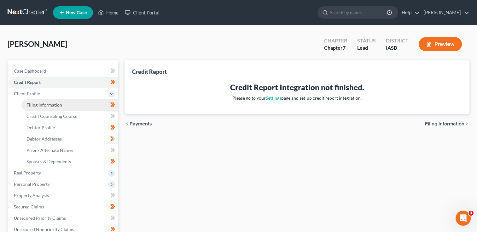
click at [45, 107] on span "Filing Information" at bounding box center [44, 104] width 36 height 5
select select "1"
select select "0"
select select "30"
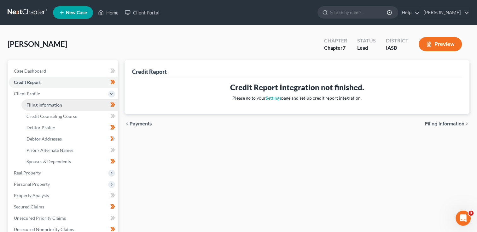
select select "0"
select select "16"
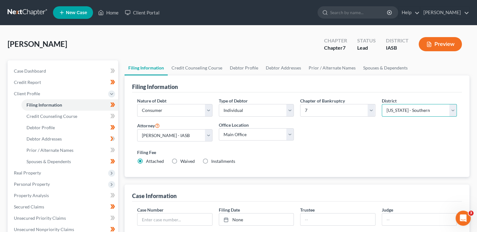
click at [453, 110] on select "Select Alabama - Middle Alabama - Northern Alabama - Southern Alaska Arizona Ar…" at bounding box center [418, 110] width 75 height 13
click at [381, 104] on select "Select Alabama - Middle Alabama - Northern Alabama - Southern Alaska Arizona Ar…" at bounding box center [418, 110] width 75 height 13
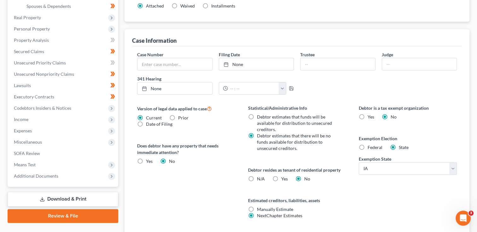
scroll to position [200, 0]
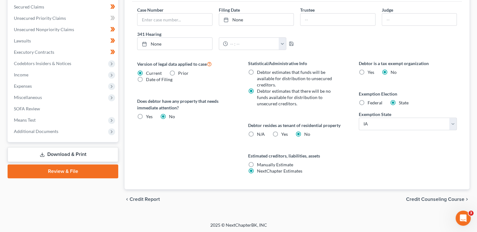
click at [60, 153] on link "Download & Print" at bounding box center [63, 154] width 111 height 15
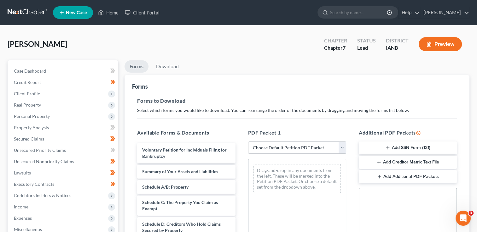
click at [341, 148] on select "Choose Default Petition PDF Packet Complete Bankruptcy Petition (all forms and …" at bounding box center [297, 148] width 98 height 13
click at [248, 142] on select "Choose Default Petition PDF Packet Complete Bankruptcy Petition (all forms and …" at bounding box center [297, 148] width 98 height 13
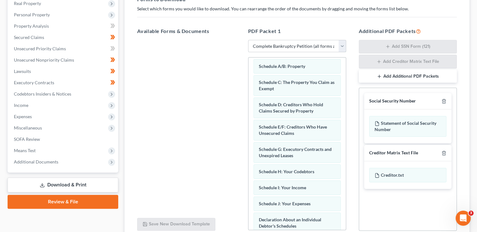
scroll to position [113, 0]
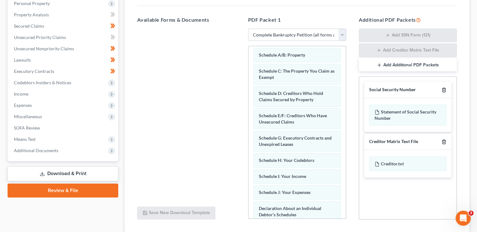
click at [444, 90] on line "button" at bounding box center [444, 90] width 0 height 1
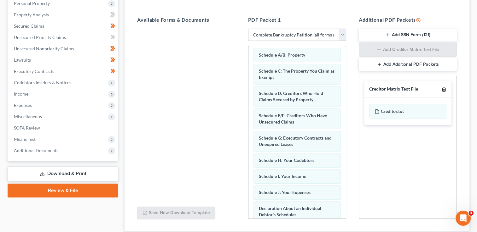
click at [443, 89] on line "button" at bounding box center [443, 89] width 0 height 1
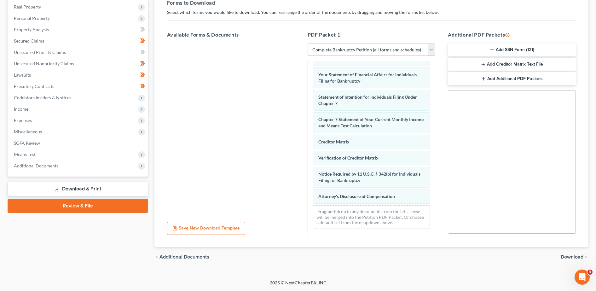
scroll to position [207, 0]
click at [481, 232] on span "Download" at bounding box center [571, 256] width 23 height 5
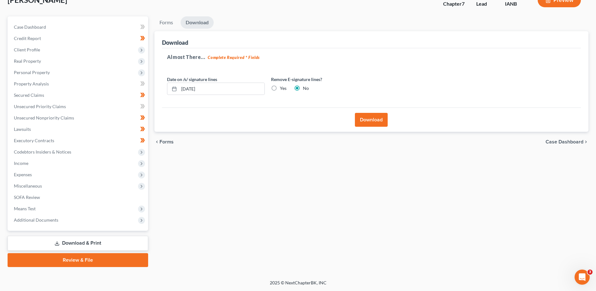
scroll to position [0, 0]
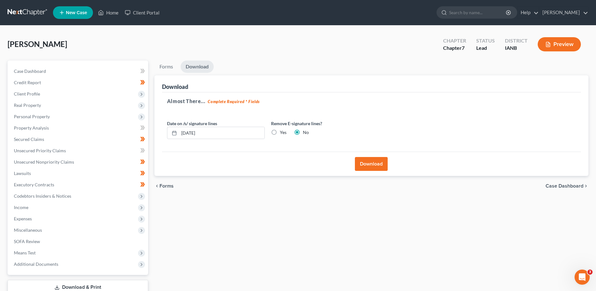
click at [280, 134] on label "Yes" at bounding box center [283, 132] width 7 height 6
click at [282, 133] on input "Yes" at bounding box center [284, 131] width 4 height 4
click at [365, 166] on button "Download" at bounding box center [371, 164] width 33 height 14
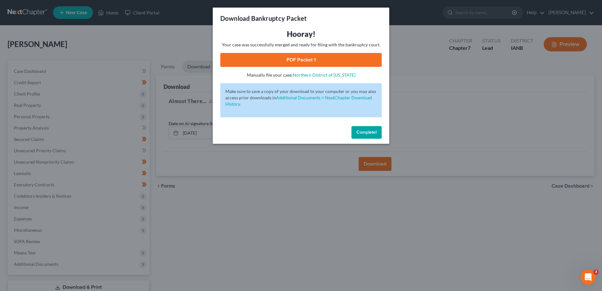
click at [303, 60] on link "PDF Packet 1" at bounding box center [300, 60] width 161 height 14
click at [363, 133] on span "Complete!" at bounding box center [366, 131] width 20 height 5
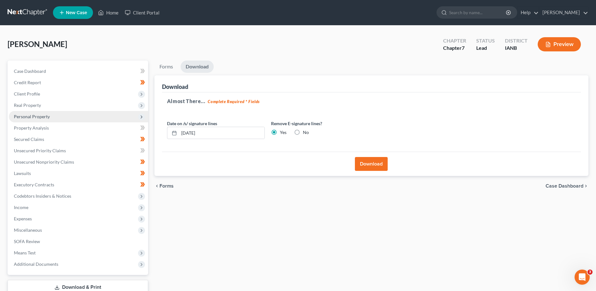
click at [20, 118] on span "Personal Property" at bounding box center [32, 116] width 36 height 5
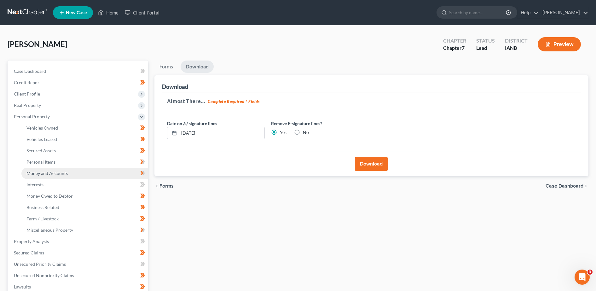
click at [38, 172] on span "Money and Accounts" at bounding box center [46, 172] width 41 height 5
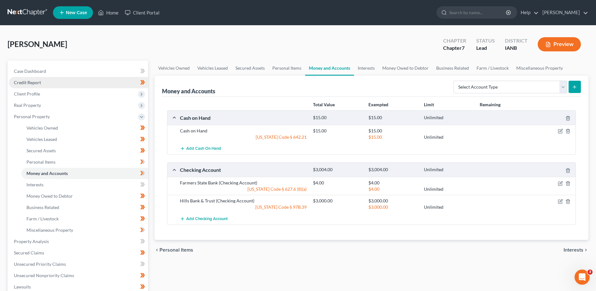
click at [39, 83] on span "Credit Report" at bounding box center [27, 82] width 27 height 5
click at [41, 81] on span "Credit Report" at bounding box center [27, 82] width 27 height 5
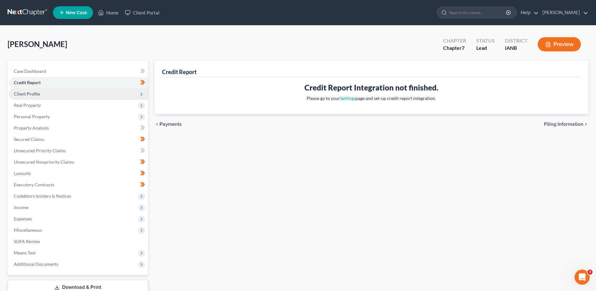
click at [37, 95] on span "Client Profile" at bounding box center [27, 93] width 26 height 5
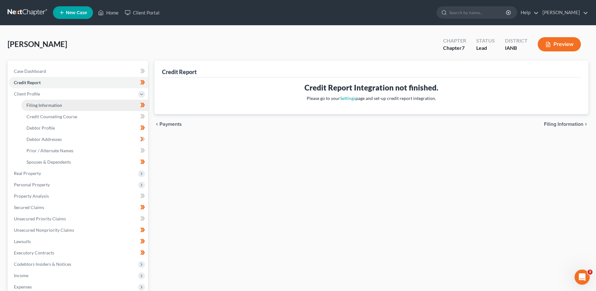
click at [60, 110] on link "Filing Information" at bounding box center [84, 105] width 127 height 11
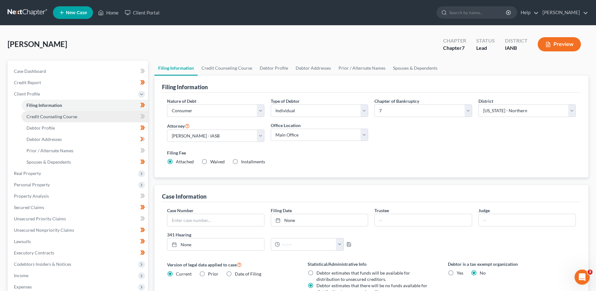
click at [60, 116] on span "Credit Counseling Course" at bounding box center [51, 116] width 51 height 5
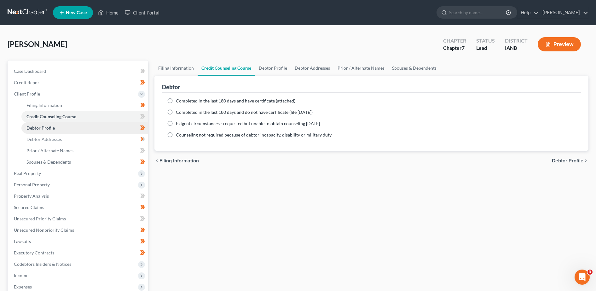
click at [56, 125] on link "Debtor Profile" at bounding box center [84, 127] width 127 height 11
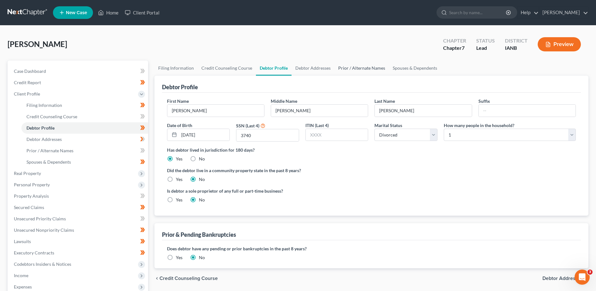
click at [364, 67] on link "Prior / Alternate Names" at bounding box center [361, 67] width 54 height 15
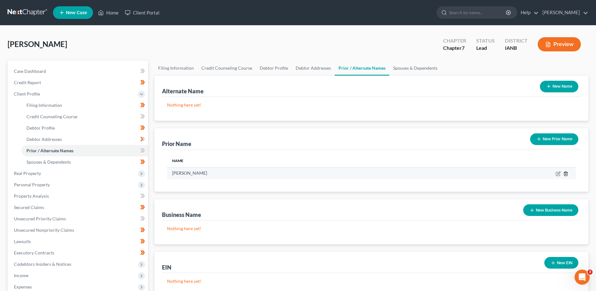
click at [481, 172] on polyline "button" at bounding box center [565, 172] width 4 height 0
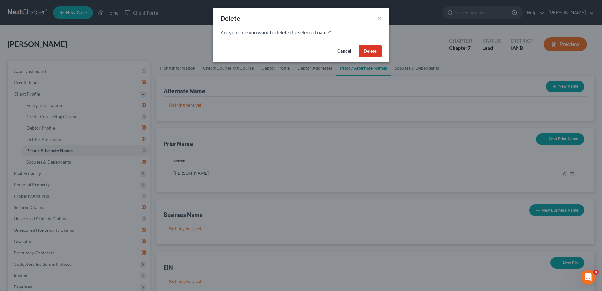
click at [369, 53] on button "Delete" at bounding box center [369, 51] width 23 height 13
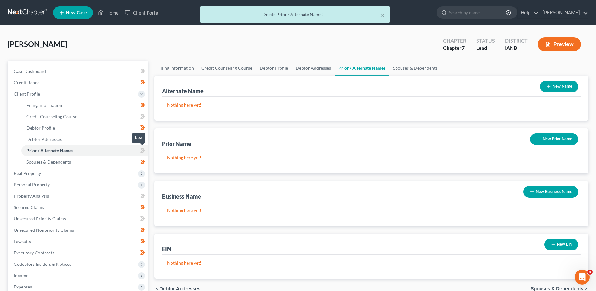
click at [142, 151] on icon at bounding box center [141, 150] width 3 height 4
click at [143, 151] on icon at bounding box center [143, 150] width 3 height 4
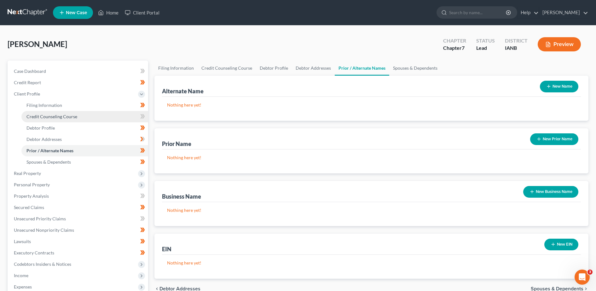
click at [61, 115] on span "Credit Counseling Course" at bounding box center [51, 116] width 51 height 5
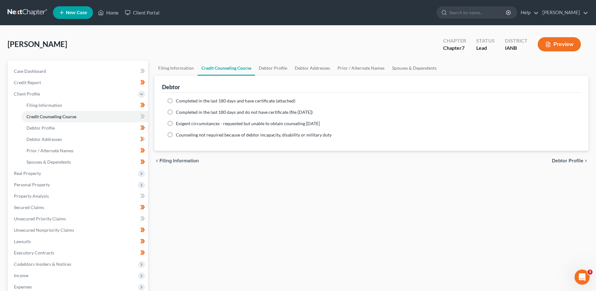
click at [176, 101] on label "Completed in the last 180 days and have certificate (attached)" at bounding box center [235, 101] width 119 height 6
click at [178, 101] on input "Completed in the last 180 days and have certificate (attached)" at bounding box center [180, 100] width 4 height 4
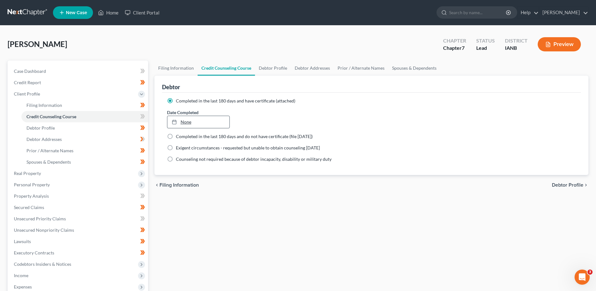
click at [184, 123] on link "None" at bounding box center [198, 122] width 62 height 12
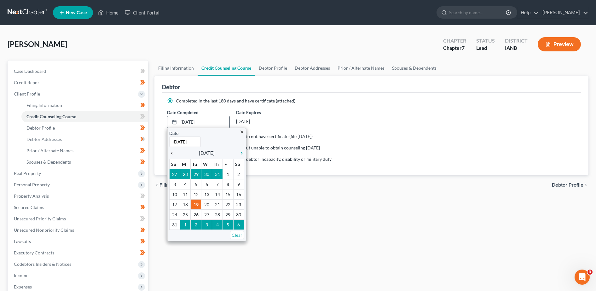
click at [171, 153] on icon "chevron_left" at bounding box center [173, 153] width 8 height 5
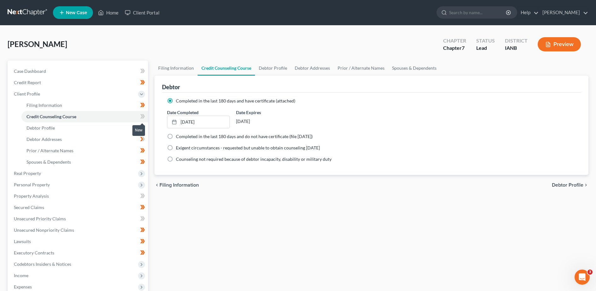
click at [142, 117] on icon at bounding box center [142, 116] width 5 height 8
click at [123, 140] on link "Debtor Addresses" at bounding box center [84, 139] width 127 height 11
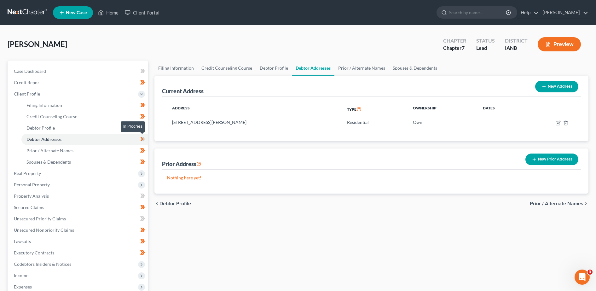
click at [143, 140] on icon at bounding box center [143, 139] width 3 height 4
click at [46, 152] on span "Prior / Alternate Names" at bounding box center [49, 150] width 47 height 5
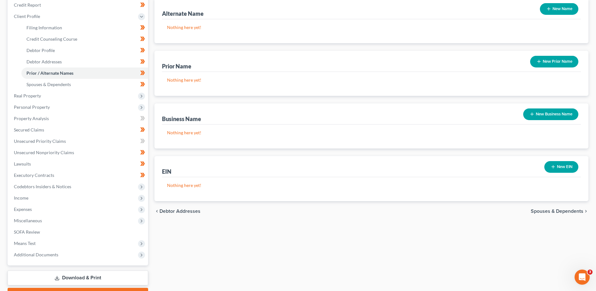
scroll to position [112, 0]
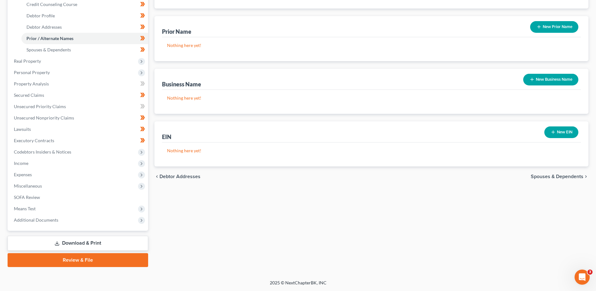
click at [98, 232] on link "Download & Print" at bounding box center [78, 243] width 140 height 15
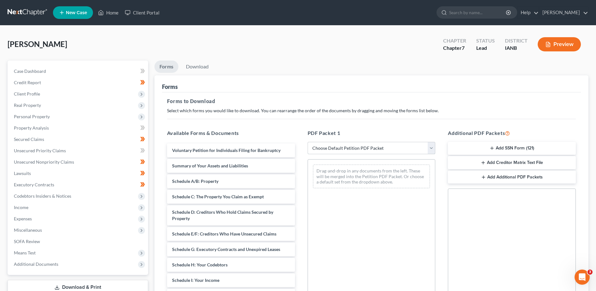
click at [430, 148] on select "Choose Default Petition PDF Packet Complete Bankruptcy Petition (all forms and …" at bounding box center [371, 148] width 128 height 13
click at [307, 142] on select "Choose Default Petition PDF Packet Complete Bankruptcy Petition (all forms and …" at bounding box center [371, 148] width 128 height 13
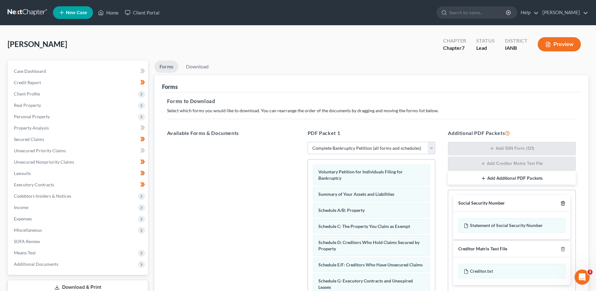
click at [481, 203] on icon "button" at bounding box center [562, 203] width 5 height 5
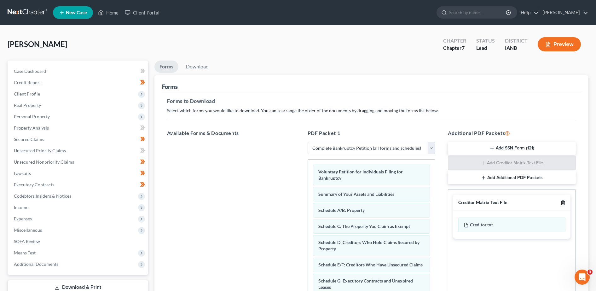
click at [481, 202] on icon "button" at bounding box center [562, 202] width 5 height 5
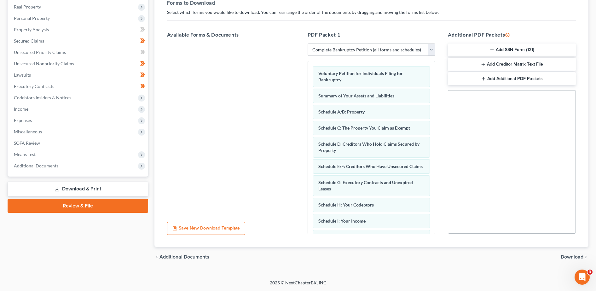
click at [481, 232] on span "Download" at bounding box center [571, 256] width 23 height 5
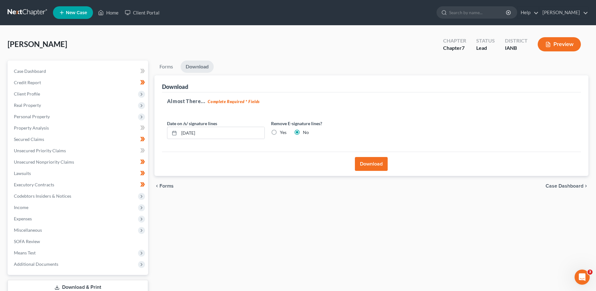
drag, startPoint x: 275, startPoint y: 131, endPoint x: 290, endPoint y: 139, distance: 17.0
click at [280, 130] on label "Yes" at bounding box center [283, 132] width 7 height 6
click at [282, 130] on input "Yes" at bounding box center [284, 131] width 4 height 4
click at [373, 164] on button "Download" at bounding box center [371, 164] width 33 height 14
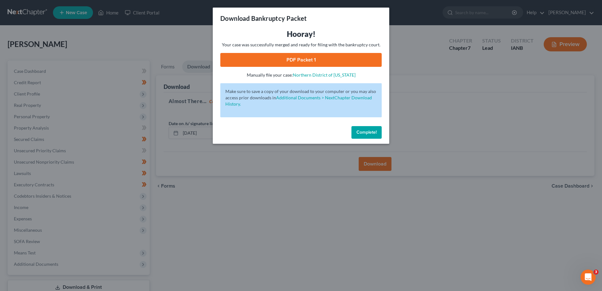
click at [309, 58] on link "PDF Packet 1" at bounding box center [300, 60] width 161 height 14
click at [373, 134] on span "Complete!" at bounding box center [366, 131] width 20 height 5
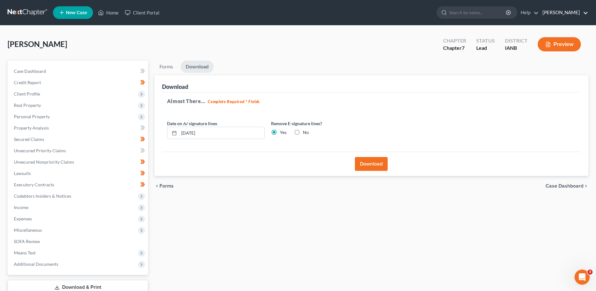
click at [481, 16] on link "Randall Jackson" at bounding box center [563, 12] width 49 height 11
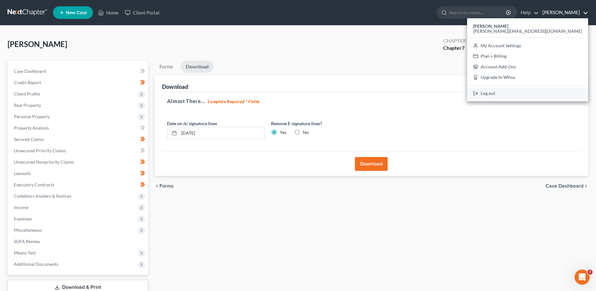
click at [481, 94] on link "Log out" at bounding box center [527, 93] width 121 height 11
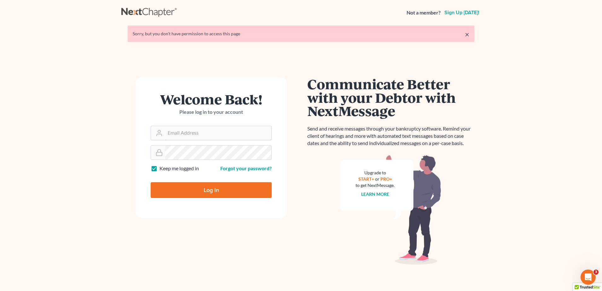
type input "[PERSON_NAME][EMAIL_ADDRESS][DOMAIN_NAME]"
click at [214, 193] on input "Log In" at bounding box center [211, 190] width 121 height 16
type input "Thinking..."
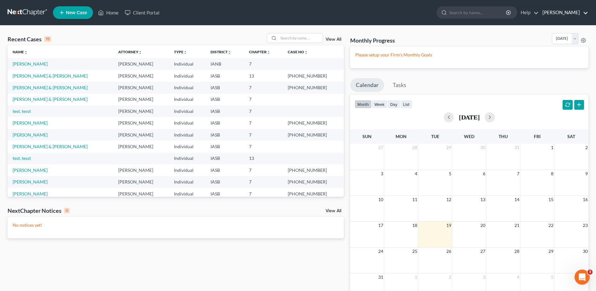
click at [563, 8] on link "Randall Jackson" at bounding box center [563, 12] width 49 height 11
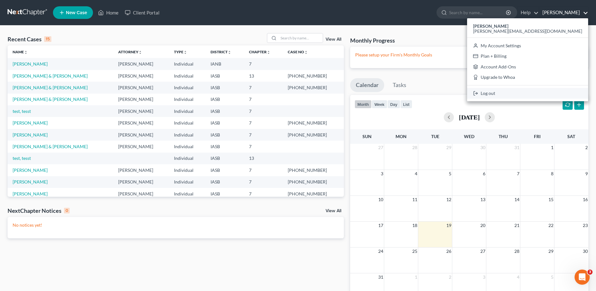
click at [550, 94] on link "Log out" at bounding box center [527, 93] width 121 height 11
